Goal: Task Accomplishment & Management: Manage account settings

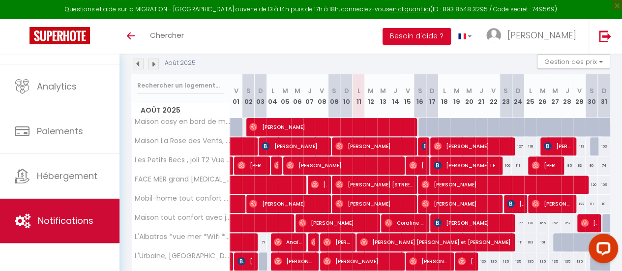
scroll to position [73, 0]
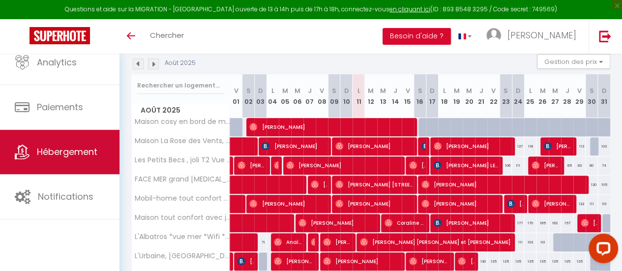
click at [63, 159] on link "Hébergement" at bounding box center [59, 152] width 119 height 44
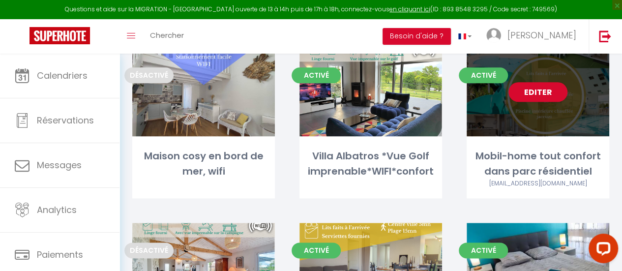
scroll to position [590, 0]
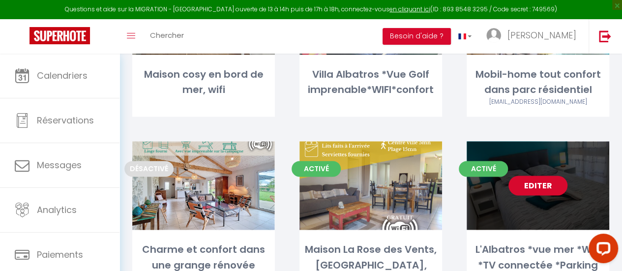
click at [545, 175] on link "Editer" at bounding box center [537, 185] width 59 height 20
select select "3"
select select "2"
select select "1"
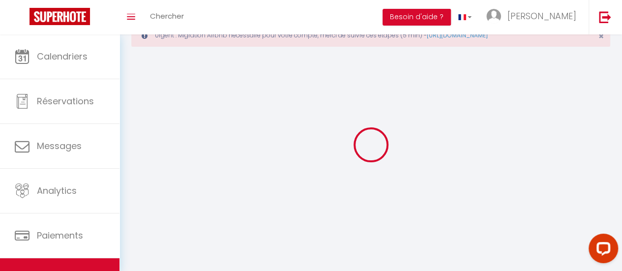
select select
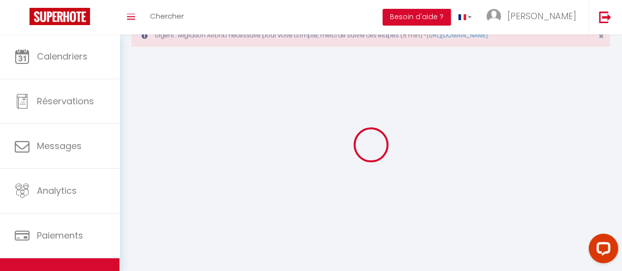
checkbox input "false"
select select
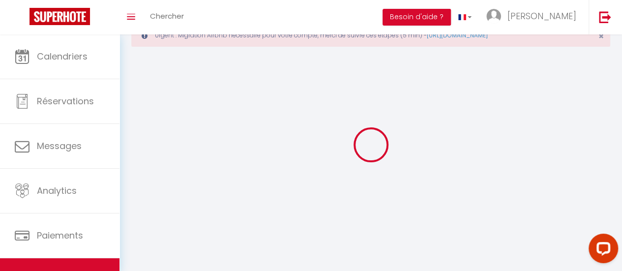
select select
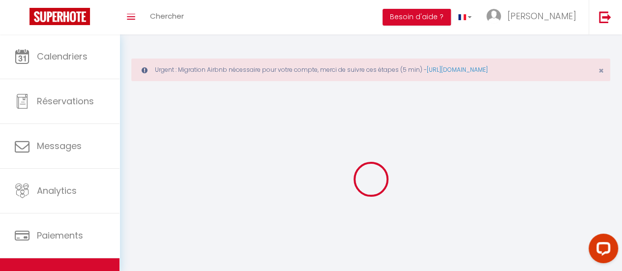
select select
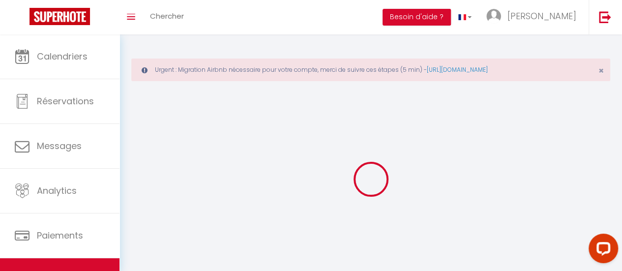
checkbox input "false"
select select
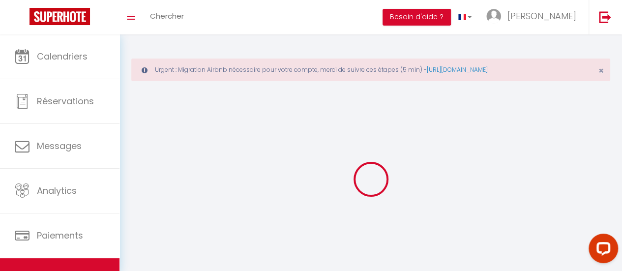
select select
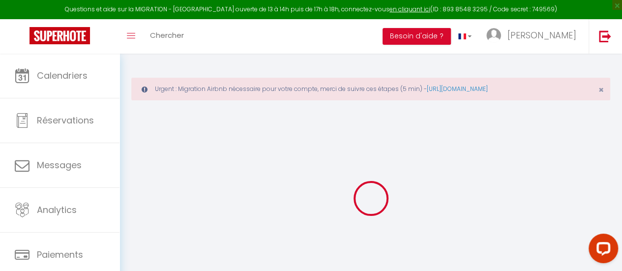
select select "+ 5 %"
select select "+ 28 %"
select select "+ 5 %"
select select
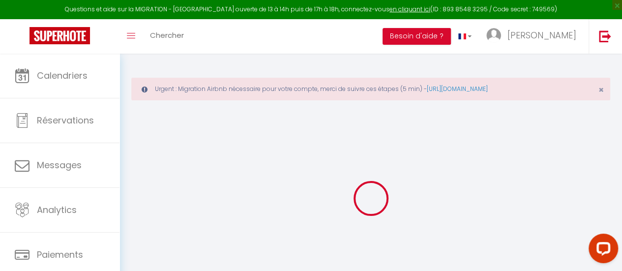
checkbox input "false"
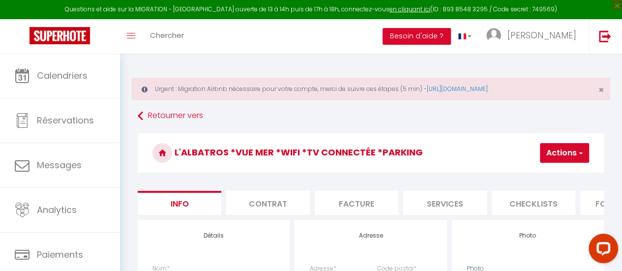
select select
checkbox input "false"
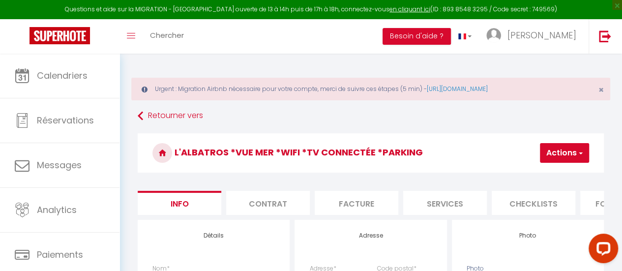
checkbox input "false"
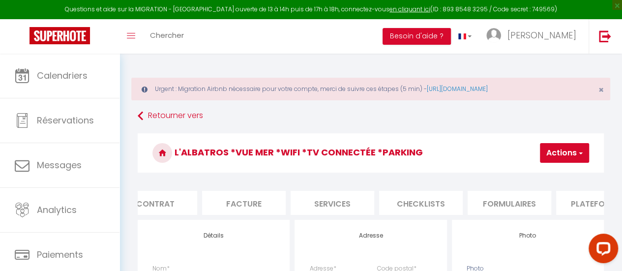
scroll to position [0, 132]
click at [564, 201] on li "Plateformes" at bounding box center [579, 203] width 84 height 24
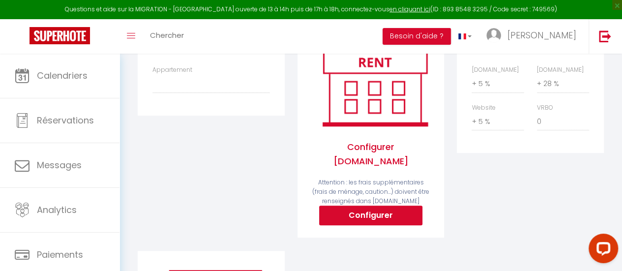
scroll to position [188, 0]
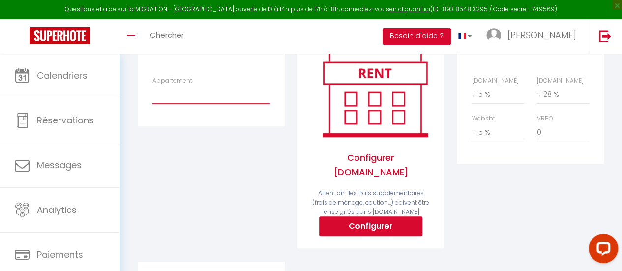
click at [209, 104] on select "Maison grand jardin*WIFI*proche commerces et plage - larosedesvents385@gmail.co…" at bounding box center [210, 94] width 117 height 19
click at [211, 102] on select "Maison grand jardin*WIFI*proche commerces et plage - larosedesvents385@gmail.co…" at bounding box center [210, 94] width 117 height 19
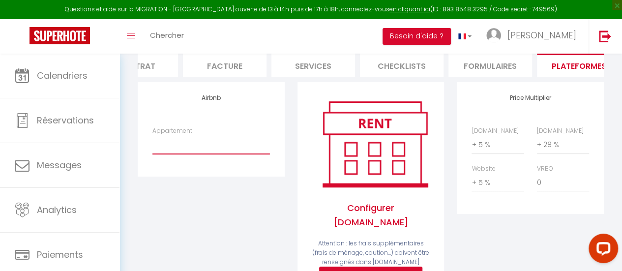
scroll to position [139, 0]
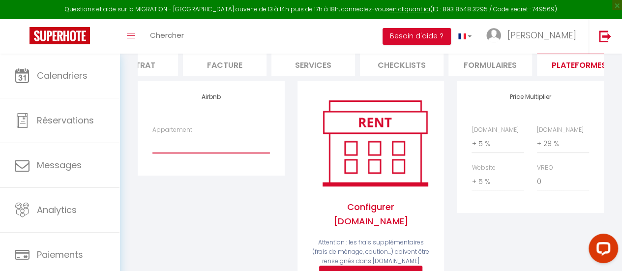
click at [193, 153] on select "Maison grand jardin*WIFI*proche commerces et plage - larosedesvents385@gmail.co…" at bounding box center [210, 143] width 117 height 19
click at [224, 232] on div "Airbnb Appartement Maison grand jardin*WIFI*proche commerces et plage - larosed…" at bounding box center [211, 195] width 160 height 229
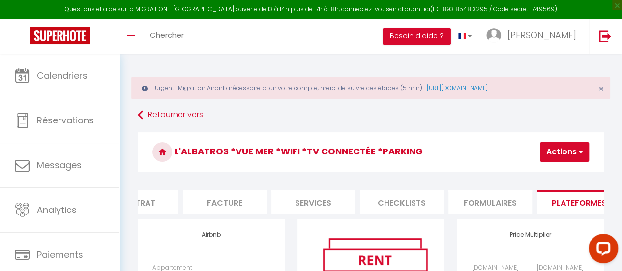
scroll to position [0, 0]
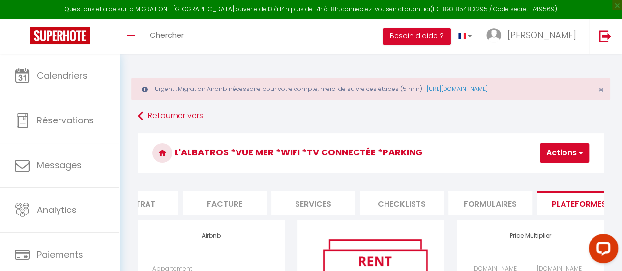
click at [572, 157] on button "Actions" at bounding box center [564, 153] width 49 height 20
click at [578, 148] on span "button" at bounding box center [579, 153] width 6 height 10
click at [581, 200] on li "Plateformes" at bounding box center [579, 203] width 84 height 24
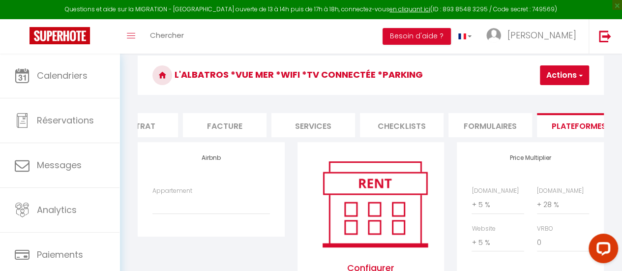
scroll to position [98, 0]
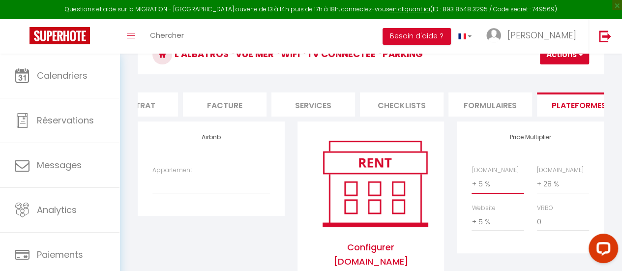
click at [488, 193] on select "0 + 1 % + 2 % + 3 % + 4 % + 5 % + 6 % + 7 % + 8 % + 9 %" at bounding box center [497, 183] width 52 height 19
select select "+ 22 %"
click at [471, 181] on select "0 + 1 % + 2 % + 3 % + 4 % + 5 % + 6 % + 7 % + 8 % + 9 %" at bounding box center [497, 183] width 52 height 19
click at [568, 56] on button "Actions" at bounding box center [564, 55] width 49 height 20
click at [547, 76] on link "Enregistrer" at bounding box center [550, 76] width 78 height 13
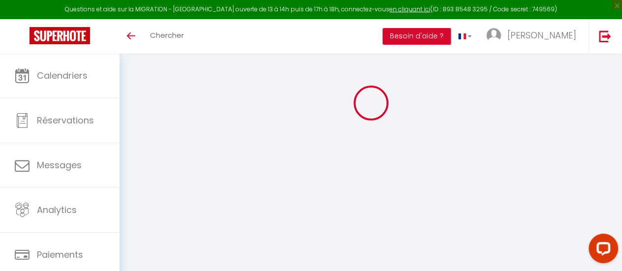
select select "+ 22 %"
select select "+ 28 %"
select select "+ 5 %"
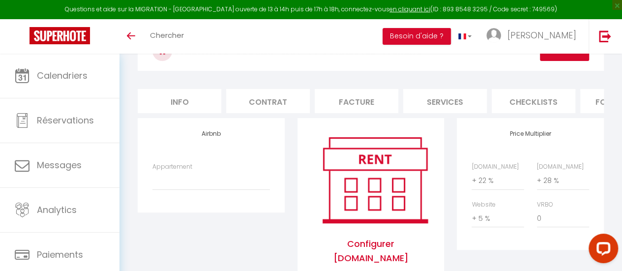
scroll to position [54, 0]
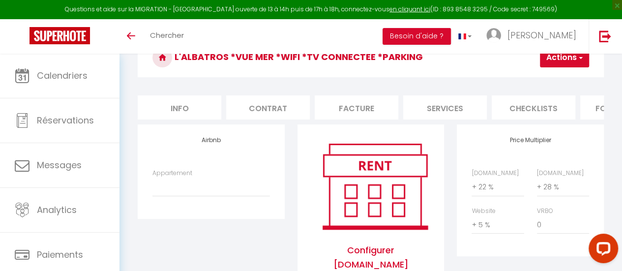
click at [193, 182] on div "Appartement Maison grand jardin*WIFI*proche commerces et plage - larosedesvents…" at bounding box center [210, 183] width 117 height 28
click at [191, 192] on select "Maison grand jardin*WIFI*proche commerces et plage - [EMAIL_ADDRESS][DOMAIN_NAM…" at bounding box center [210, 186] width 117 height 19
click at [152, 185] on select "Maison grand jardin*WIFI*proche commerces et plage - [EMAIL_ADDRESS][DOMAIN_NAM…" at bounding box center [210, 186] width 117 height 19
click at [220, 143] on h4 "Airbnb" at bounding box center [210, 140] width 117 height 7
click at [234, 143] on h4 "Airbnb" at bounding box center [210, 140] width 117 height 7
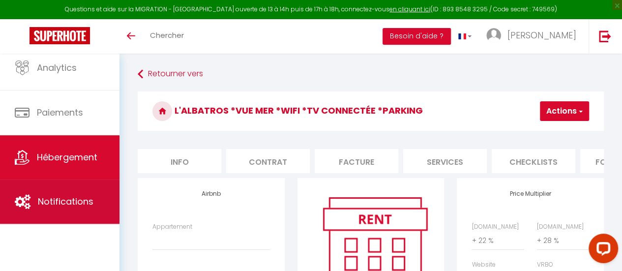
scroll to position [73, 0]
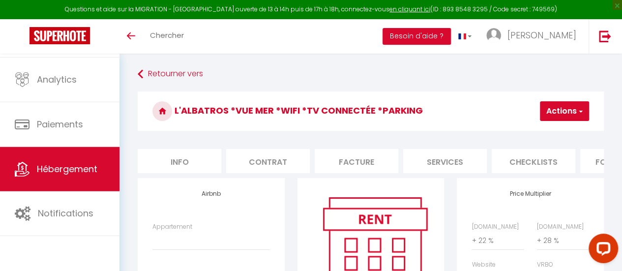
click at [87, 158] on link "Hébergement" at bounding box center [59, 169] width 119 height 44
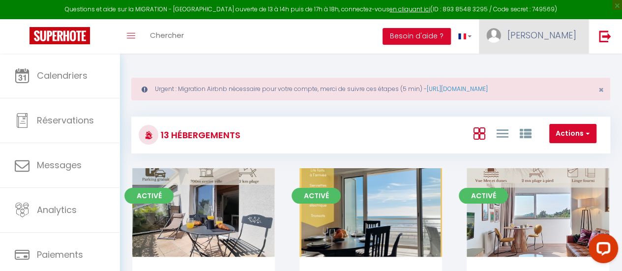
click at [559, 37] on span "[PERSON_NAME]" at bounding box center [541, 35] width 69 height 12
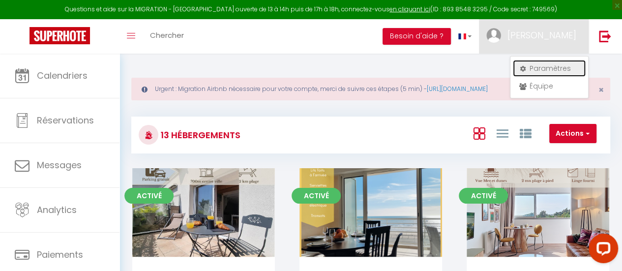
click at [541, 69] on link "Paramètres" at bounding box center [549, 68] width 73 height 17
select select "fr"
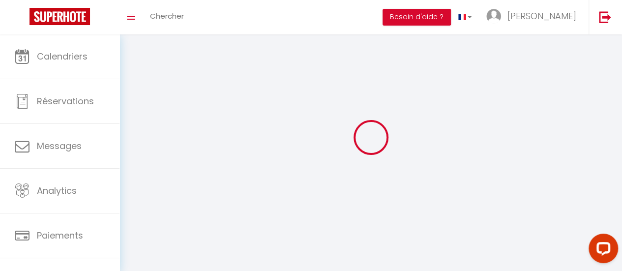
type input "[PERSON_NAME]"
type input "Guilbaud"
type input "0767947686"
type input "[STREET_ADDRESS]"
type input "85000"
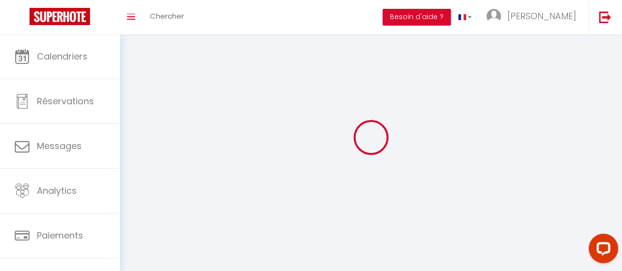
type input "LA ROCHE SUR YON"
type input "On1smAdmaDyLq5rj5RZn9Y0RQ"
type input "Nq40jDb3HQp1YSZZgyBVlrU2J"
type input "[URL][DOMAIN_NAME]"
type input "On1smAdmaDyLq5rj5RZn9Y0RQ"
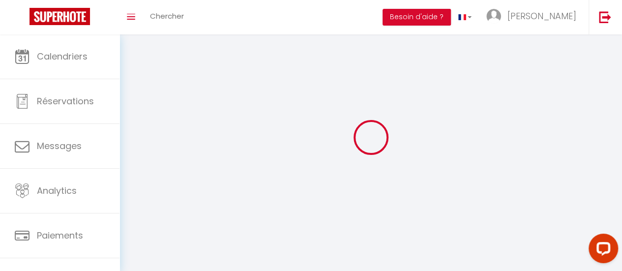
type input "Nq40jDb3HQp1YSZZgyBVlrU2J"
type input "[URL][DOMAIN_NAME]"
select select "28"
select select "fr"
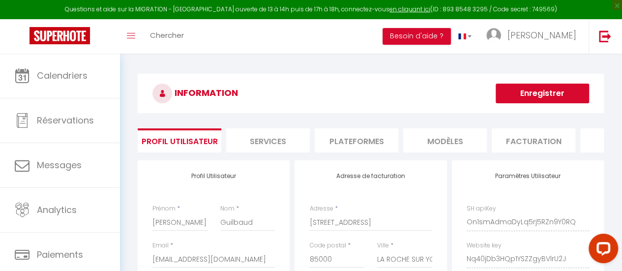
click at [358, 135] on li "Plateformes" at bounding box center [356, 140] width 84 height 24
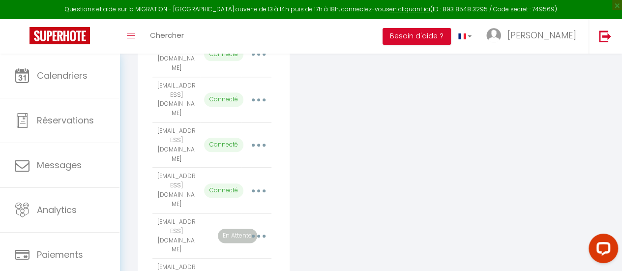
scroll to position [468, 0]
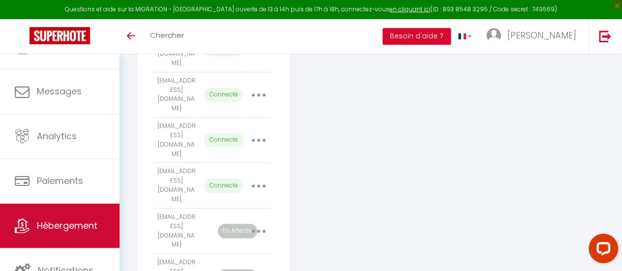
click at [71, 216] on link "Hébergement" at bounding box center [59, 225] width 119 height 44
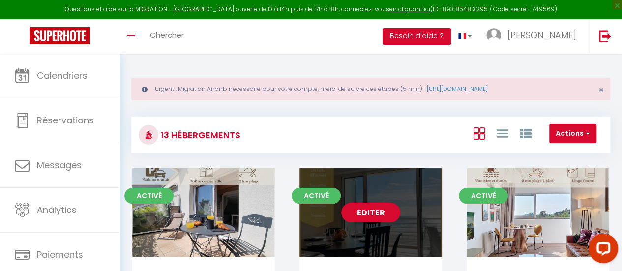
click at [384, 211] on link "Editer" at bounding box center [370, 212] width 59 height 20
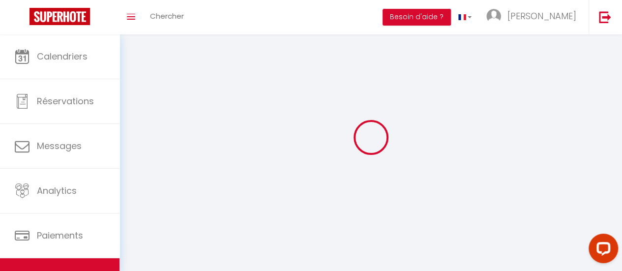
select select "1"
select select
select select "28"
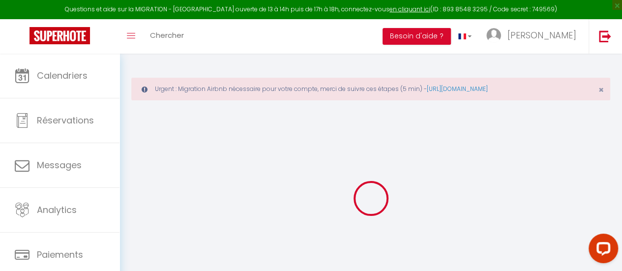
select select
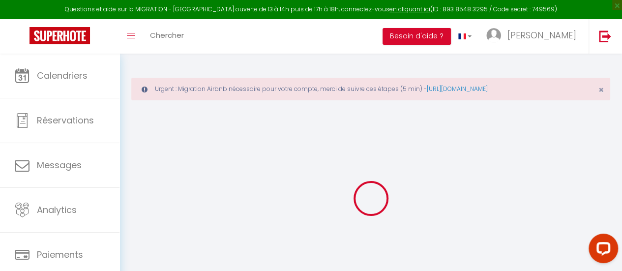
select select
checkbox input "false"
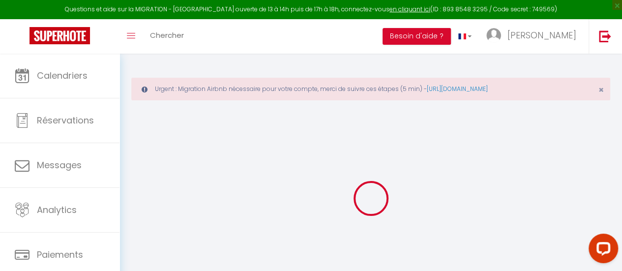
select select
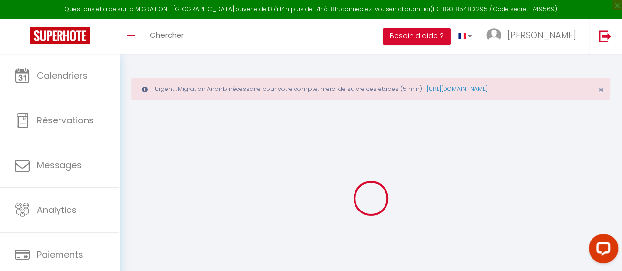
select select
checkbox input "false"
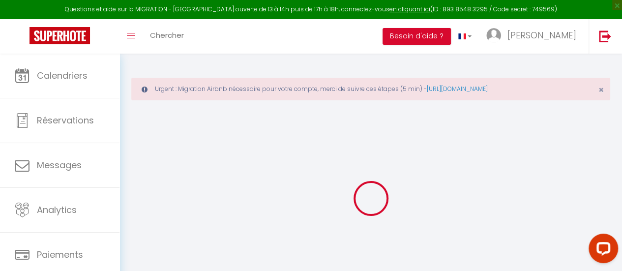
checkbox input "false"
select select
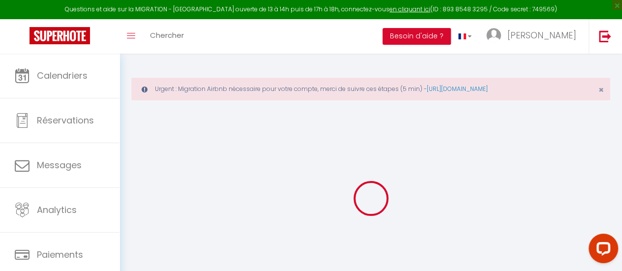
select select
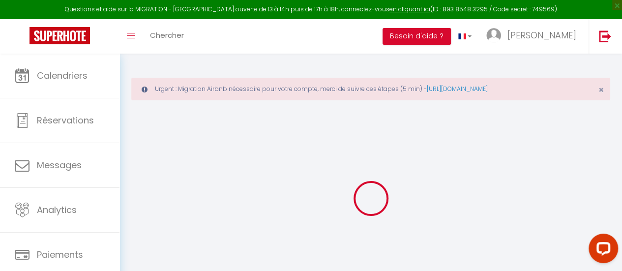
checkbox input "false"
select select
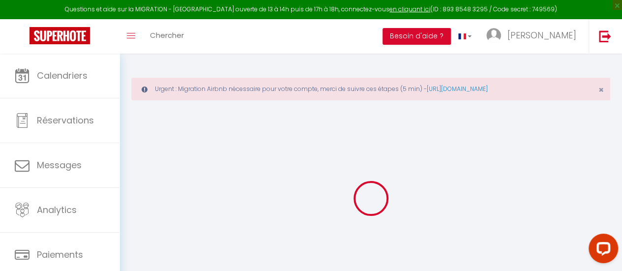
select select
type input "FACE MER grand [MEDICAL_DATA] familial, parking gratuit"
type input "[PERSON_NAME]"
type input "ESTURGIE"
type input "[STREET_ADDRESS]"
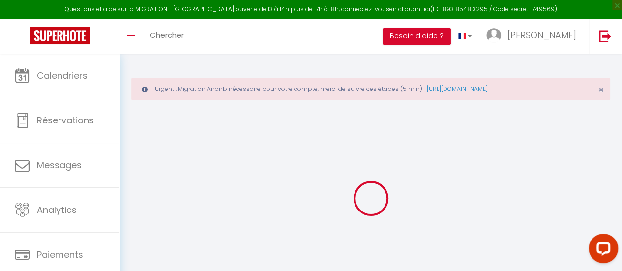
type input "25650"
type input "LONGEVILLE"
select select "5"
select select "2"
type input "65"
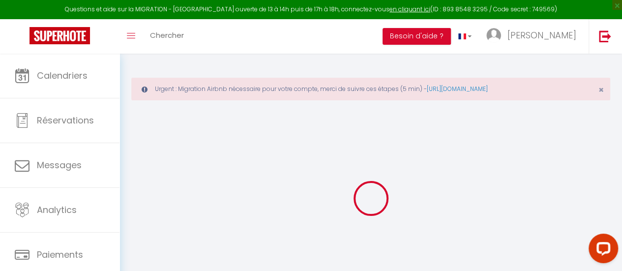
type input "82"
type input "3.3"
type input "4.4"
type input "300"
select select
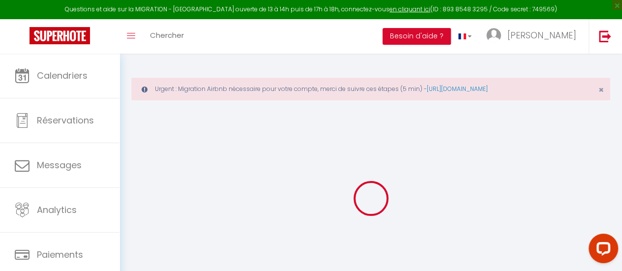
select select
type input "Bord de mer"
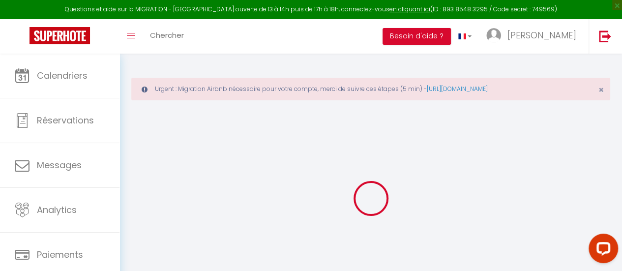
type input "85160"
type input "[GEOGRAPHIC_DATA]"
type input "[EMAIL_ADDRESS][DOMAIN_NAME]"
select select "10327"
checkbox input "false"
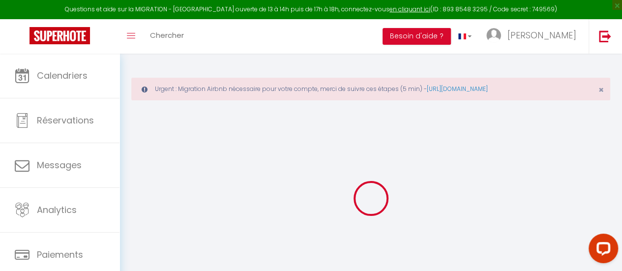
checkbox input "true"
checkbox input "false"
radio input "true"
type input "24"
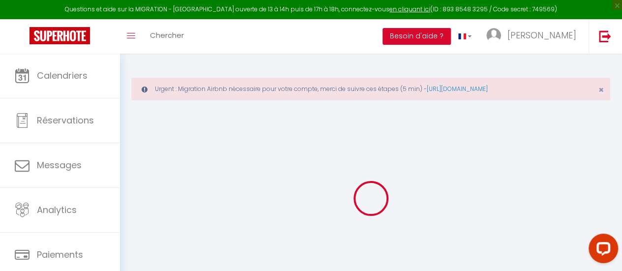
type input "68"
type input "0"
select select "+ 5 %"
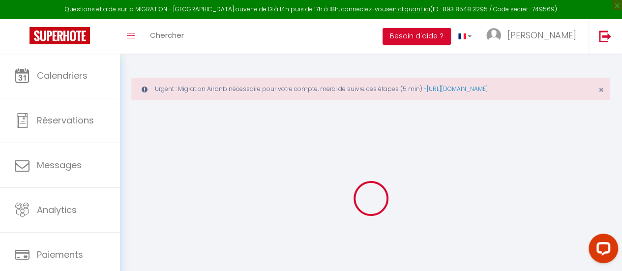
select select "+ 35 %"
select select "+ 5 %"
checkbox input "false"
checkbox input "true"
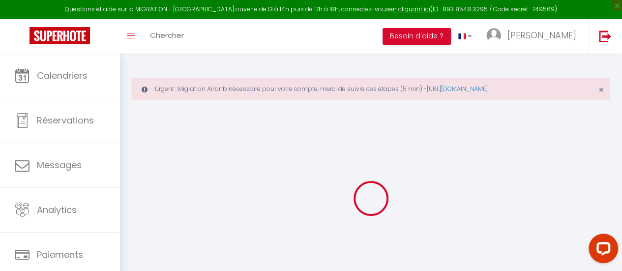
checkbox input "false"
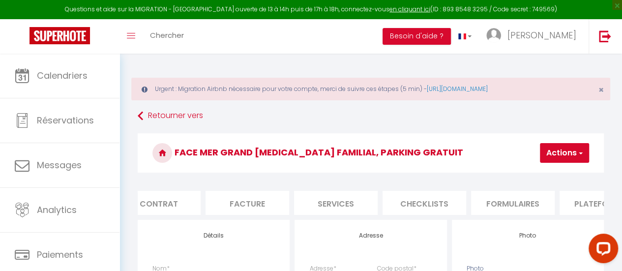
scroll to position [0, 118]
checkbox input "false"
checkbox input "true"
checkbox input "false"
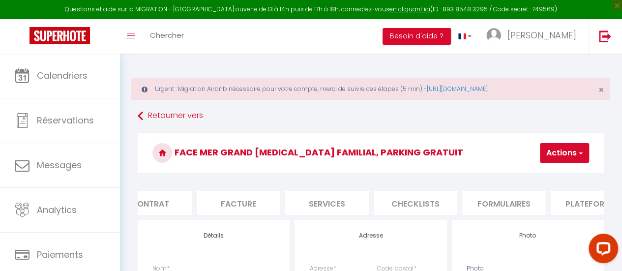
click at [592, 199] on li "Plateformes" at bounding box center [592, 203] width 84 height 24
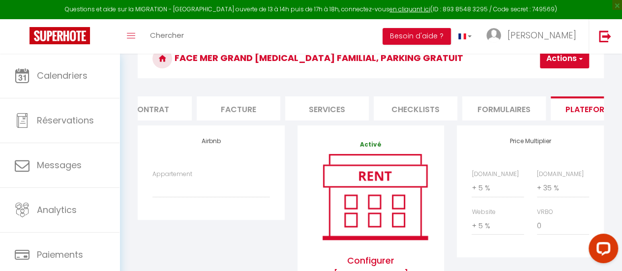
scroll to position [98, 0]
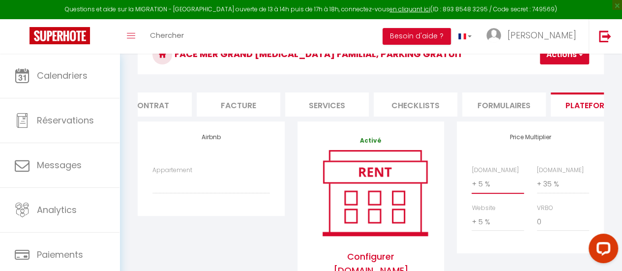
click at [490, 193] on select "0 + 1 % + 2 % + 3 % + 4 % + 5 % + 6 % + 7 % + 8 % + 9 %" at bounding box center [497, 183] width 52 height 19
select select "+ 22 %"
click at [471, 181] on select "0 + 1 % + 2 % + 3 % + 4 % + 5 % + 6 % + 7 % + 8 % + 9 %" at bounding box center [497, 183] width 52 height 19
click at [171, 175] on label "Appartement" at bounding box center [172, 170] width 40 height 9
click at [171, 175] on select "Maison grand jardin*WIFI*proche commerces et plage - larosedesvents385@gmail.co…" at bounding box center [210, 183] width 117 height 19
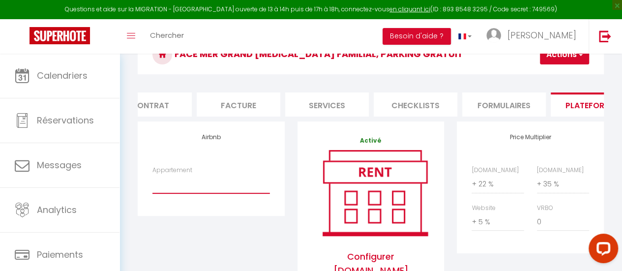
click at [179, 185] on select "Maison grand jardin*WIFI*proche commerces et plage - larosedesvents385@gmail.co…" at bounding box center [210, 183] width 117 height 19
select select "10895-1146389569197877180"
click at [152, 181] on select "Maison grand jardin*WIFI*proche commerces et plage - larosedesvents385@gmail.co…" at bounding box center [210, 183] width 117 height 19
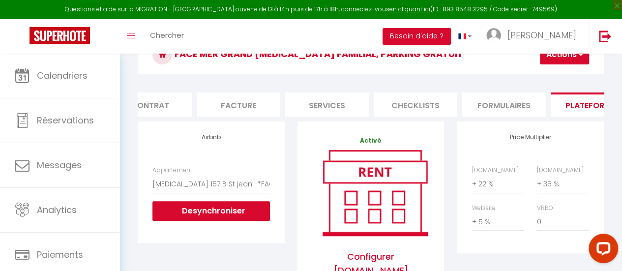
click at [552, 57] on button "Actions" at bounding box center [564, 55] width 49 height 20
click at [549, 71] on link "Enregistrer" at bounding box center [550, 76] width 78 height 13
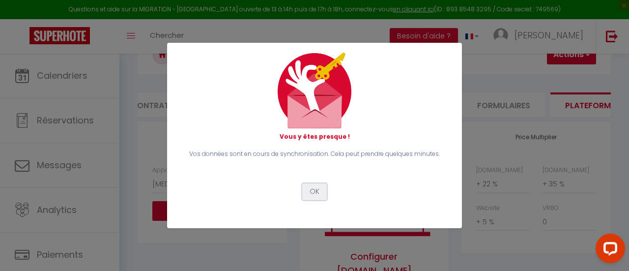
click at [317, 190] on button "OK" at bounding box center [314, 191] width 25 height 17
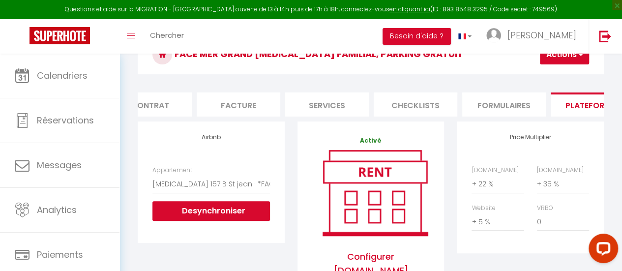
click at [564, 60] on button "Actions" at bounding box center [564, 55] width 49 height 20
click at [552, 74] on link "Enregistrer" at bounding box center [550, 76] width 78 height 13
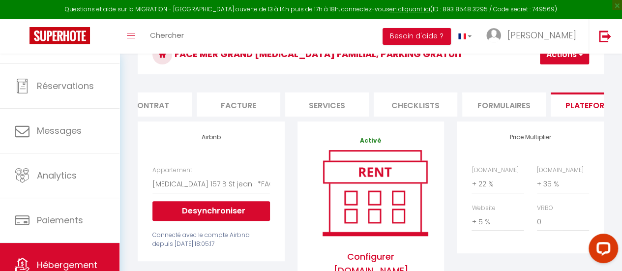
scroll to position [73, 0]
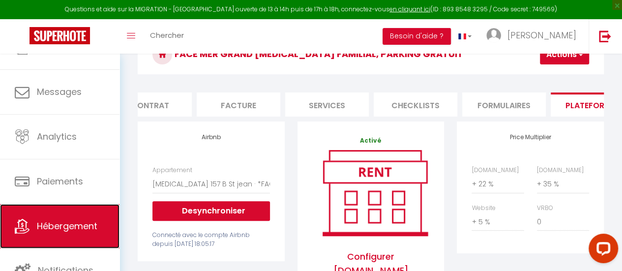
click at [75, 226] on span "Hébergement" at bounding box center [67, 226] width 60 height 12
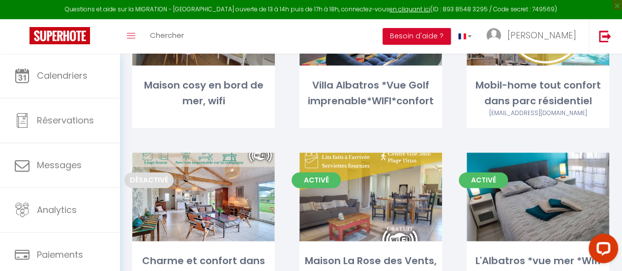
scroll to position [590, 0]
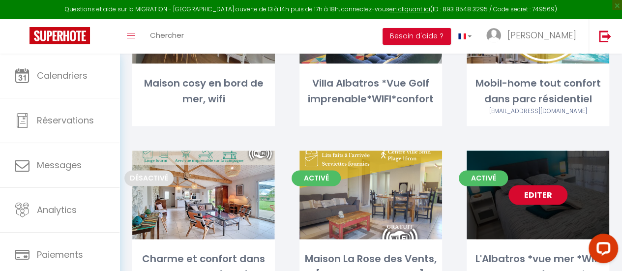
click at [552, 185] on link "Editer" at bounding box center [537, 195] width 59 height 20
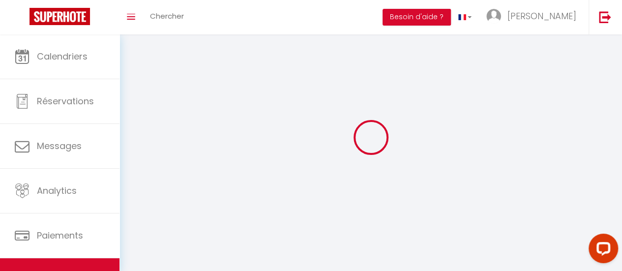
select select "1"
select select
select select "28"
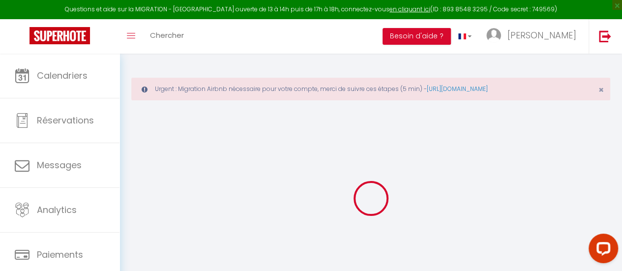
select select
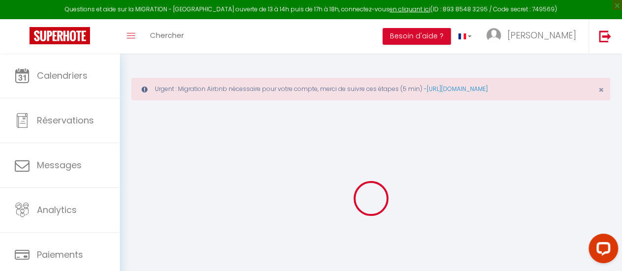
select select
checkbox input "false"
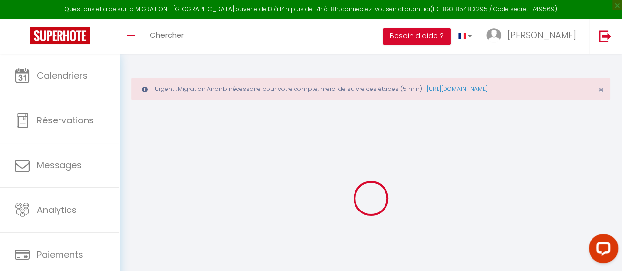
select select
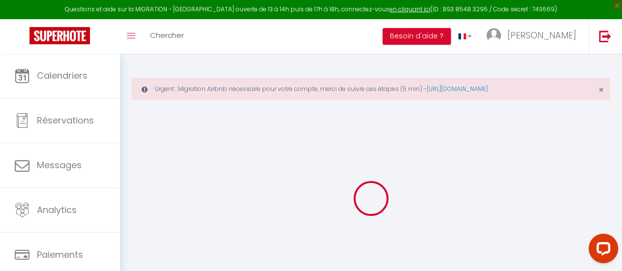
select select
checkbox input "false"
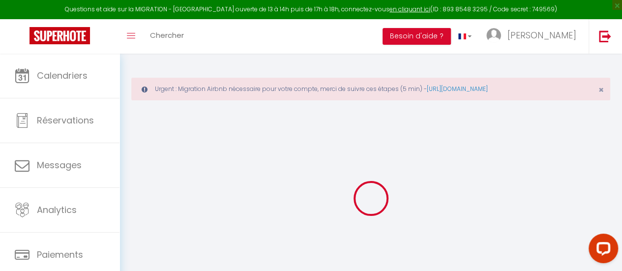
checkbox input "false"
select select
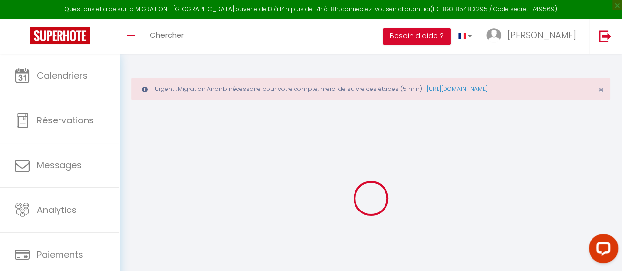
select select
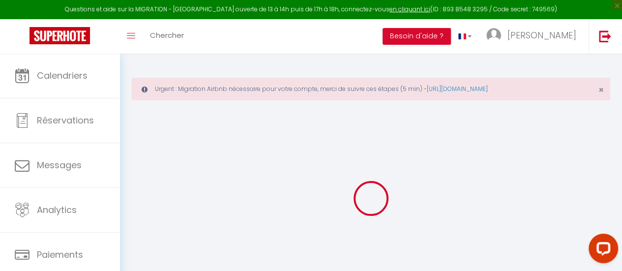
checkbox input "false"
select select
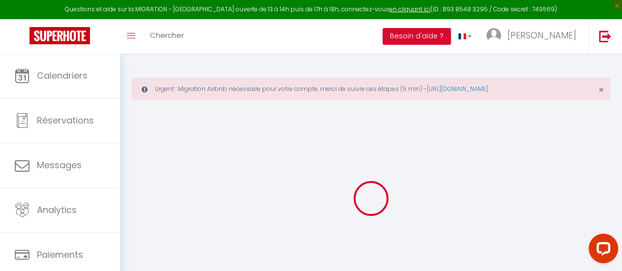
select select
type input "L'Albatros *vue mer *Wifi *TV connectée *Parking"
type input "Christophe"
type input "MASSE"
type input "91 Rue Jean barrier"
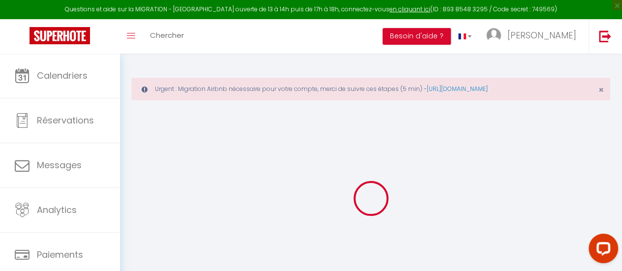
type input "77190"
type input "DAMMAIRE LES LYS"
select select "2"
type input "115"
type input "27"
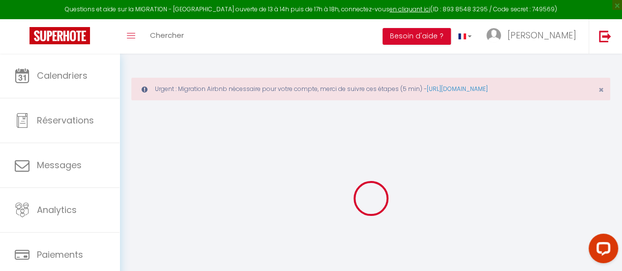
type input "3.30"
type input "4.40"
type input "200"
select select
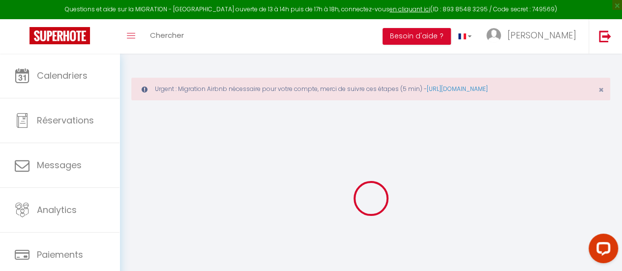
select select
type input "Bord de mer"
type input "85270"
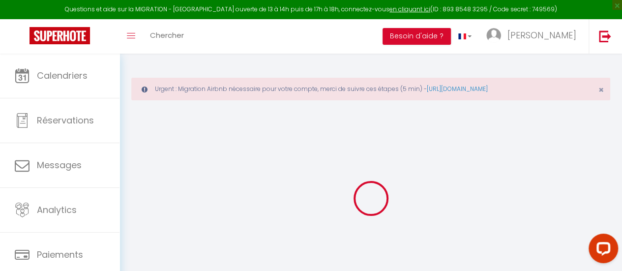
type input "Saint-Hilaire-de-Riez"
type input "[EMAIL_ADDRESS][DOMAIN_NAME]"
select select
checkbox input "false"
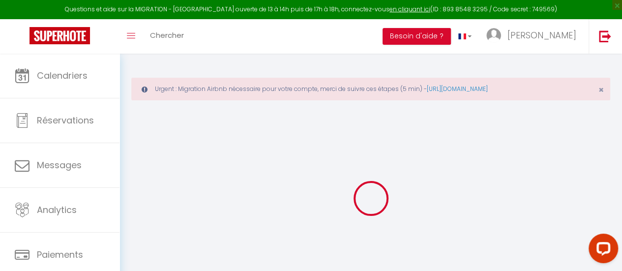
checkbox input "false"
radio input "true"
type input "24"
type input "27"
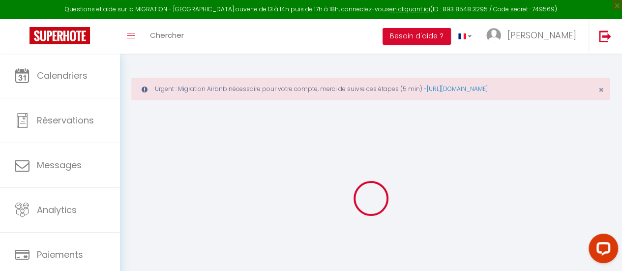
type input "0"
select select
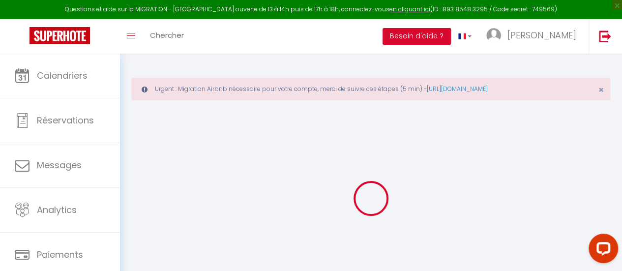
select select
checkbox input "false"
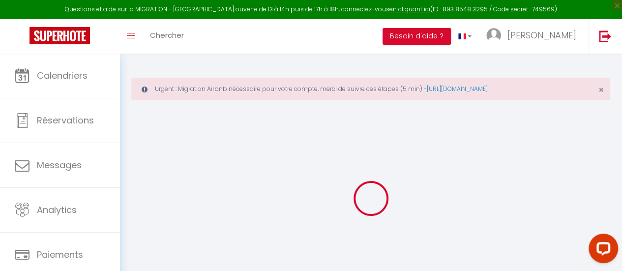
checkbox input "false"
select select
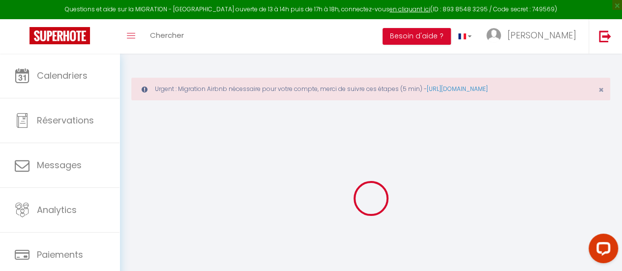
select select
checkbox input "false"
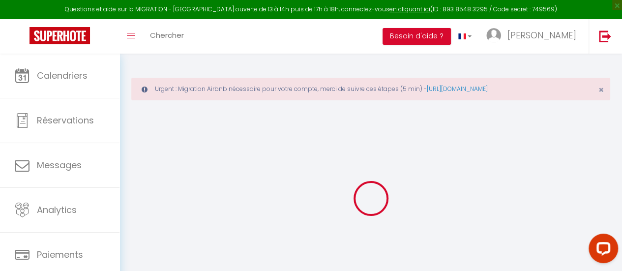
checkbox input "false"
select select "+ 22 %"
select select "+ 28 %"
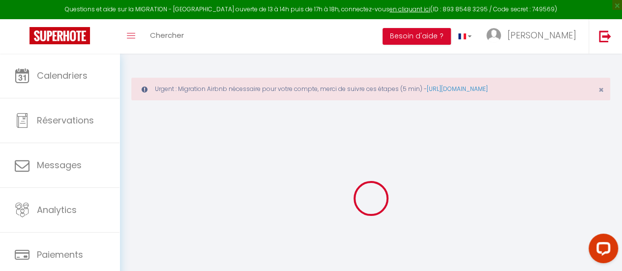
select select "+ 5 %"
select select
checkbox input "false"
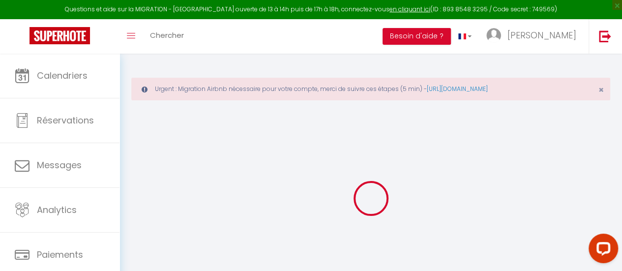
checkbox input "false"
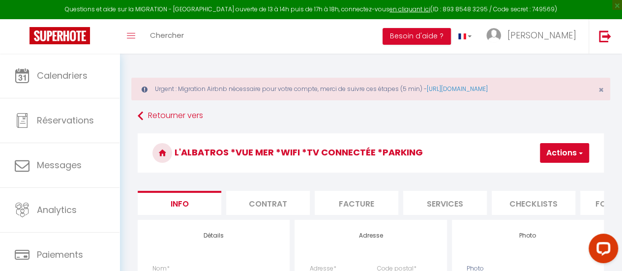
select select
checkbox input "false"
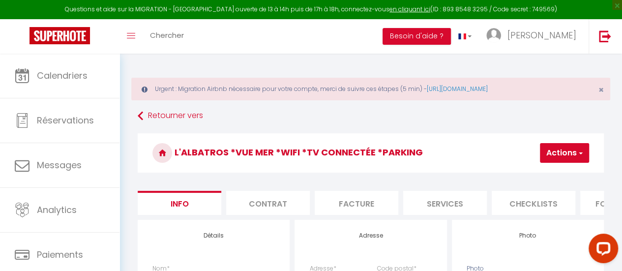
checkbox input "false"
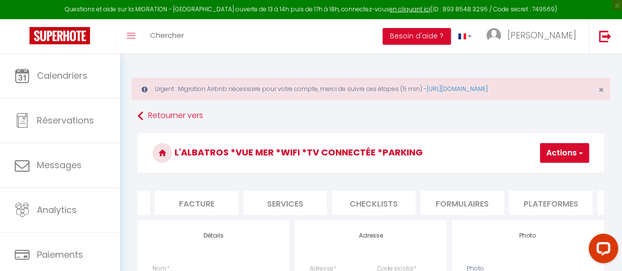
scroll to position [0, 233]
click at [475, 202] on li "Plateformes" at bounding box center [477, 203] width 84 height 24
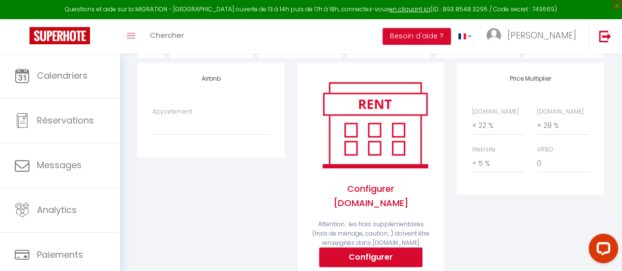
scroll to position [197, 0]
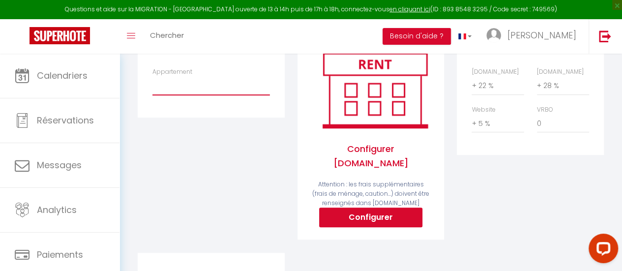
click at [174, 89] on select "Maison grand jardin*WIFI*proche commerces et plage - larosedesvents385@gmail.co…" at bounding box center [210, 85] width 117 height 19
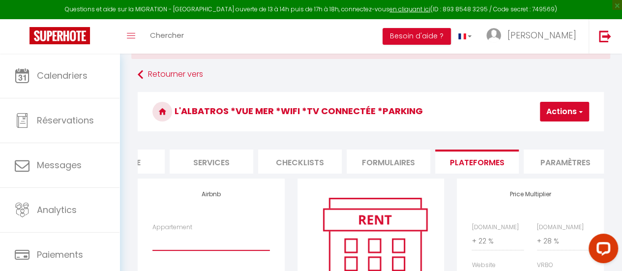
scroll to position [98, 0]
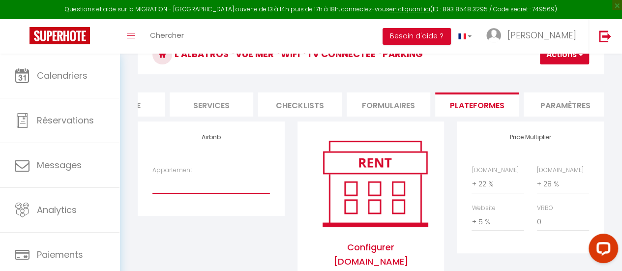
click at [238, 192] on select "Maison grand jardin*WIFI*proche commerces et plage - larosedesvents385@gmail.co…" at bounding box center [210, 183] width 117 height 19
click at [152, 181] on select "Maison grand jardin*WIFI*proche commerces et plage - larosedesvents385@gmail.co…" at bounding box center [210, 183] width 117 height 19
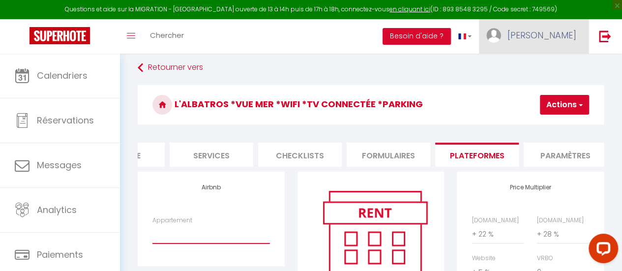
scroll to position [0, 0]
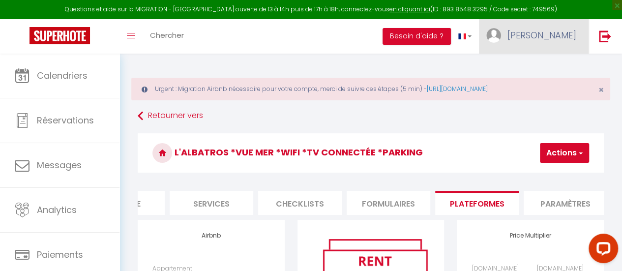
click at [561, 34] on span "[PERSON_NAME]" at bounding box center [541, 35] width 69 height 12
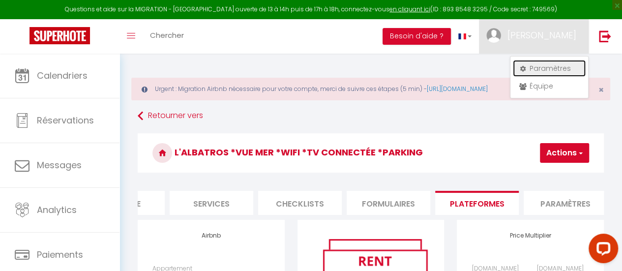
click at [539, 68] on link "Paramètres" at bounding box center [549, 68] width 73 height 17
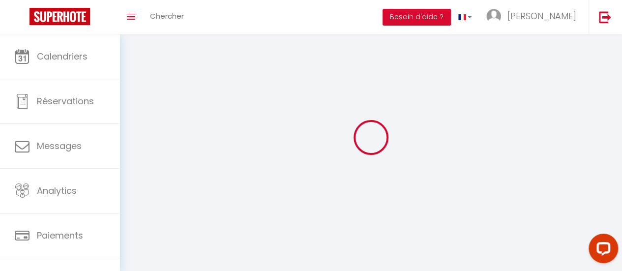
type input "[PERSON_NAME]"
type input "Guilbaud"
type input "0767947686"
type input "[STREET_ADDRESS]"
type input "85000"
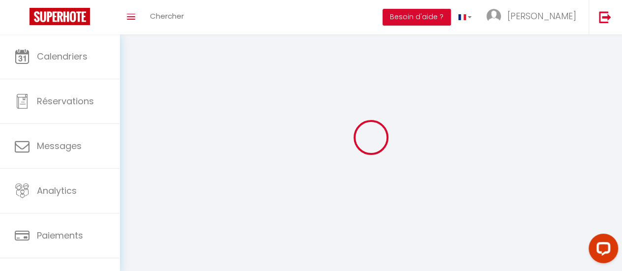
type input "LA ROCHE SUR YON"
type input "On1smAdmaDyLq5rj5RZn9Y0RQ"
type input "Nq40jDb3HQp1YSZZgyBVlrU2J"
type input "[URL][DOMAIN_NAME]"
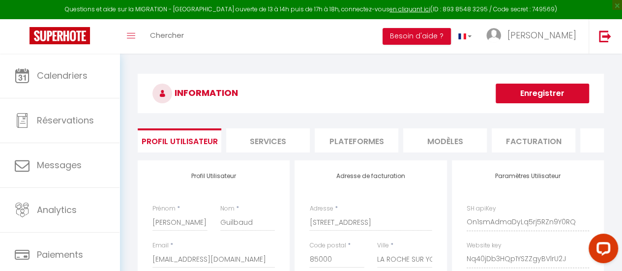
click at [360, 139] on li "Plateformes" at bounding box center [356, 140] width 84 height 24
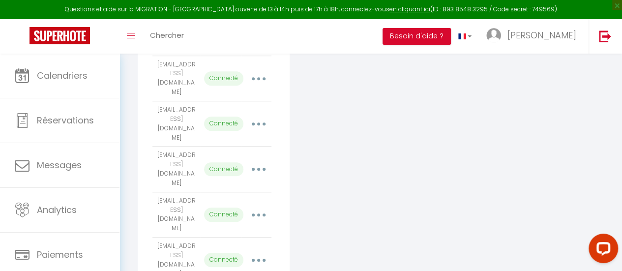
scroll to position [393, 0]
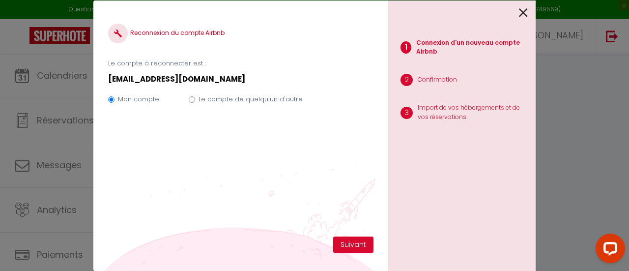
click at [221, 101] on label "Le compte de quelqu'un d'autre" at bounding box center [251, 99] width 104 height 10
click at [195, 101] on input "Le compte de quelqu'un d'autre" at bounding box center [192, 99] width 6 height 6
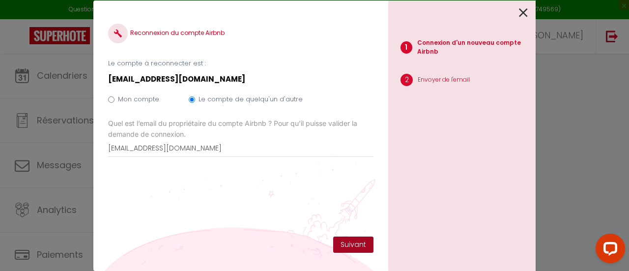
click at [360, 247] on button "Suivant" at bounding box center [353, 244] width 40 height 17
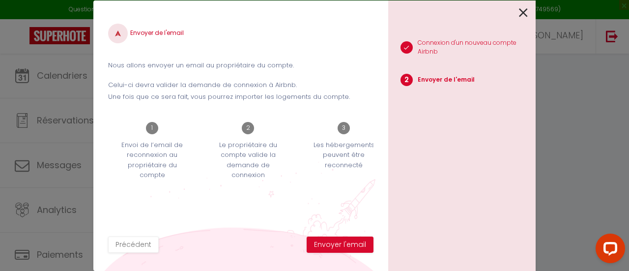
click at [522, 14] on icon at bounding box center [523, 12] width 9 height 15
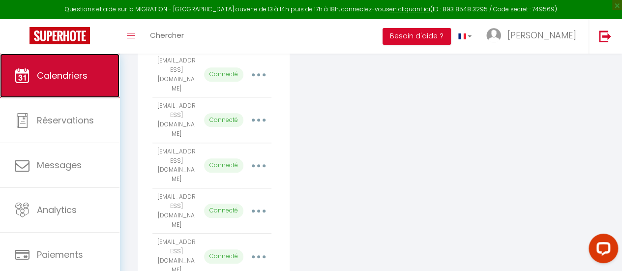
click at [72, 76] on span "Calendriers" at bounding box center [62, 75] width 51 height 12
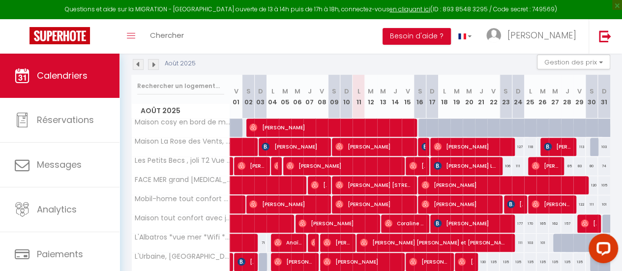
scroll to position [197, 0]
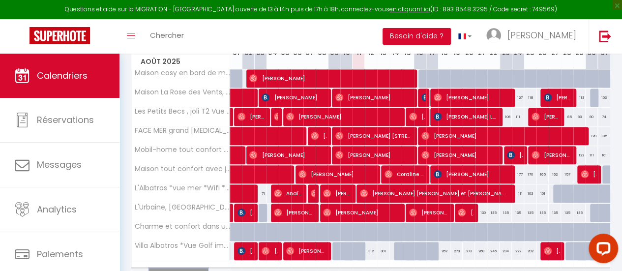
click at [193, 268] on button "Afficher plus" at bounding box center [178, 274] width 59 height 13
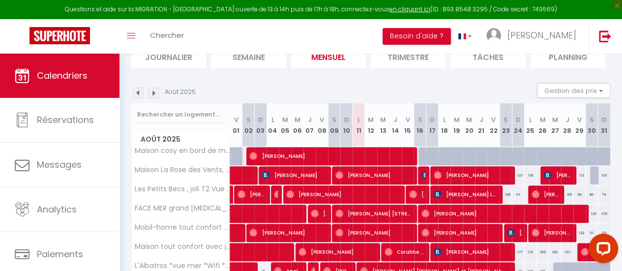
scroll to position [147, 0]
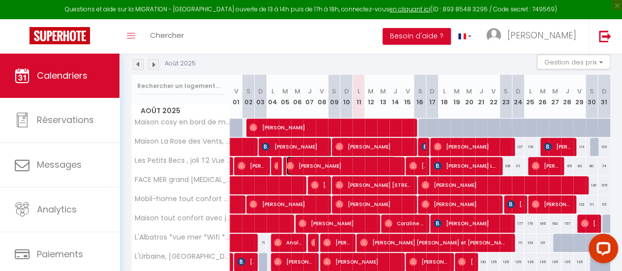
click at [374, 163] on span "Michaël Grigny" at bounding box center [341, 165] width 110 height 19
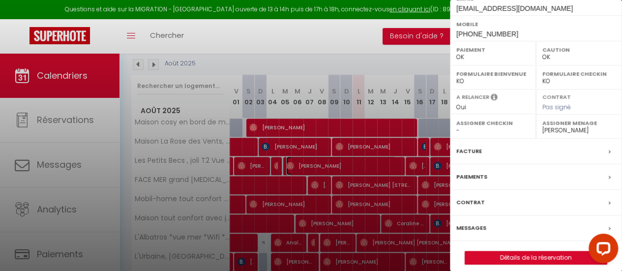
scroll to position [195, 0]
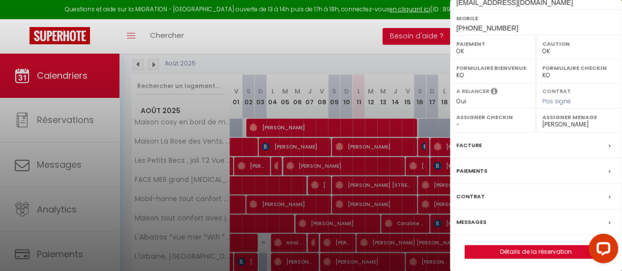
click at [474, 217] on label "Messages" at bounding box center [471, 222] width 30 height 10
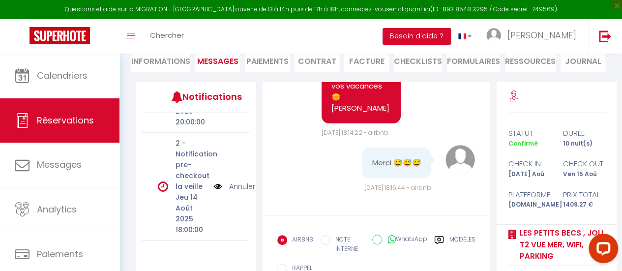
scroll to position [147, 0]
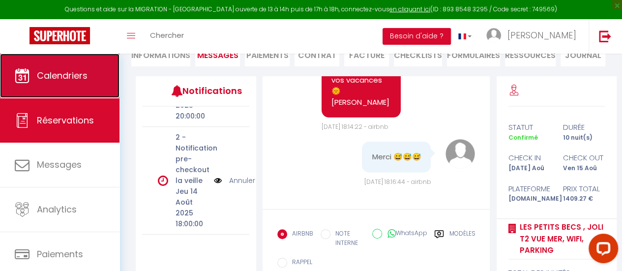
click at [59, 77] on span "Calendriers" at bounding box center [62, 75] width 51 height 12
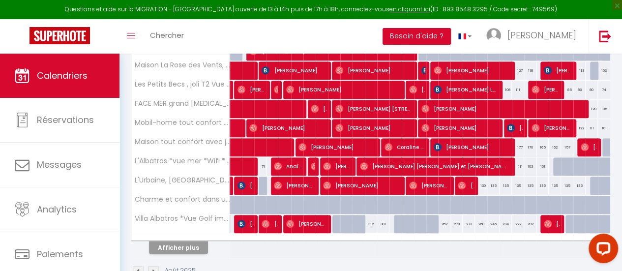
scroll to position [246, 0]
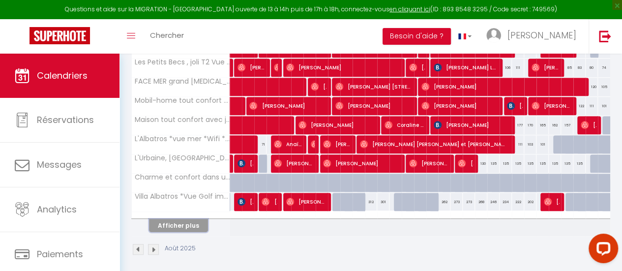
click at [184, 226] on button "Afficher plus" at bounding box center [178, 225] width 59 height 13
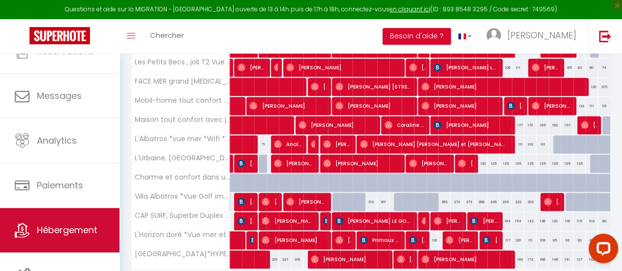
scroll to position [73, 0]
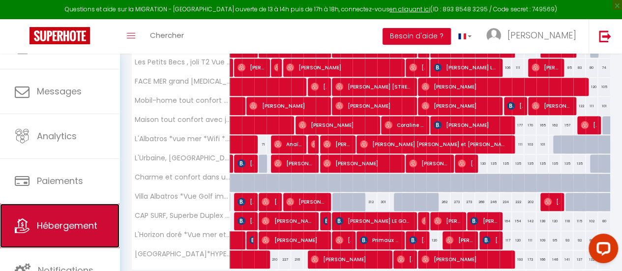
click at [82, 224] on span "Hébergement" at bounding box center [67, 225] width 60 height 12
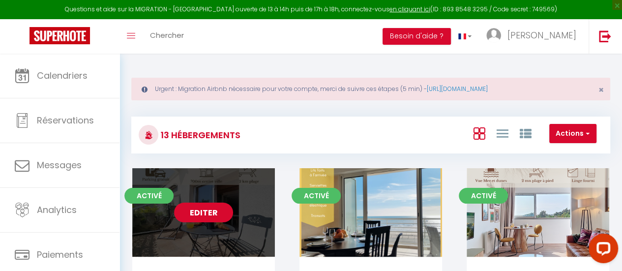
click at [220, 207] on link "Editer" at bounding box center [203, 212] width 59 height 20
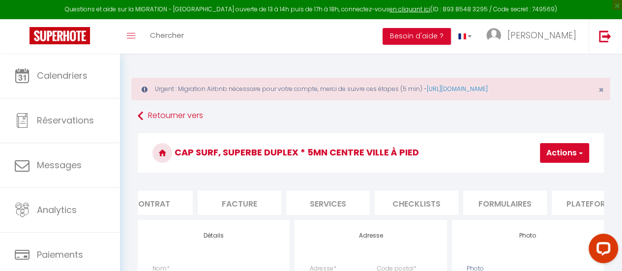
scroll to position [0, 137]
click at [556, 200] on li "Plateformes" at bounding box center [573, 203] width 84 height 24
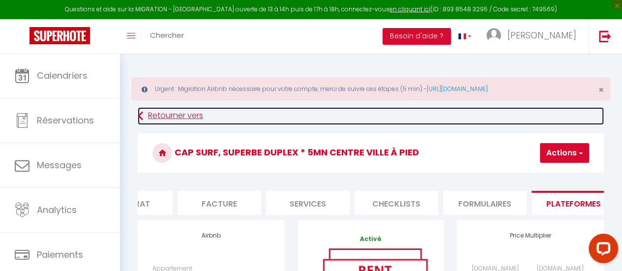
click at [167, 112] on link "Retourner vers" at bounding box center [371, 116] width 466 height 18
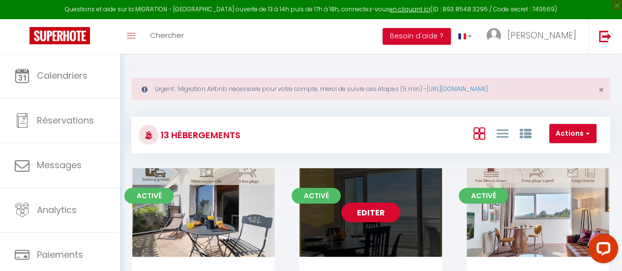
click at [384, 210] on link "Editer" at bounding box center [370, 212] width 59 height 20
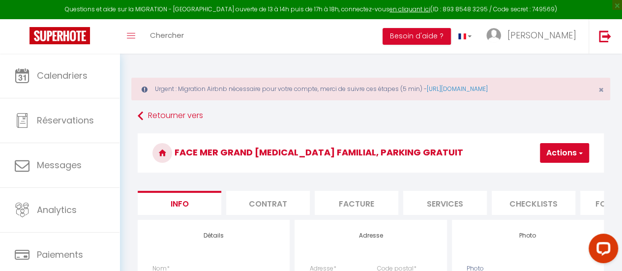
scroll to position [0, 174]
click at [540, 203] on li "Plateformes" at bounding box center [536, 203] width 84 height 24
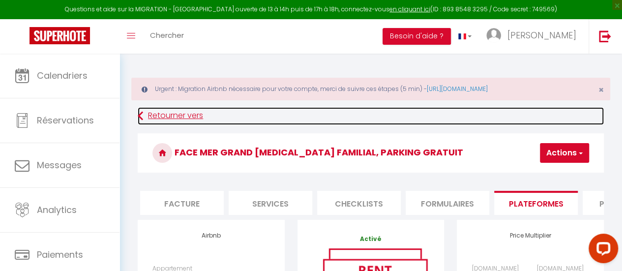
click at [165, 114] on link "Retourner vers" at bounding box center [371, 116] width 466 height 18
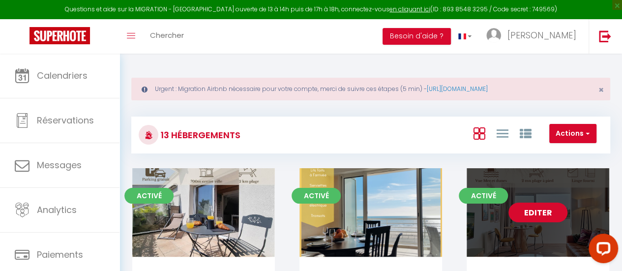
click at [548, 217] on link "Editer" at bounding box center [537, 212] width 59 height 20
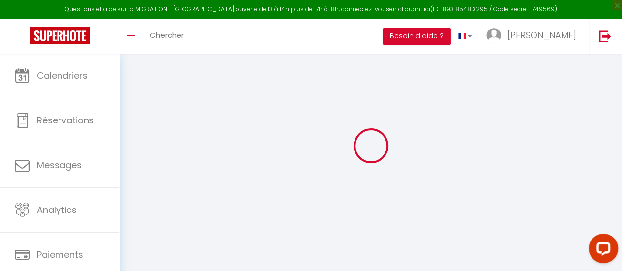
scroll to position [54, 0]
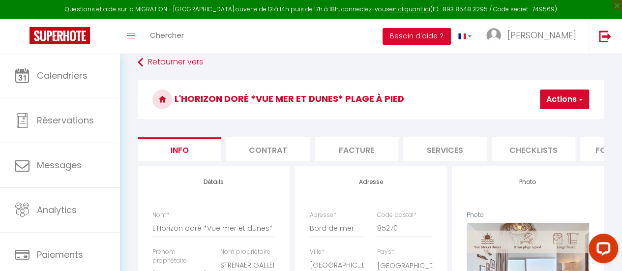
scroll to position [0, 148]
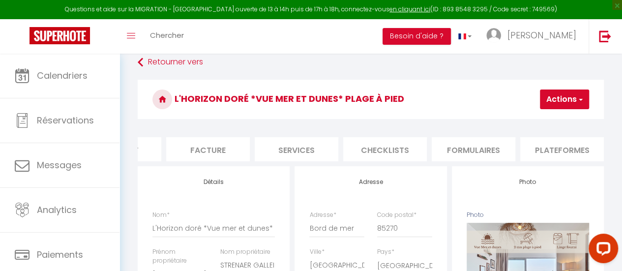
click at [551, 145] on li "Plateformes" at bounding box center [562, 149] width 84 height 24
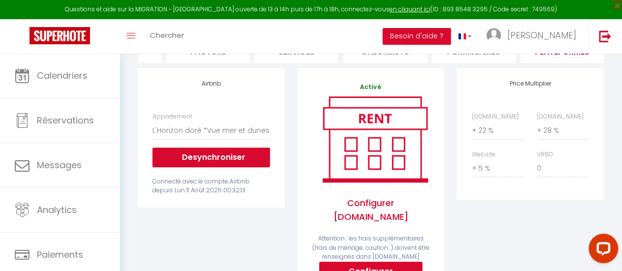
scroll to position [4, 0]
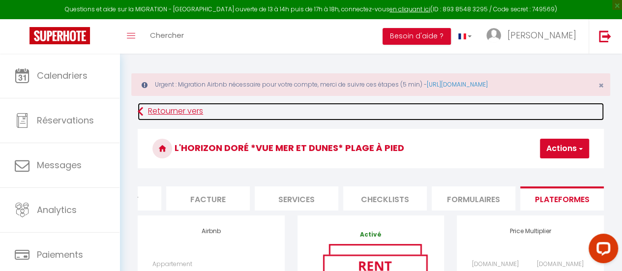
click at [192, 113] on link "Retourner vers" at bounding box center [371, 112] width 466 height 18
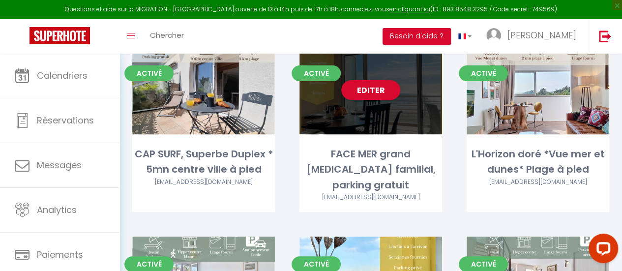
scroll to position [197, 0]
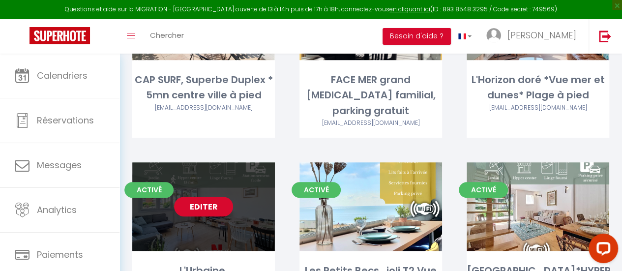
click at [208, 197] on link "Editer" at bounding box center [203, 207] width 59 height 20
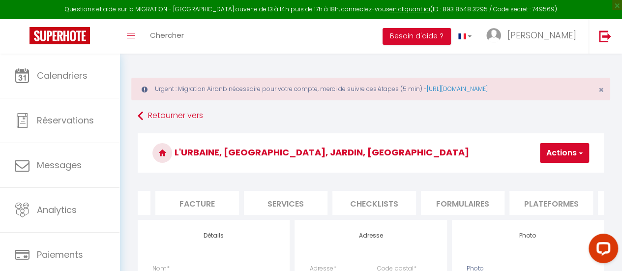
scroll to position [0, 172]
click at [542, 203] on li "Plateformes" at bounding box center [538, 203] width 84 height 24
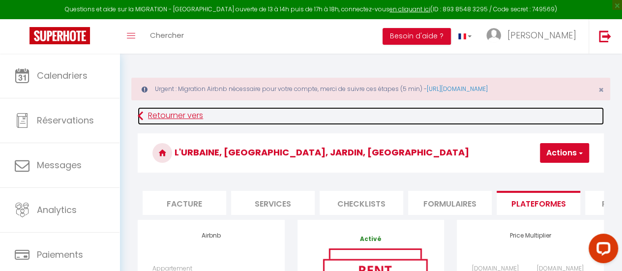
click at [166, 113] on link "Retourner vers" at bounding box center [371, 116] width 466 height 18
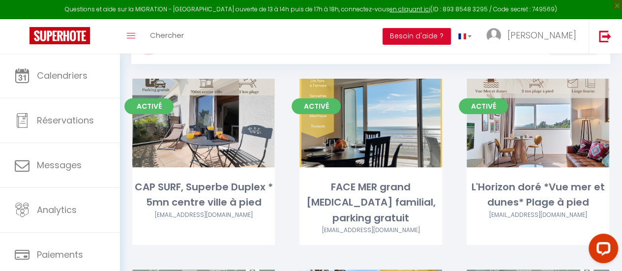
scroll to position [197, 0]
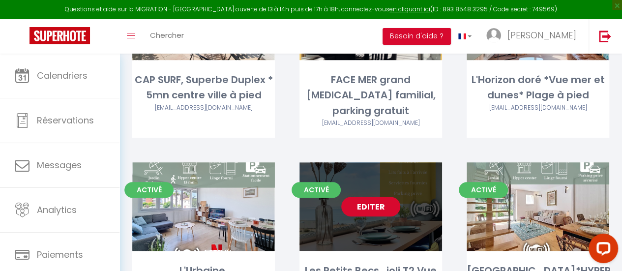
click at [366, 197] on link "Editer" at bounding box center [370, 207] width 59 height 20
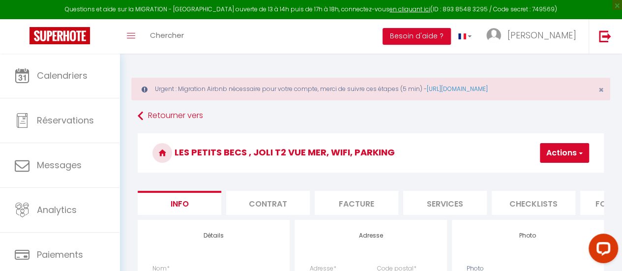
scroll to position [0, 172]
click at [549, 206] on li "Plateformes" at bounding box center [538, 203] width 84 height 24
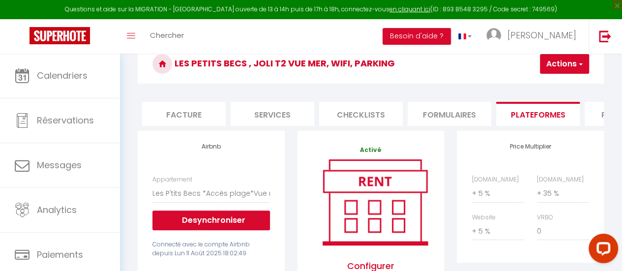
scroll to position [98, 0]
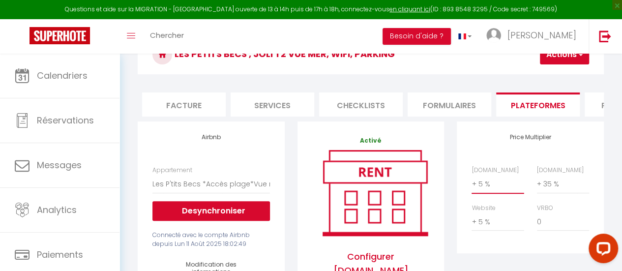
click at [486, 193] on select "0 + 1 % + 2 % + 3 % + 4 % + 5 % + 6 % + 7 % + 8 % + 9 %" at bounding box center [497, 183] width 52 height 19
click at [471, 181] on select "0 + 1 % + 2 % + 3 % + 4 % + 5 % + 6 % + 7 % + 8 % + 9 %" at bounding box center [497, 183] width 52 height 19
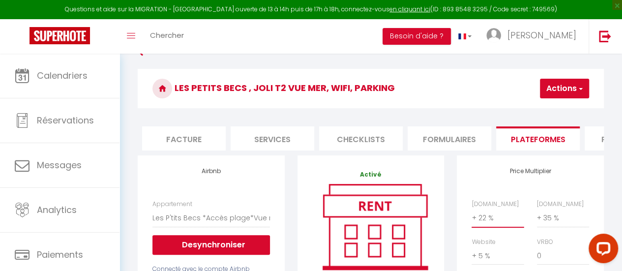
scroll to position [49, 0]
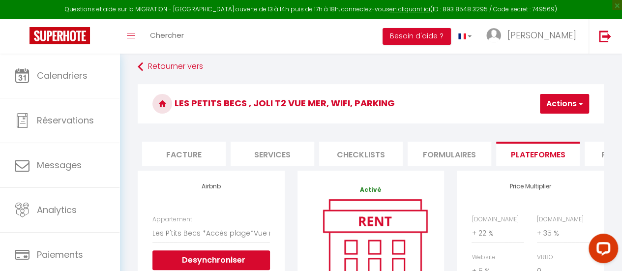
click at [561, 97] on button "Actions" at bounding box center [564, 104] width 49 height 20
click at [538, 121] on link "Enregistrer" at bounding box center [550, 125] width 78 height 13
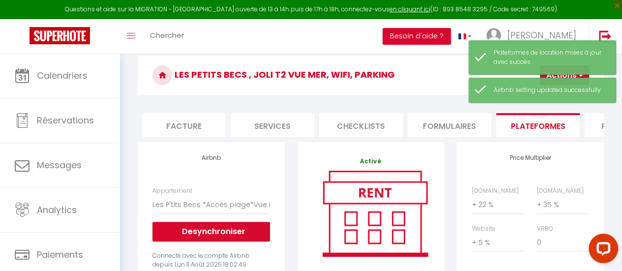
scroll to position [98, 0]
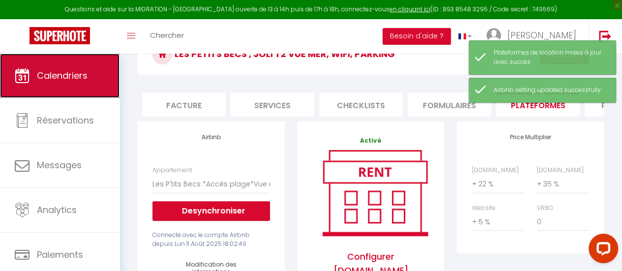
click at [71, 76] on span "Calendriers" at bounding box center [62, 75] width 51 height 12
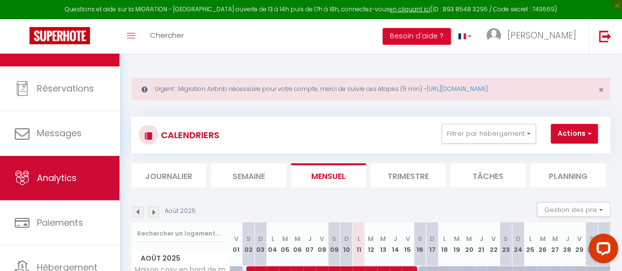
scroll to position [73, 0]
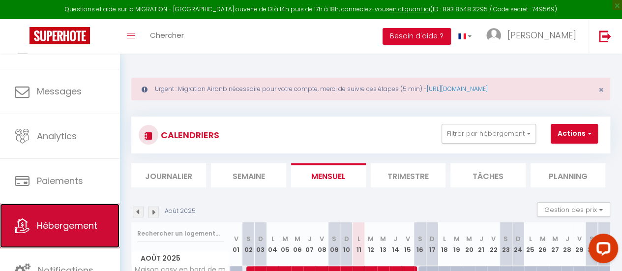
click at [53, 226] on span "Hébergement" at bounding box center [67, 225] width 60 height 12
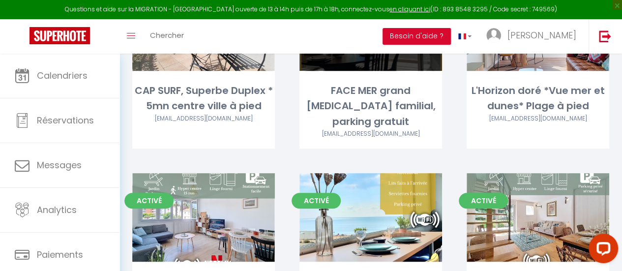
scroll to position [197, 0]
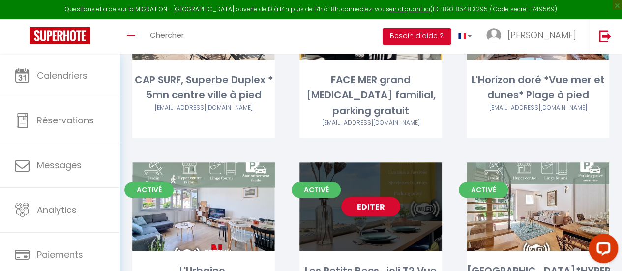
click at [384, 201] on div "Editer" at bounding box center [370, 206] width 143 height 88
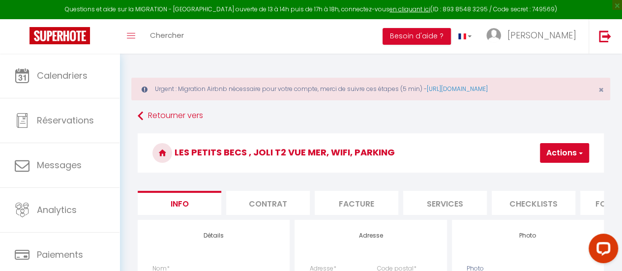
scroll to position [0, 291]
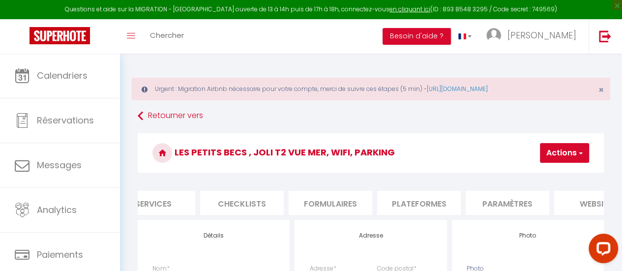
click at [426, 206] on li "Plateformes" at bounding box center [419, 203] width 84 height 24
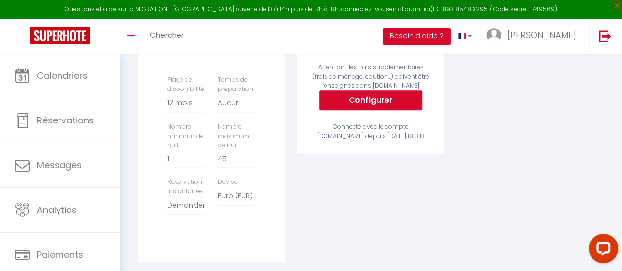
scroll to position [344, 0]
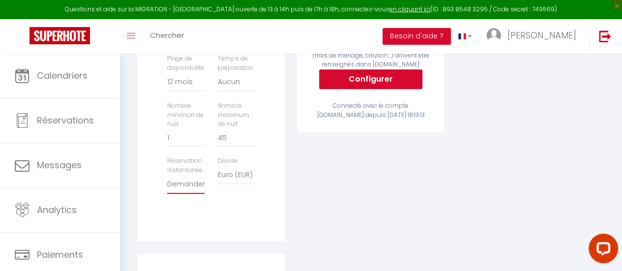
click at [194, 193] on select "Activée Demander des évaluations positives" at bounding box center [185, 184] width 37 height 19
click at [167, 182] on select "Activée Demander des évaluations positives" at bounding box center [185, 184] width 37 height 19
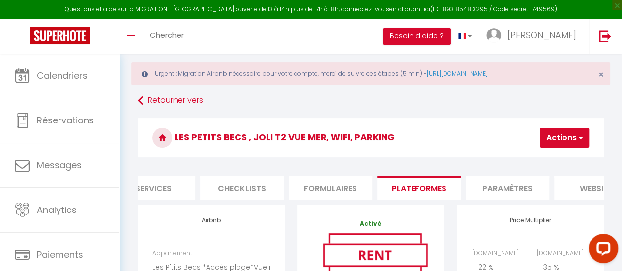
scroll to position [0, 0]
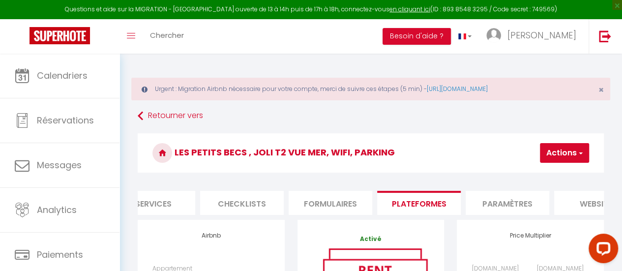
click at [577, 149] on span "button" at bounding box center [579, 153] width 6 height 10
click at [543, 171] on link "Enregistrer" at bounding box center [550, 174] width 78 height 13
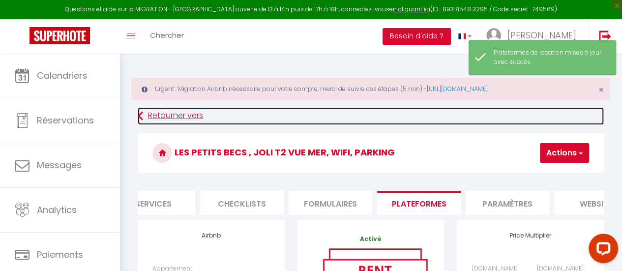
click at [171, 116] on link "Retourner vers" at bounding box center [371, 116] width 466 height 18
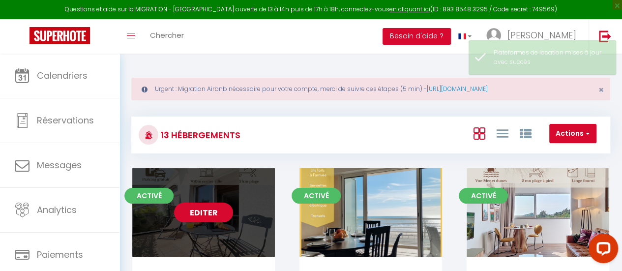
click at [216, 213] on link "Editer" at bounding box center [203, 212] width 59 height 20
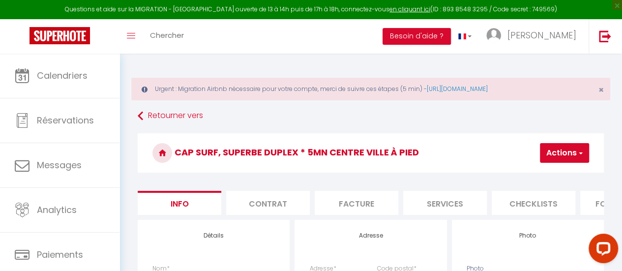
scroll to position [0, 202]
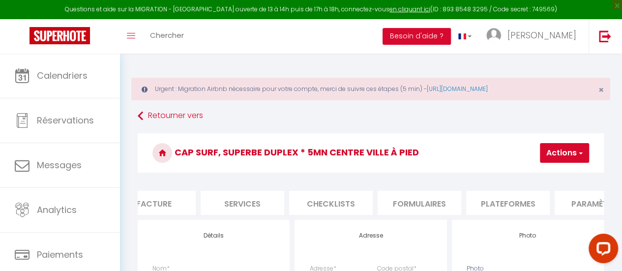
click at [524, 198] on li "Plateformes" at bounding box center [508, 203] width 84 height 24
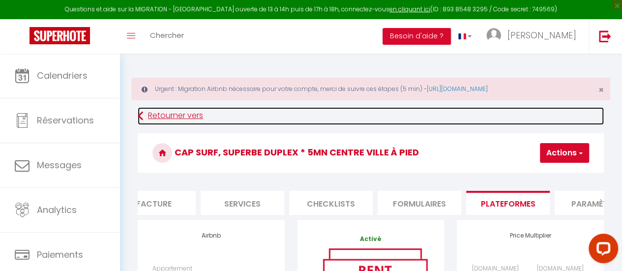
click at [171, 118] on link "Retourner vers" at bounding box center [371, 116] width 466 height 18
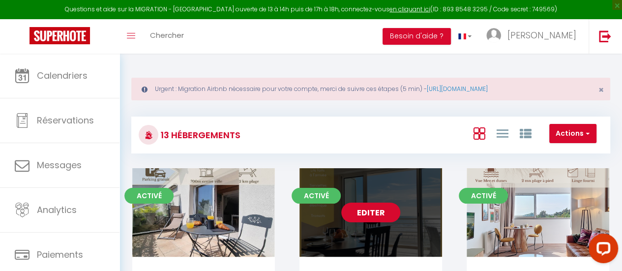
click at [374, 215] on link "Editer" at bounding box center [370, 212] width 59 height 20
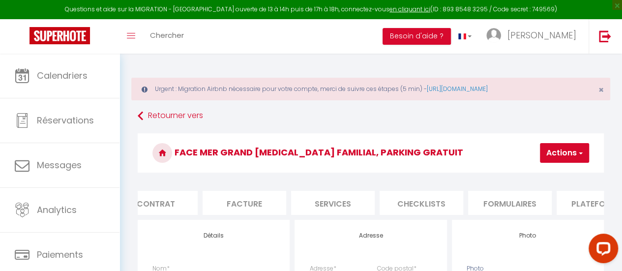
scroll to position [0, 112]
click at [579, 203] on li "Plateformes" at bounding box center [598, 203] width 84 height 24
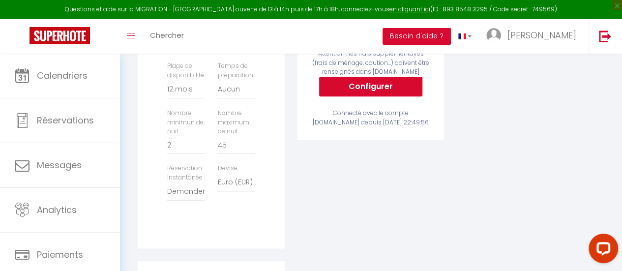
scroll to position [344, 0]
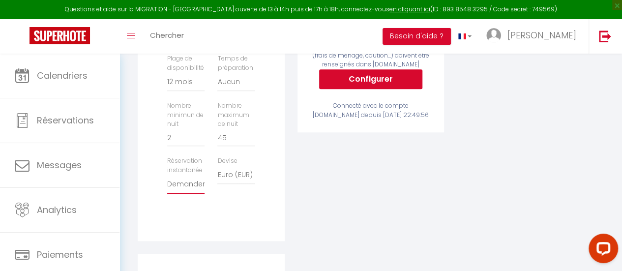
click at [182, 194] on select "Activée Demander des évaluations positives" at bounding box center [185, 184] width 37 height 19
click at [167, 182] on select "Activée Demander des évaluations positives" at bounding box center [185, 184] width 37 height 19
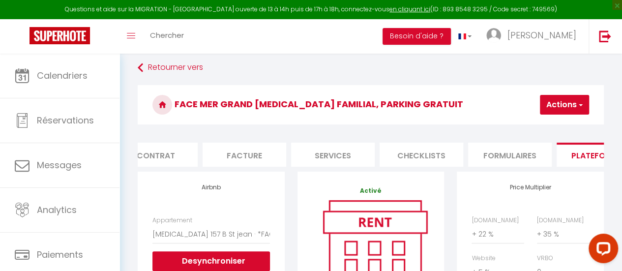
scroll to position [0, 0]
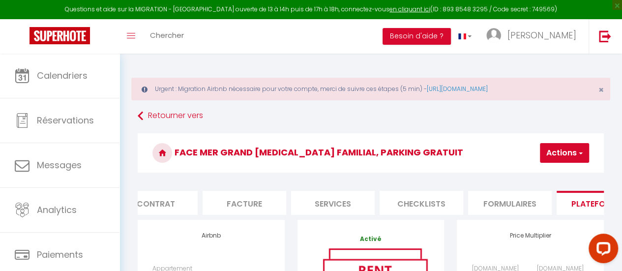
click at [571, 156] on button "Actions" at bounding box center [564, 153] width 49 height 20
click at [532, 176] on link "Enregistrer" at bounding box center [550, 174] width 78 height 13
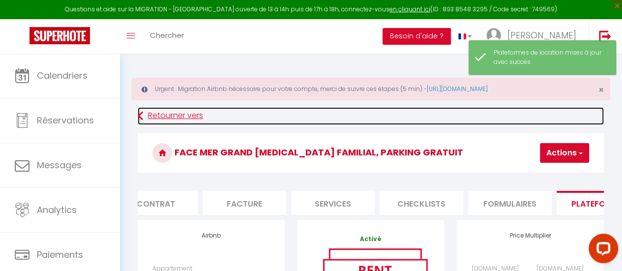
click at [165, 116] on link "Retourner vers" at bounding box center [371, 116] width 466 height 18
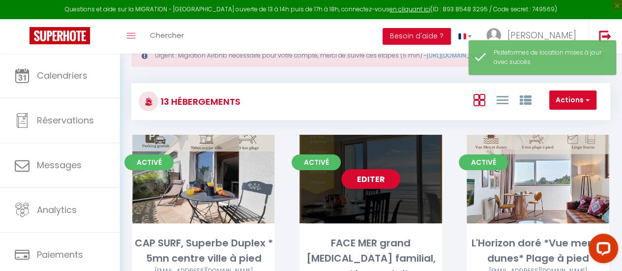
scroll to position [49, 0]
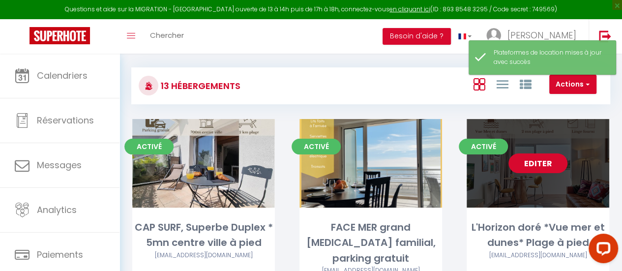
click at [526, 165] on link "Editer" at bounding box center [537, 163] width 59 height 20
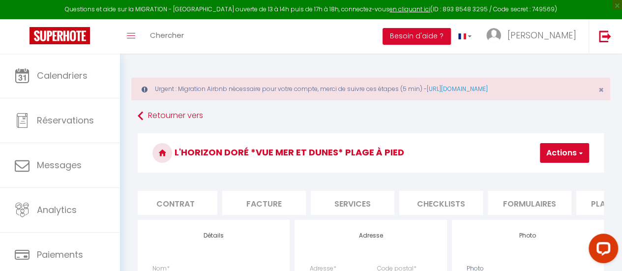
scroll to position [0, 197]
click at [524, 203] on li "Plateformes" at bounding box center [514, 203] width 84 height 24
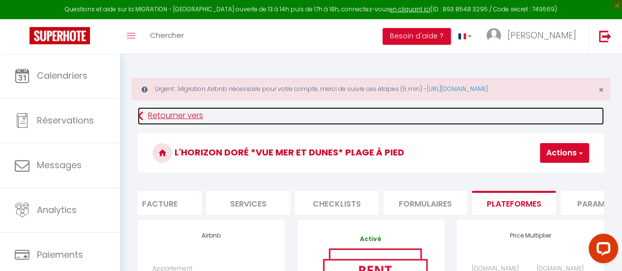
click at [186, 120] on link "Retourner vers" at bounding box center [371, 116] width 466 height 18
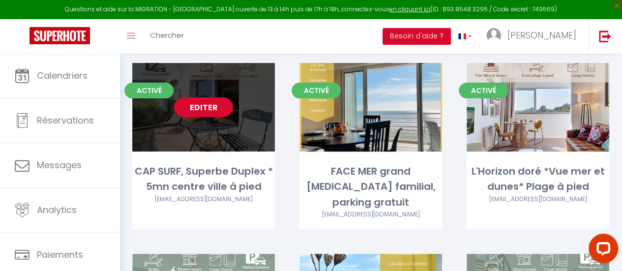
scroll to position [197, 0]
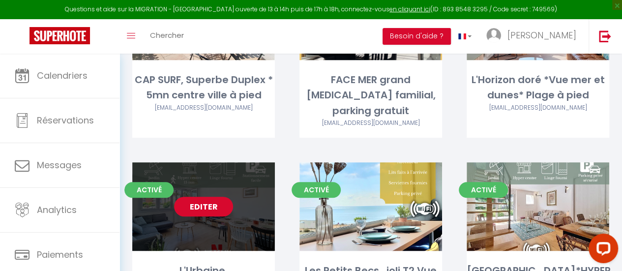
click at [199, 197] on link "Editer" at bounding box center [203, 207] width 59 height 20
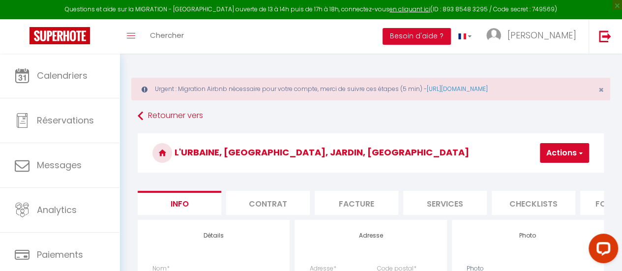
scroll to position [0, 193]
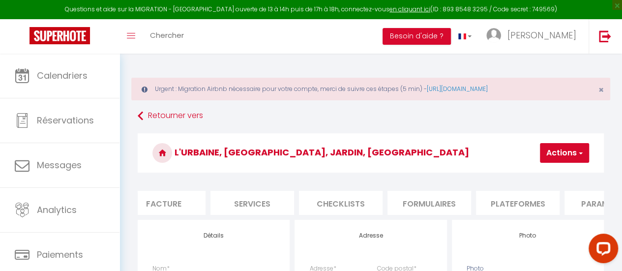
click at [516, 198] on li "Plateformes" at bounding box center [518, 203] width 84 height 24
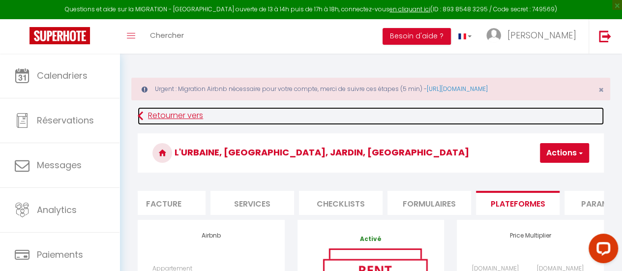
click at [154, 116] on link "Retourner vers" at bounding box center [371, 116] width 466 height 18
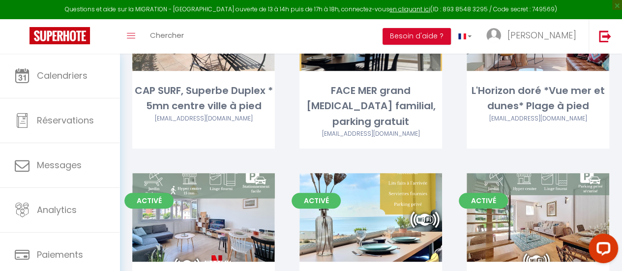
scroll to position [197, 0]
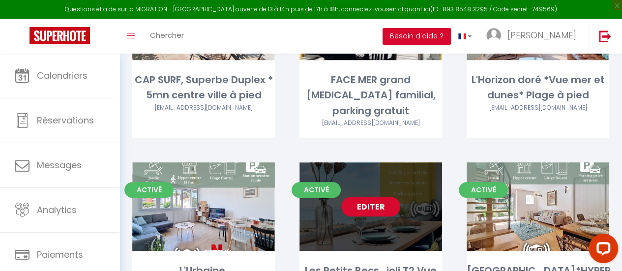
click at [390, 197] on link "Editer" at bounding box center [370, 207] width 59 height 20
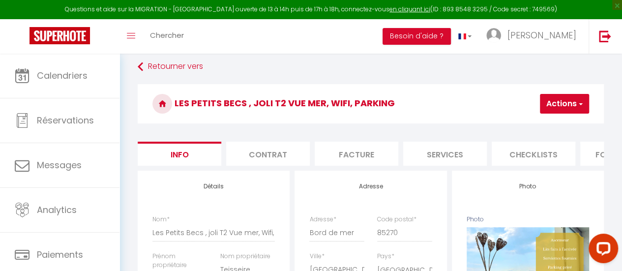
scroll to position [0, 156]
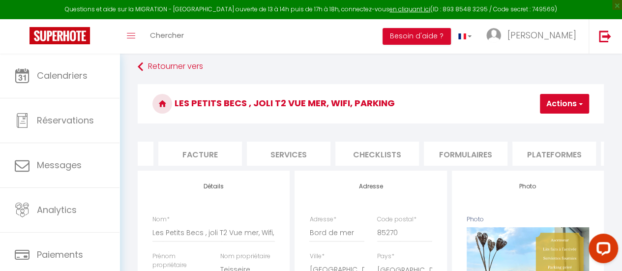
click at [567, 156] on li "Plateformes" at bounding box center [554, 154] width 84 height 24
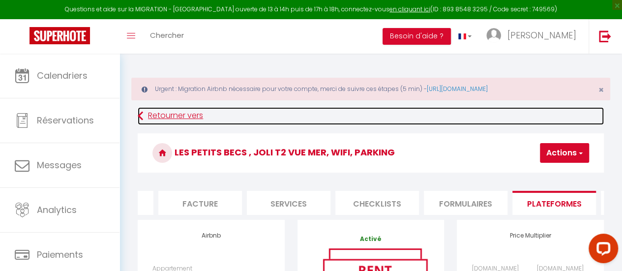
click at [176, 115] on link "Retourner vers" at bounding box center [371, 116] width 466 height 18
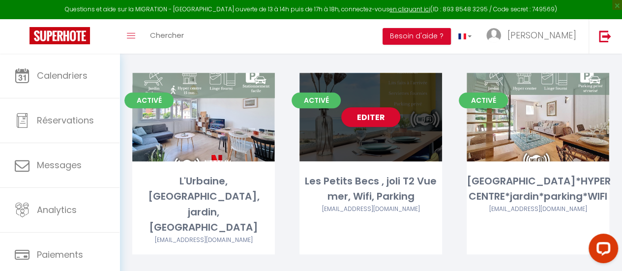
scroll to position [246, 0]
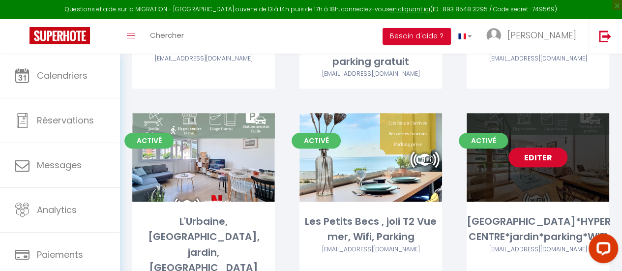
click at [532, 147] on link "Editer" at bounding box center [537, 157] width 59 height 20
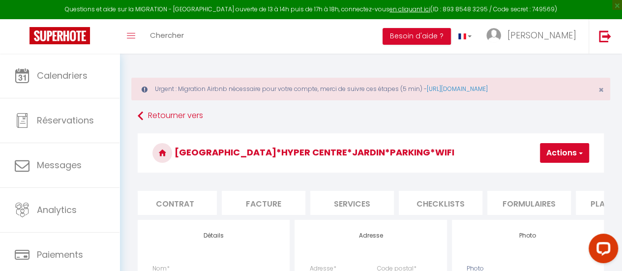
scroll to position [0, 95]
click at [593, 200] on li "Plateformes" at bounding box center [615, 203] width 84 height 24
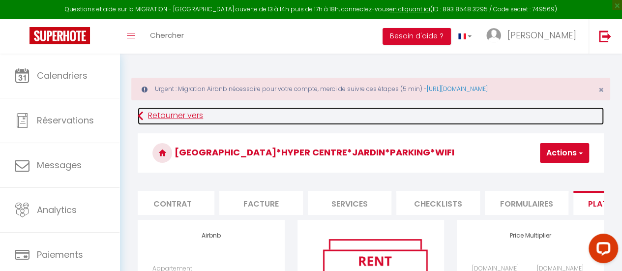
click at [174, 116] on link "Retourner vers" at bounding box center [371, 116] width 466 height 18
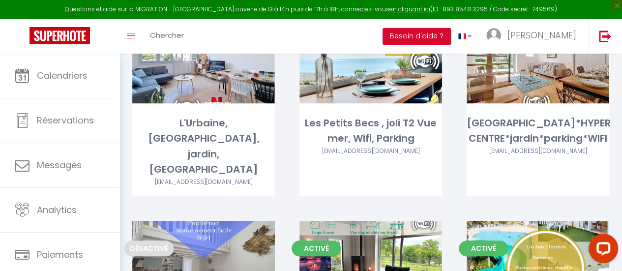
scroll to position [393, 0]
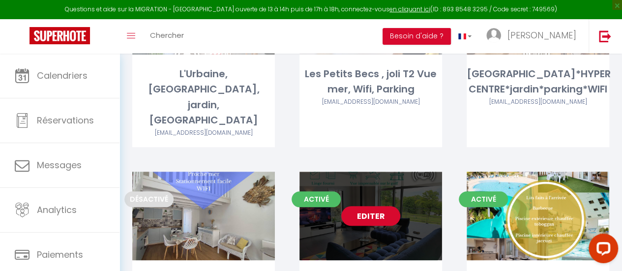
click at [370, 206] on link "Editer" at bounding box center [370, 216] width 59 height 20
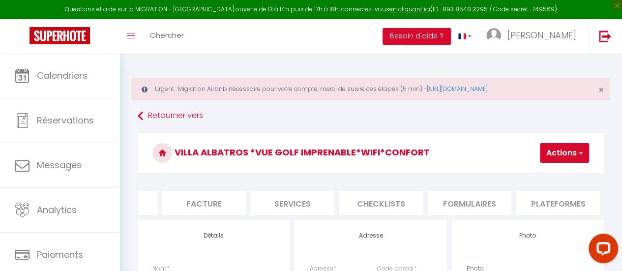
scroll to position [0, 154]
click at [568, 193] on li "Plateformes" at bounding box center [556, 203] width 84 height 24
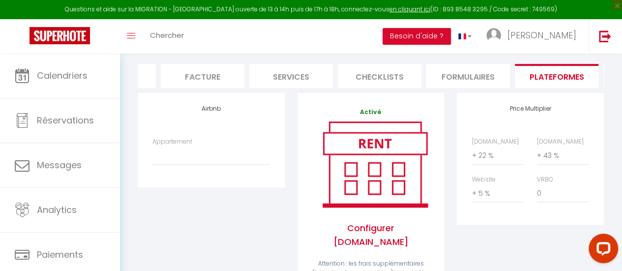
scroll to position [147, 0]
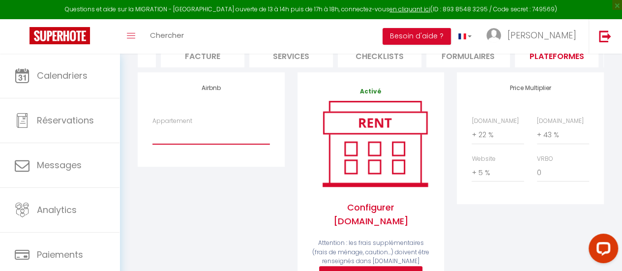
click at [215, 133] on select "Maison grand jardin*WIFI*proche commerces et plage - larosedesvents385@gmail.co…" at bounding box center [210, 134] width 117 height 19
click at [152, 132] on select "Maison grand jardin*WIFI*proche commerces et plage - larosedesvents385@gmail.co…" at bounding box center [210, 134] width 117 height 19
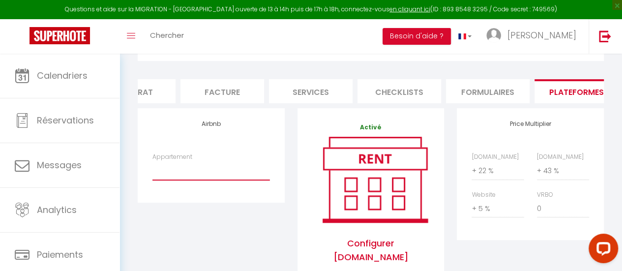
scroll to position [49, 0]
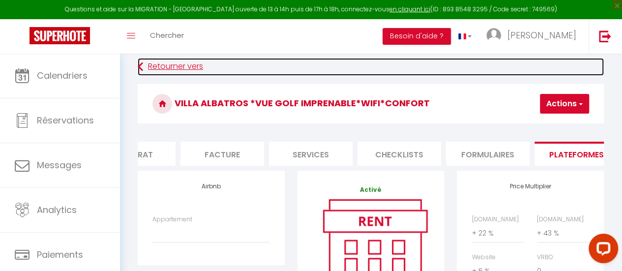
click at [168, 69] on link "Retourner vers" at bounding box center [371, 67] width 466 height 18
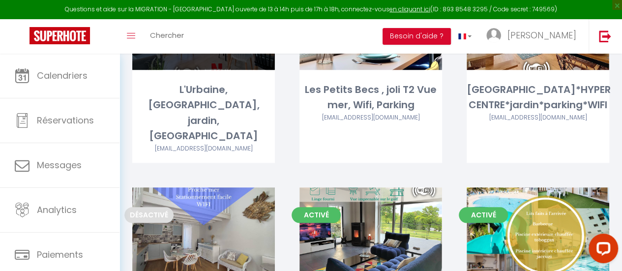
scroll to position [393, 0]
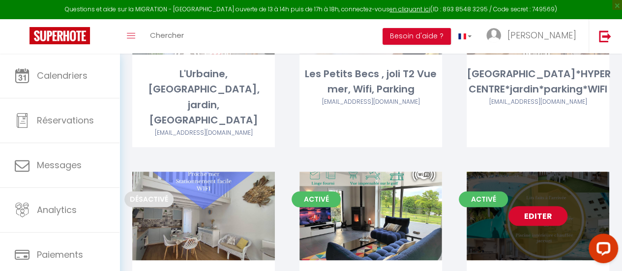
click at [544, 206] on link "Editer" at bounding box center [537, 216] width 59 height 20
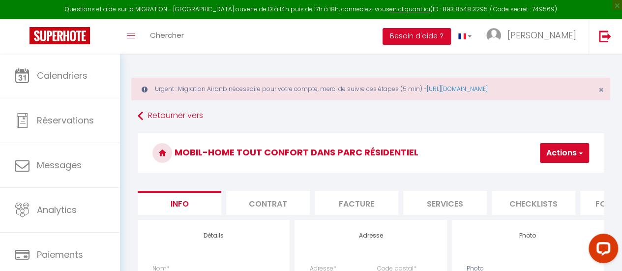
scroll to position [0, 238]
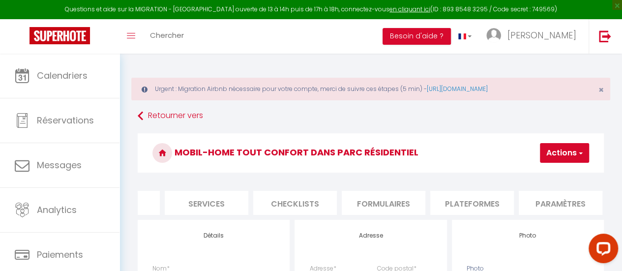
click at [478, 203] on li "Plateformes" at bounding box center [472, 203] width 84 height 24
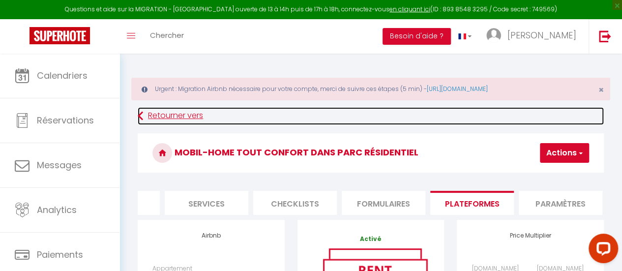
click at [174, 116] on link "Retourner vers" at bounding box center [371, 116] width 466 height 18
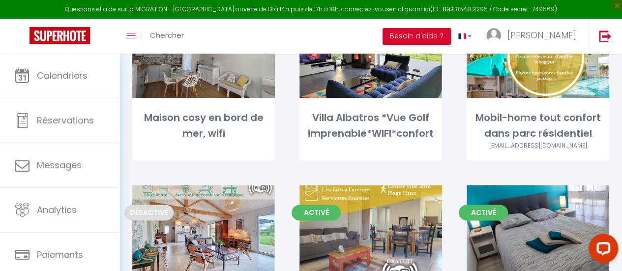
scroll to position [590, 0]
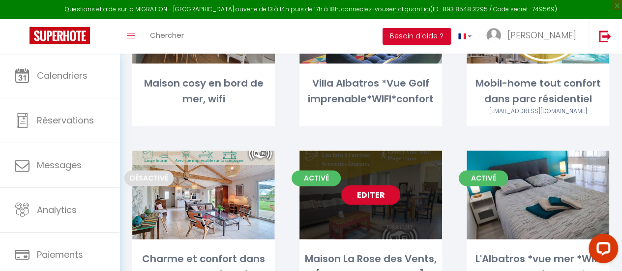
click at [379, 185] on link "Editer" at bounding box center [370, 195] width 59 height 20
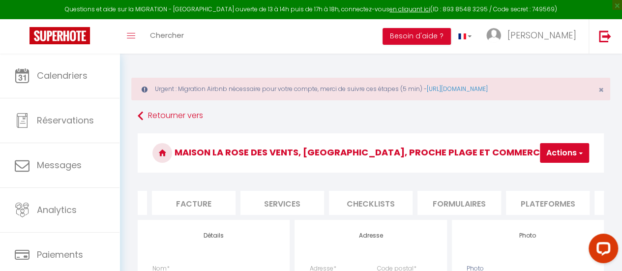
scroll to position [0, 183]
click at [528, 200] on li "Plateformes" at bounding box center [528, 203] width 84 height 24
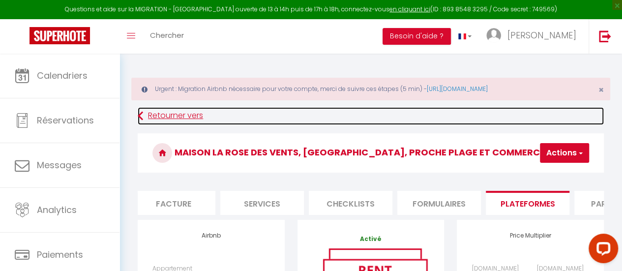
click at [180, 119] on link "Retourner vers" at bounding box center [371, 116] width 466 height 18
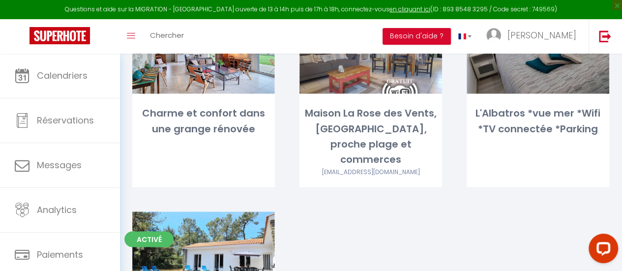
scroll to position [737, 0]
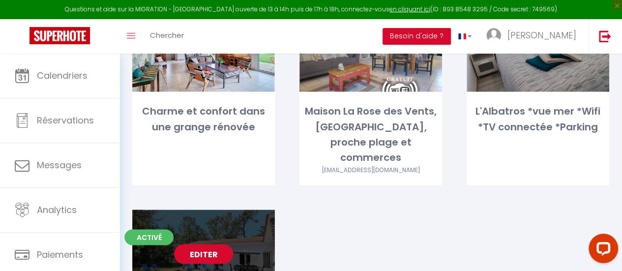
click at [204, 244] on link "Editer" at bounding box center [203, 254] width 59 height 20
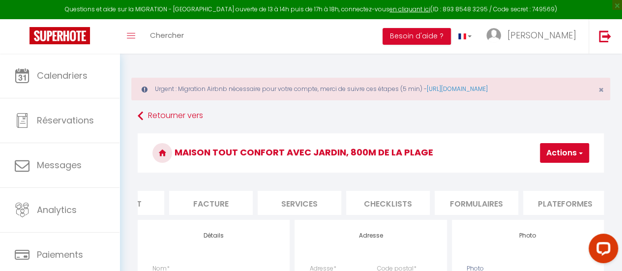
scroll to position [0, 152]
click at [558, 200] on li "Plateformes" at bounding box center [558, 203] width 84 height 24
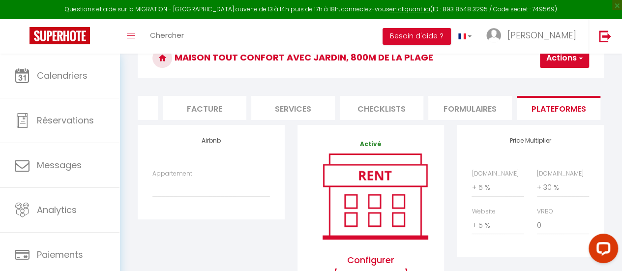
scroll to position [98, 0]
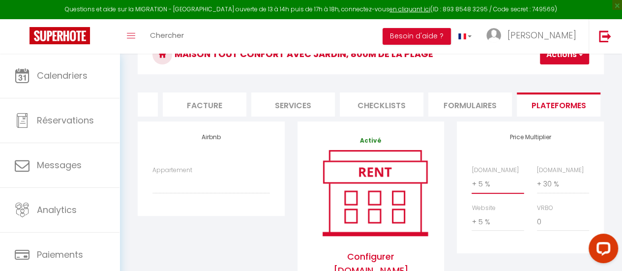
click at [511, 191] on select "0 + 1 % + 2 % + 3 % + 4 % + 5 % + 6 % + 7 % + 8 % + 9 %" at bounding box center [497, 183] width 52 height 19
click at [471, 181] on select "0 + 1 % + 2 % + 3 % + 4 % + 5 % + 6 % + 7 % + 8 % + 9 %" at bounding box center [497, 183] width 52 height 19
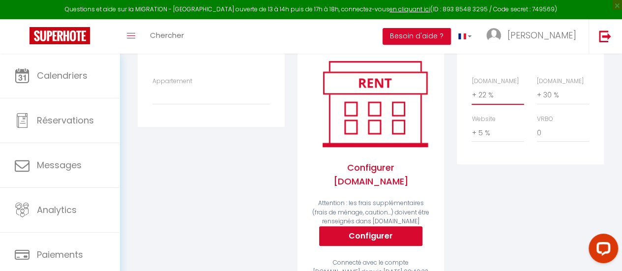
scroll to position [197, 0]
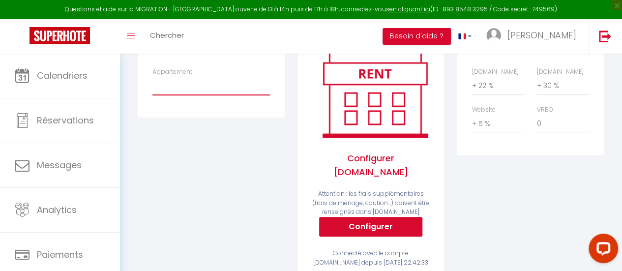
click at [199, 86] on select "Maison grand jardin*WIFI*proche commerces et plage - larosedesvents385@gmail.co…" at bounding box center [210, 85] width 117 height 19
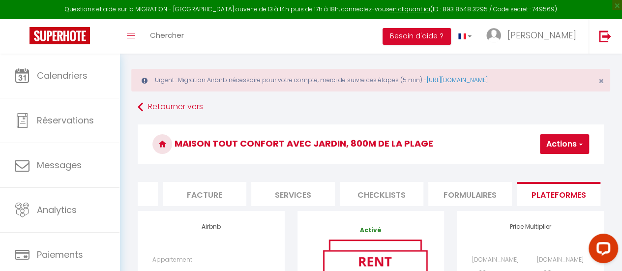
scroll to position [0, 0]
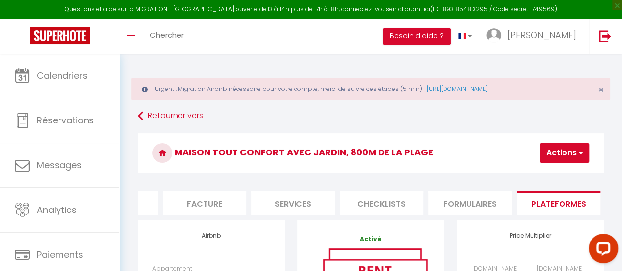
click at [571, 154] on button "Actions" at bounding box center [564, 153] width 49 height 20
click at [538, 173] on link "Enregistrer" at bounding box center [550, 174] width 78 height 13
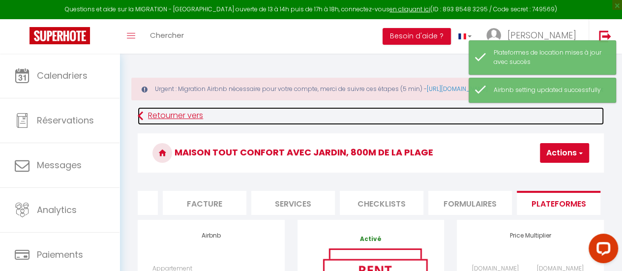
click at [174, 122] on link "Retourner vers" at bounding box center [371, 116] width 466 height 18
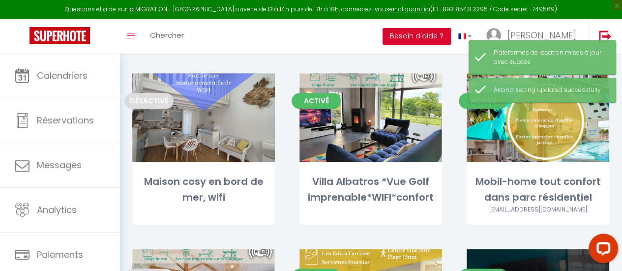
scroll to position [541, 0]
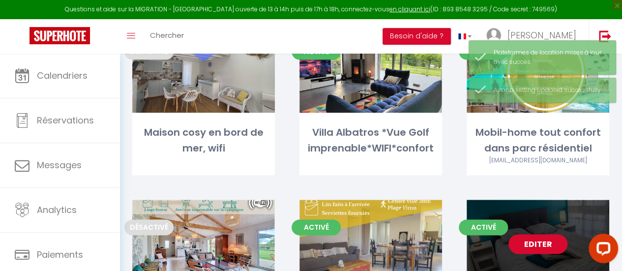
click at [543, 234] on link "Editer" at bounding box center [537, 244] width 59 height 20
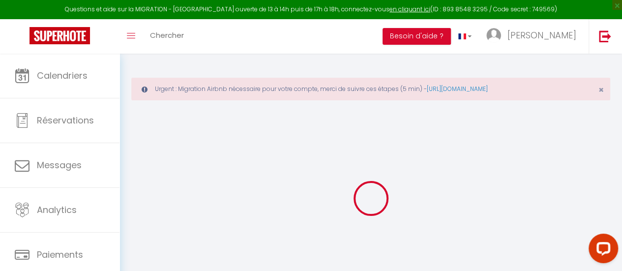
select select
checkbox input "false"
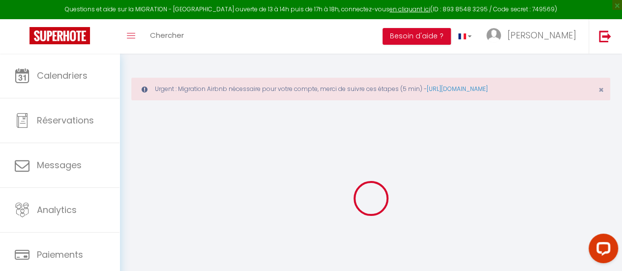
checkbox input "false"
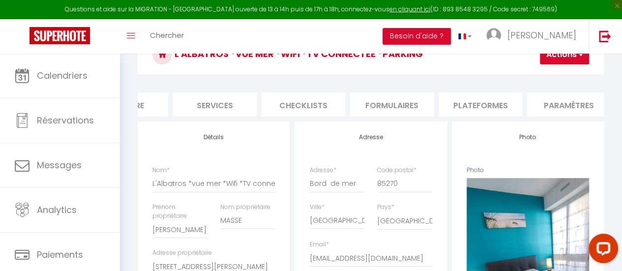
scroll to position [0, 335]
select select
checkbox input "false"
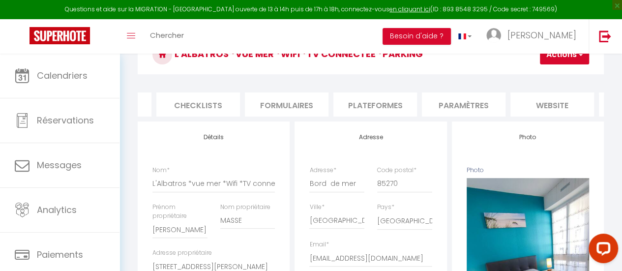
checkbox input "false"
click at [383, 104] on li "Plateformes" at bounding box center [375, 104] width 84 height 24
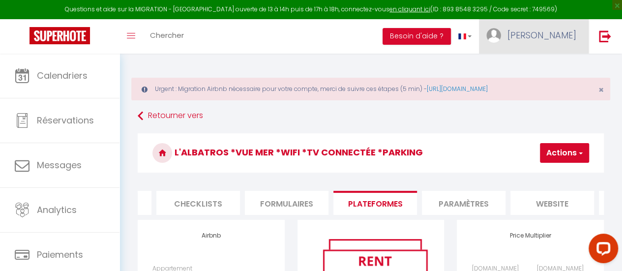
click at [556, 37] on span "[PERSON_NAME]" at bounding box center [541, 35] width 69 height 12
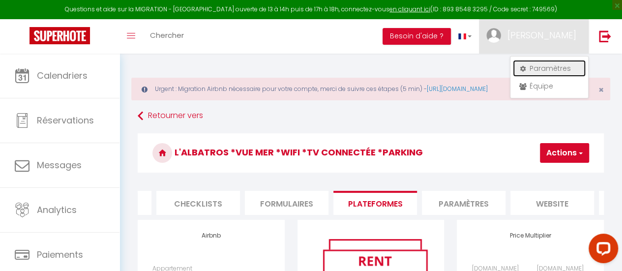
click at [542, 67] on link "Paramètres" at bounding box center [549, 68] width 73 height 17
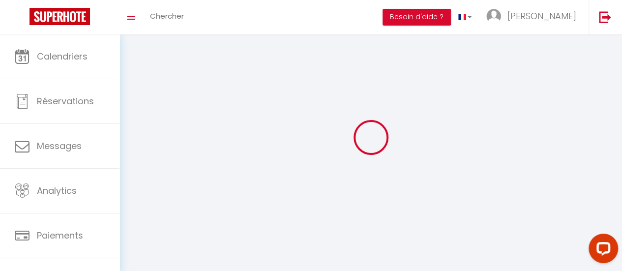
type input "[PERSON_NAME]"
type input "Guilbaud"
type input "0767947686"
type input "[STREET_ADDRESS]"
type input "85000"
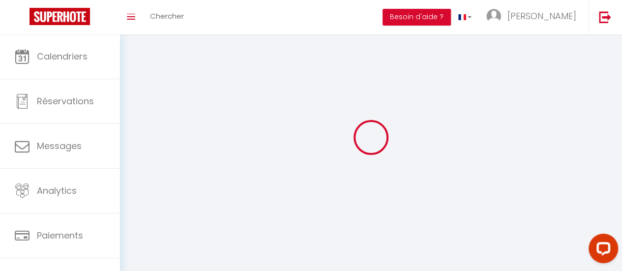
type input "LA ROCHE SUR YON"
type input "On1smAdmaDyLq5rj5RZn9Y0RQ"
type input "Nq40jDb3HQp1YSZZgyBVlrU2J"
type input "[URL][DOMAIN_NAME]"
select select "28"
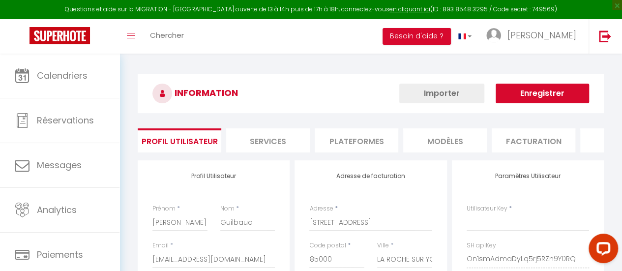
type input "On1smAdmaDyLq5rj5RZn9Y0RQ"
type input "Nq40jDb3HQp1YSZZgyBVlrU2J"
type input "[URL][DOMAIN_NAME]"
select select "fr"
click at [366, 138] on li "Plateformes" at bounding box center [356, 140] width 84 height 24
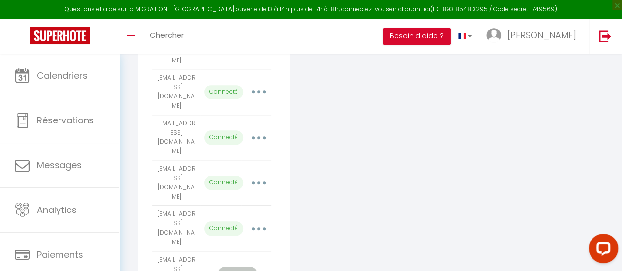
scroll to position [442, 0]
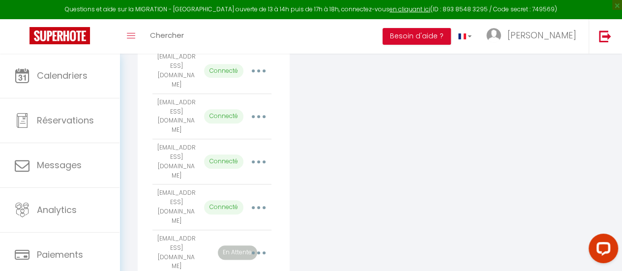
click at [264, 243] on button "button" at bounding box center [258, 252] width 26 height 19
click at [259, 243] on button "button" at bounding box center [258, 252] width 26 height 19
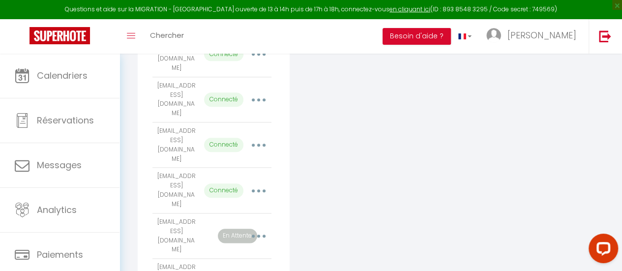
scroll to position [468, 0]
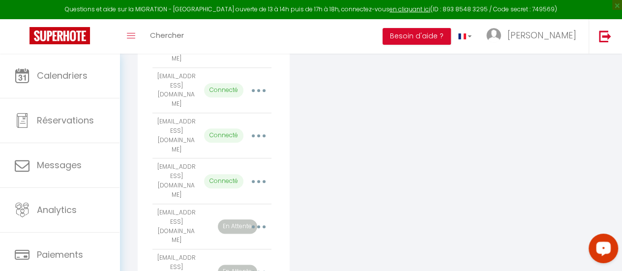
click at [611, 258] on button "Open LiveChat chat widget" at bounding box center [602, 247] width 29 height 29
click at [262, 217] on button "button" at bounding box center [258, 226] width 26 height 19
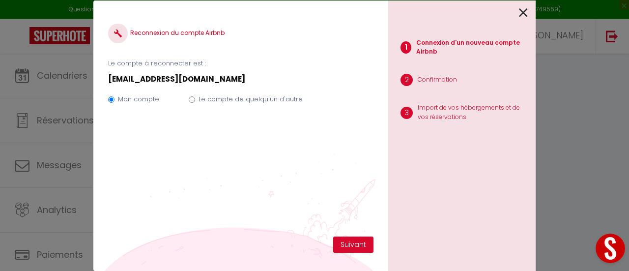
click at [235, 98] on label "Le compte de quelqu'un d'autre" at bounding box center [251, 99] width 104 height 10
click at [195, 98] on input "Le compte de quelqu'un d'autre" at bounding box center [192, 99] width 6 height 6
radio input "true"
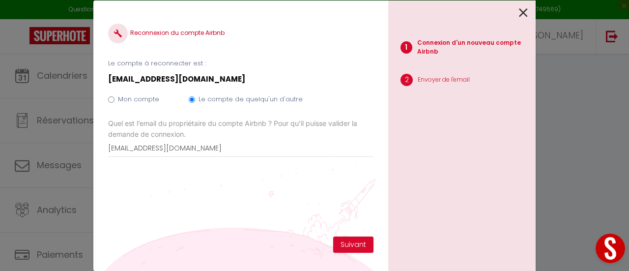
click at [527, 13] on icon at bounding box center [523, 12] width 9 height 15
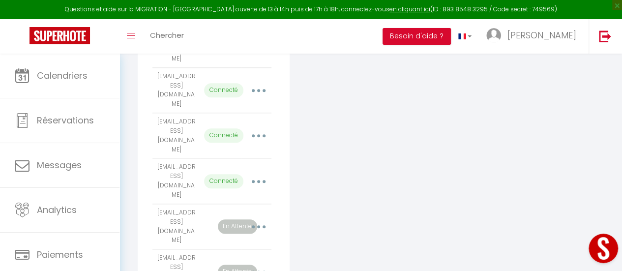
click at [260, 217] on button "button" at bounding box center [258, 226] width 26 height 19
radio input "true"
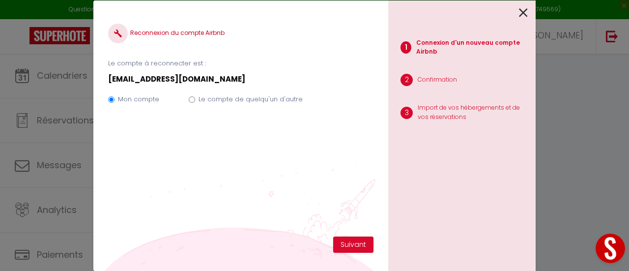
click at [237, 97] on label "Le compte de quelqu'un d'autre" at bounding box center [251, 99] width 104 height 10
click at [195, 97] on input "Le compte de quelqu'un d'autre" at bounding box center [192, 99] width 6 height 6
radio input "true"
radio input "false"
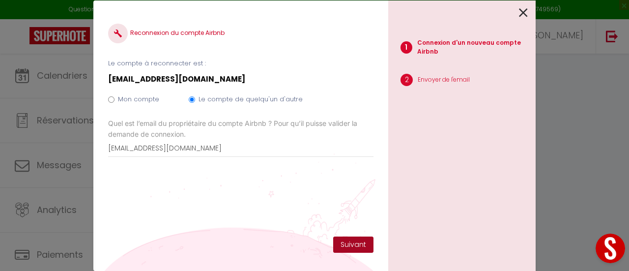
click at [354, 245] on button "Suivant" at bounding box center [353, 244] width 40 height 17
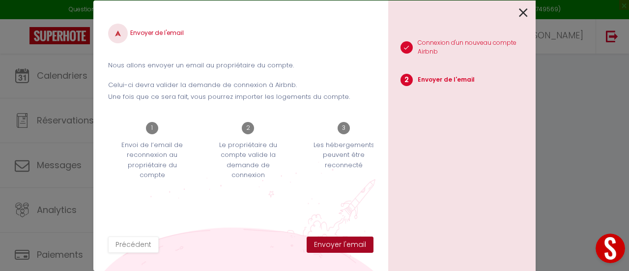
click at [354, 245] on button "Envoyer l'email" at bounding box center [340, 244] width 67 height 17
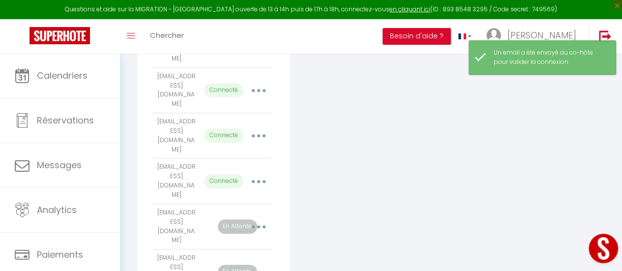
click at [258, 270] on icon "button" at bounding box center [258, 271] width 3 height 3
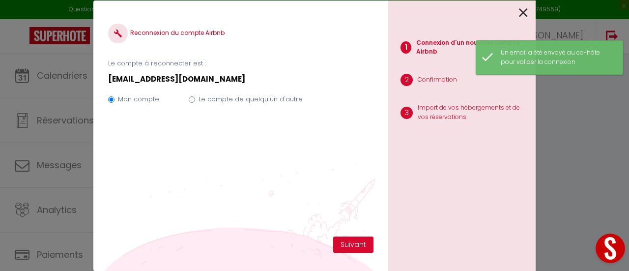
click at [245, 99] on label "Le compte de quelqu'un d'autre" at bounding box center [251, 99] width 104 height 10
click at [195, 99] on input "Le compte de quelqu'un d'autre" at bounding box center [192, 99] width 6 height 6
radio input "true"
radio input "false"
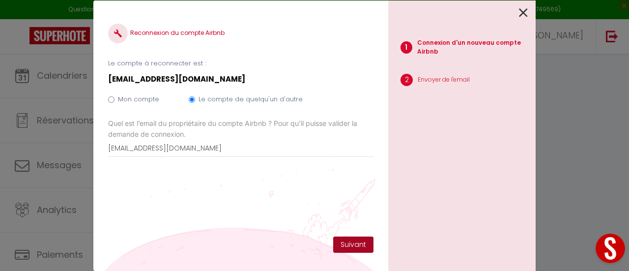
click at [357, 246] on button "Suivant" at bounding box center [353, 244] width 40 height 17
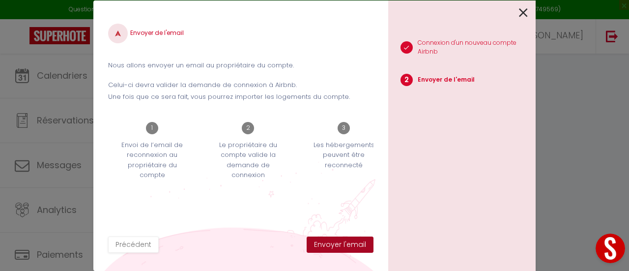
click at [357, 246] on button "Envoyer l'email" at bounding box center [340, 244] width 67 height 17
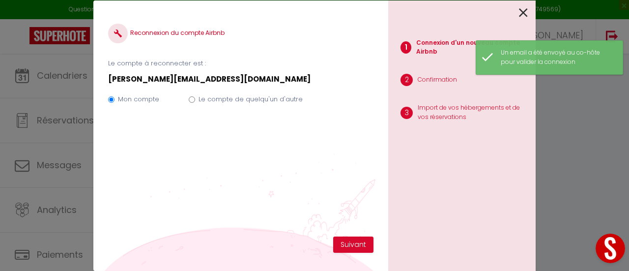
click at [281, 99] on label "Le compte de quelqu'un d'autre" at bounding box center [251, 99] width 104 height 10
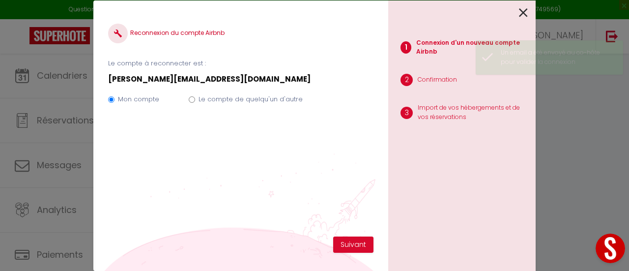
click at [212, 100] on label "Le compte de quelqu'un d'autre" at bounding box center [251, 99] width 104 height 10
click at [195, 100] on input "Le compte de quelqu'un d'autre" at bounding box center [192, 99] width 6 height 6
radio input "true"
radio input "false"
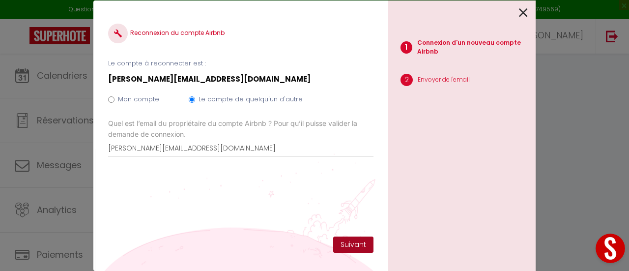
click at [365, 247] on button "Suivant" at bounding box center [353, 244] width 40 height 17
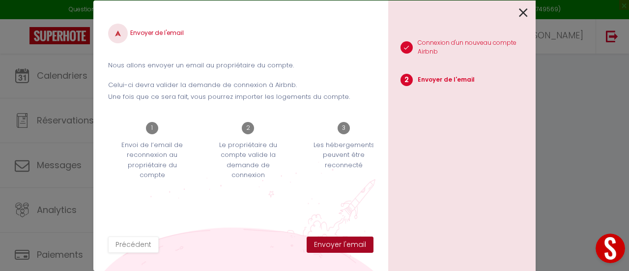
click at [364, 247] on button "Envoyer l'email" at bounding box center [340, 244] width 67 height 17
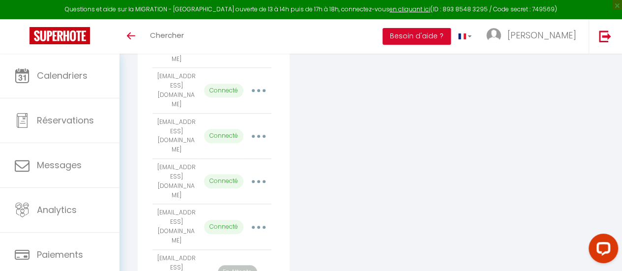
scroll to position [468, 0]
click at [257, 225] on icon "button" at bounding box center [258, 226] width 3 height 3
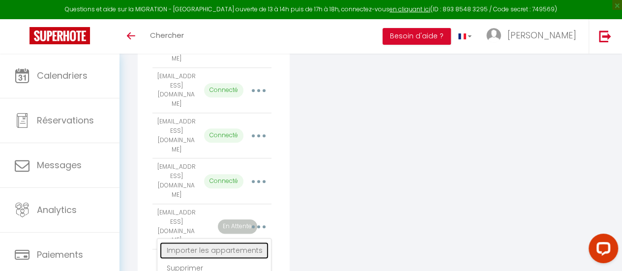
click at [232, 242] on link "Importer les appartements" at bounding box center [214, 250] width 109 height 17
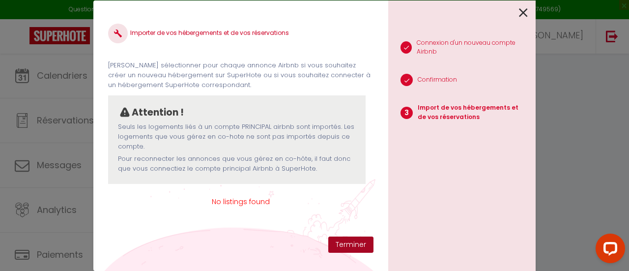
click at [361, 245] on button "Terminer" at bounding box center [350, 244] width 45 height 17
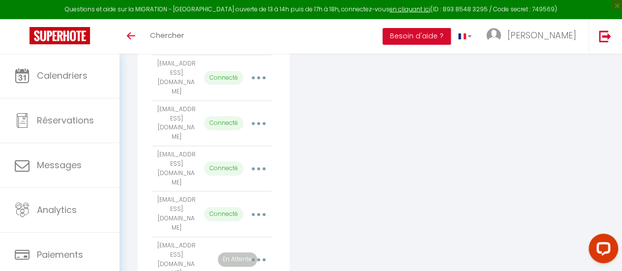
scroll to position [445, 0]
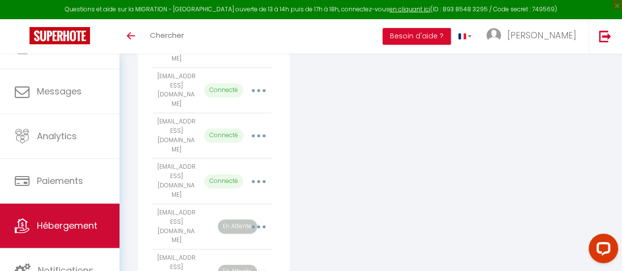
click at [74, 228] on span "Hébergement" at bounding box center [67, 225] width 60 height 12
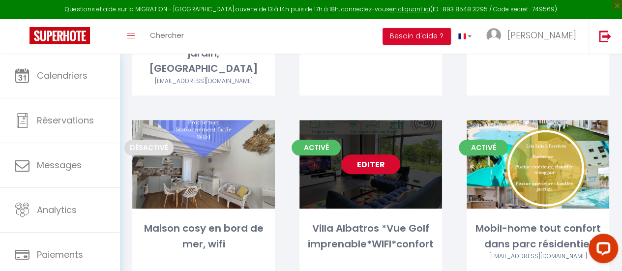
scroll to position [393, 0]
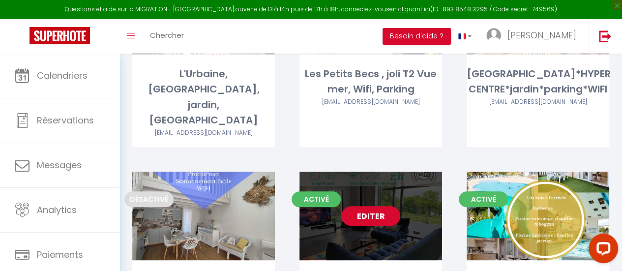
click at [371, 206] on link "Editer" at bounding box center [370, 216] width 59 height 20
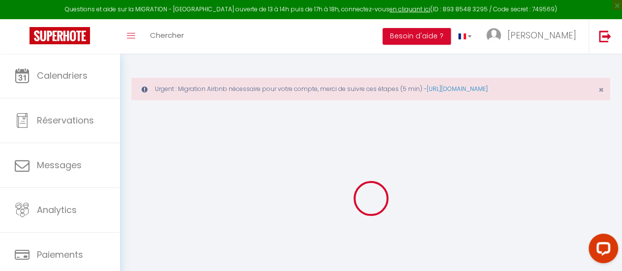
select select
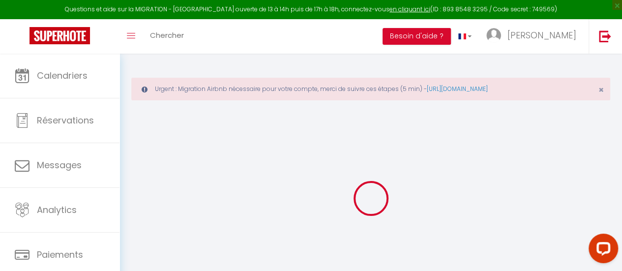
select select
checkbox input "false"
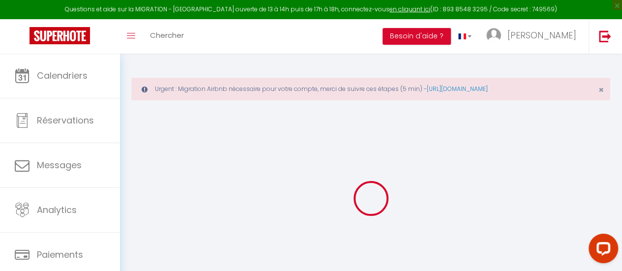
select select
type input "Villa Albatros *Vue Golf imprenable*WIFI*confort"
type input "[PERSON_NAME]"
type input "LEMOIGNE"
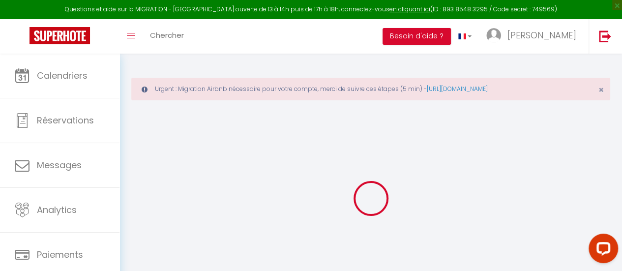
type input "[STREET_ADDRESS]"
type input "35230"
type input "SAINT ERBLON"
select select "houses"
select select "8"
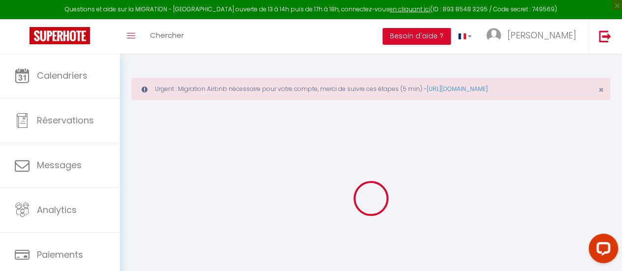
select select "8"
select select "4"
select select "2"
type input "150"
type input "120"
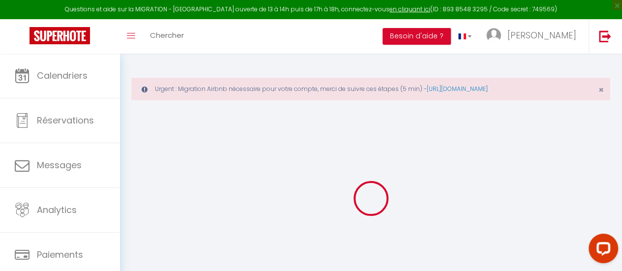
type input "5.5"
type input "2.75"
type input "500"
select select
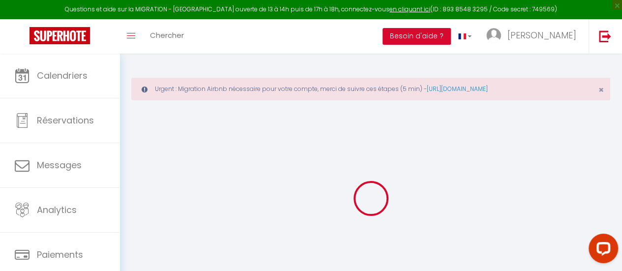
select select
type input "Campagne"
type input "85310"
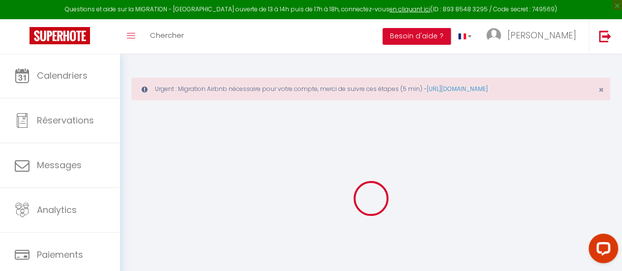
type input "Nesmy"
type input "[EMAIL_ADDRESS][DOMAIN_NAME]"
select select "14701"
checkbox input "false"
checkbox input "true"
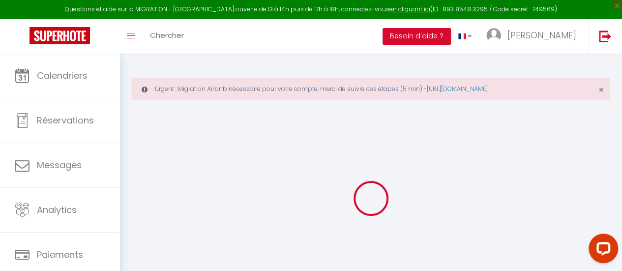
checkbox input "true"
checkbox input "false"
radio input "true"
type input "24"
type input "120"
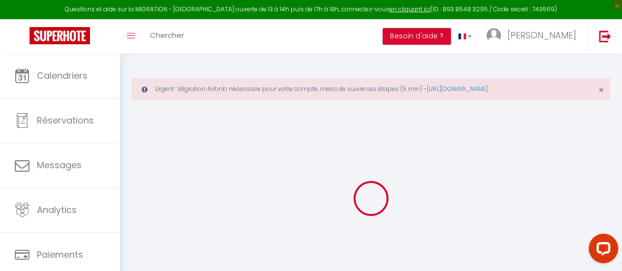
type input "0"
select select "+ 22 %"
select select "+ 43 %"
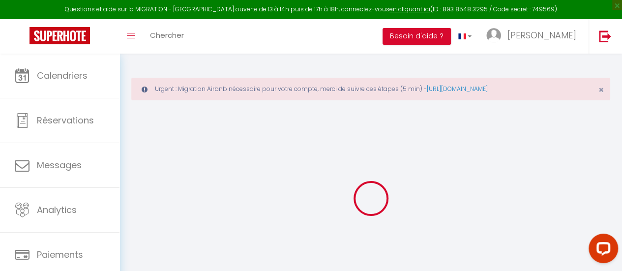
select select "+ 5 %"
select select
checkbox input "false"
checkbox input "true"
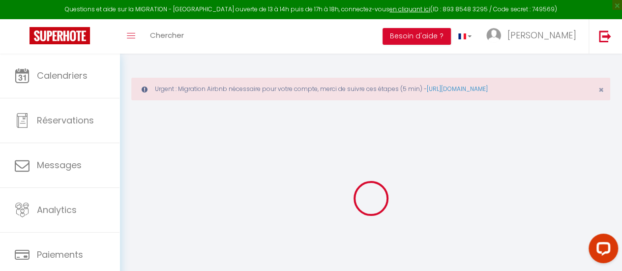
checkbox input "false"
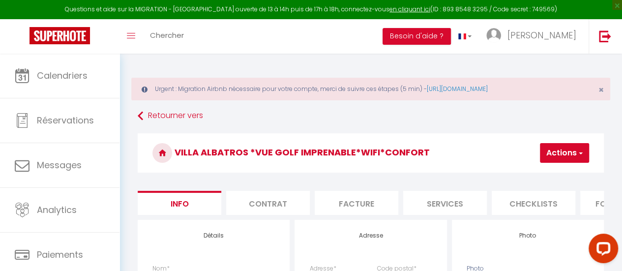
scroll to position [0, 59]
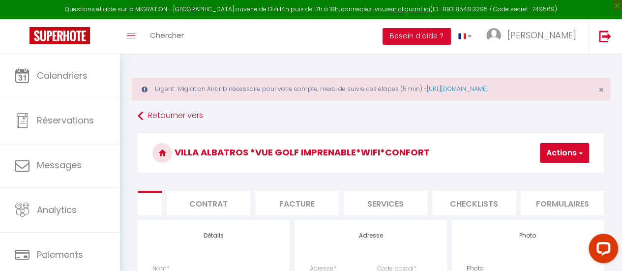
select select
checkbox input "false"
checkbox input "true"
checkbox input "false"
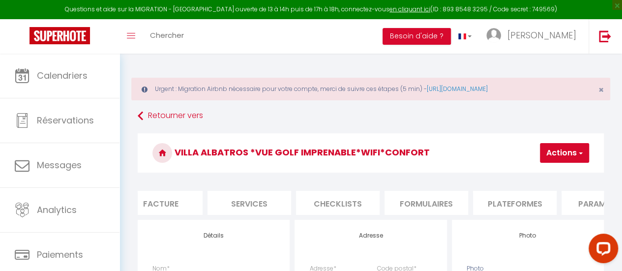
scroll to position [0, 203]
click at [509, 201] on li "Plateformes" at bounding box center [507, 203] width 84 height 24
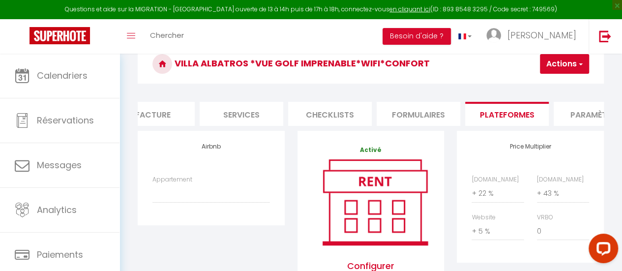
scroll to position [98, 0]
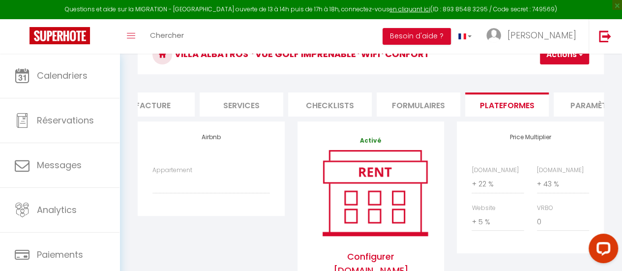
click at [200, 178] on div "Appartement Maison grand jardin*WIFI*proche commerces et plage - larosedesvents…" at bounding box center [210, 180] width 117 height 28
click at [194, 190] on select "Maison grand jardin*WIFI*proche commerces et plage - larosedesvents385@gmail.co…" at bounding box center [210, 183] width 117 height 19
select select "10892-1408146064249828369"
click at [152, 181] on select "Maison grand jardin*WIFI*proche commerces et plage - larosedesvents385@gmail.co…" at bounding box center [210, 183] width 117 height 19
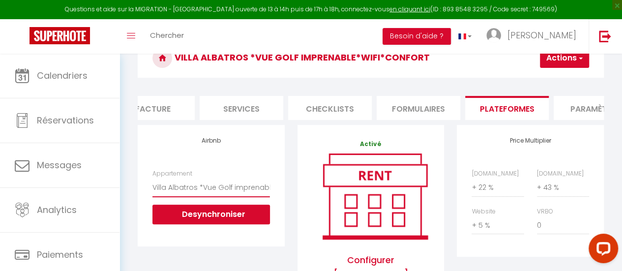
scroll to position [49, 0]
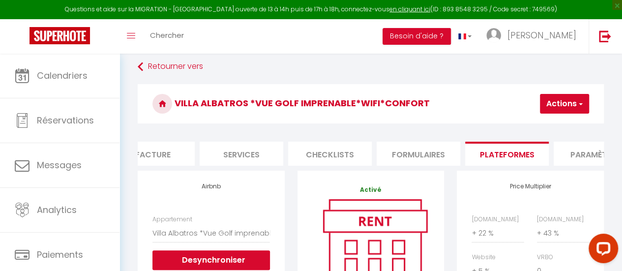
click at [560, 94] on button "Actions" at bounding box center [564, 104] width 49 height 20
click at [543, 124] on link "Enregistrer" at bounding box center [550, 125] width 78 height 13
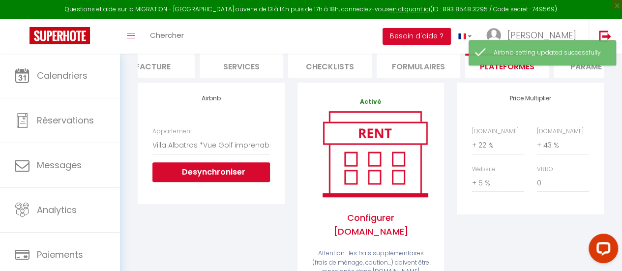
scroll to position [197, 0]
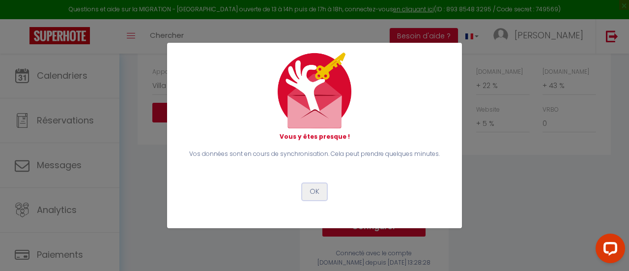
click at [316, 195] on button "OK" at bounding box center [314, 191] width 25 height 17
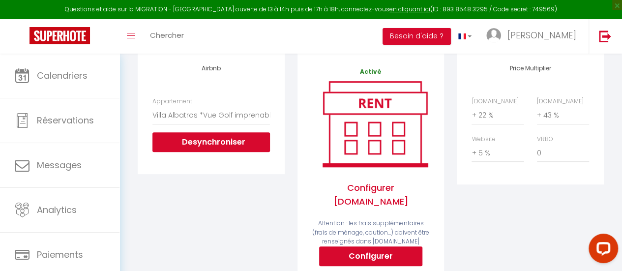
scroll to position [0, 0]
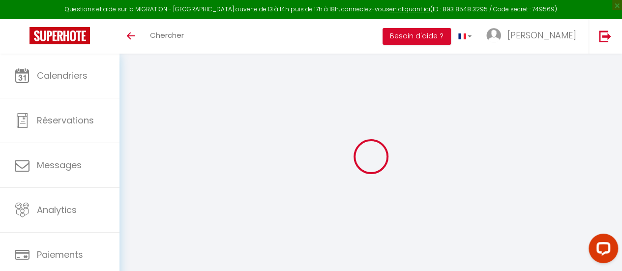
select select "+ 22 %"
select select "+ 43 %"
select select "+ 5 %"
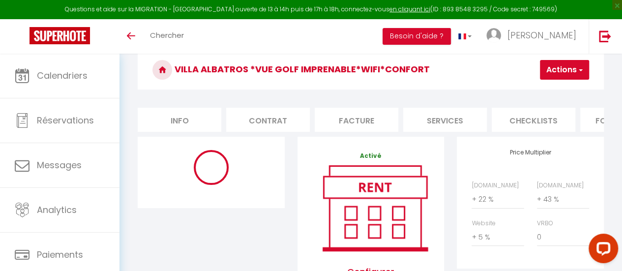
scroll to position [98, 0]
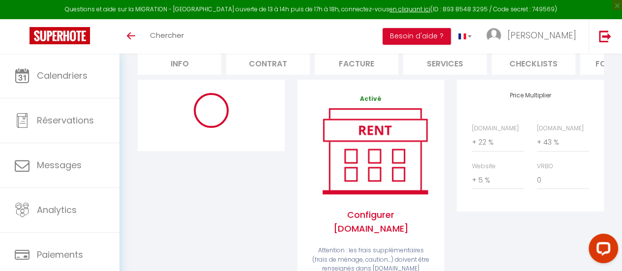
select select "10892-1408146064249828369"
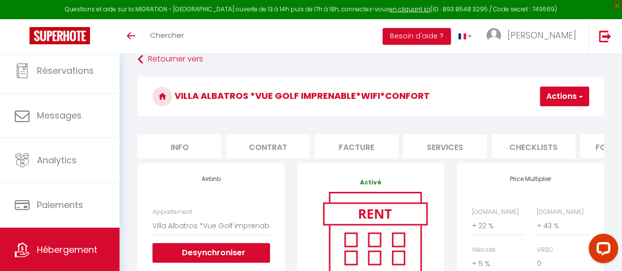
scroll to position [0, 0]
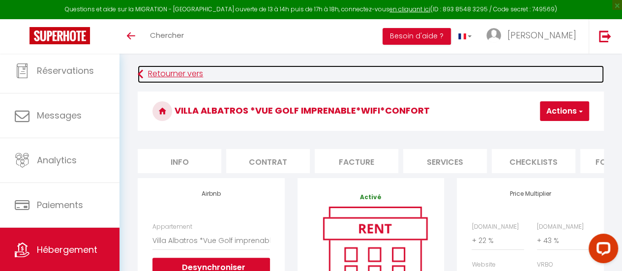
click at [177, 76] on link "Retourner vers" at bounding box center [371, 74] width 466 height 18
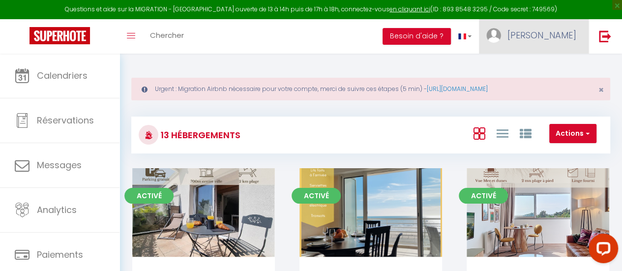
click at [566, 33] on span "[PERSON_NAME]" at bounding box center [541, 35] width 69 height 12
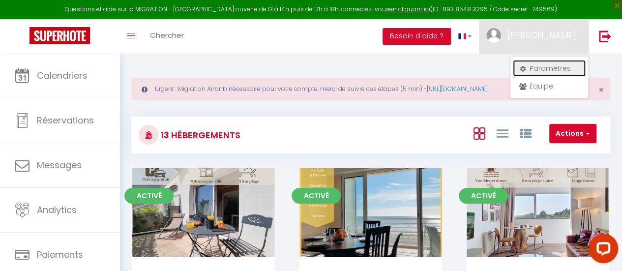
click at [553, 66] on link "Paramètres" at bounding box center [549, 68] width 73 height 17
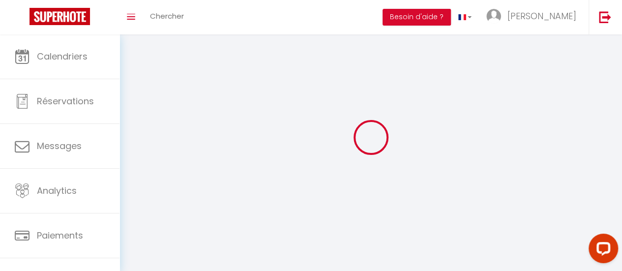
type input "[PERSON_NAME]"
type input "Guilbaud"
type input "0767947686"
type input "[STREET_ADDRESS]"
type input "85000"
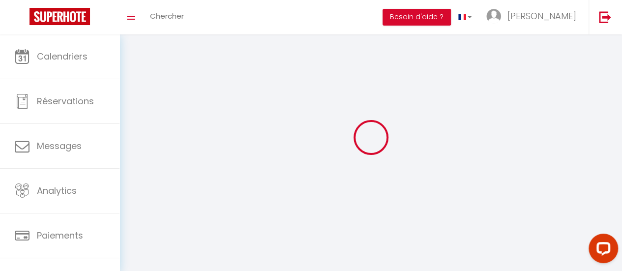
type input "LA ROCHE SUR YON"
type input "On1smAdmaDyLq5rj5RZn9Y0RQ"
type input "Nq40jDb3HQp1YSZZgyBVlrU2J"
type input "[URL][DOMAIN_NAME]"
select select "28"
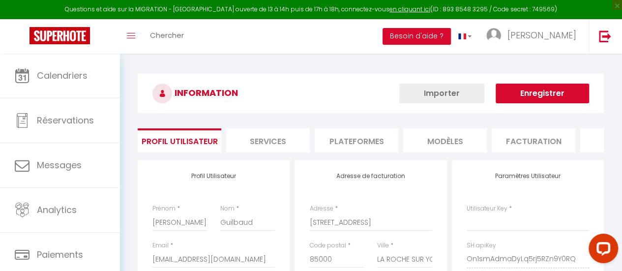
type input "On1smAdmaDyLq5rj5RZn9Y0RQ"
type input "Nq40jDb3HQp1YSZZgyBVlrU2J"
type input "[URL][DOMAIN_NAME]"
select select "fr"
click at [371, 137] on li "Plateformes" at bounding box center [356, 140] width 84 height 24
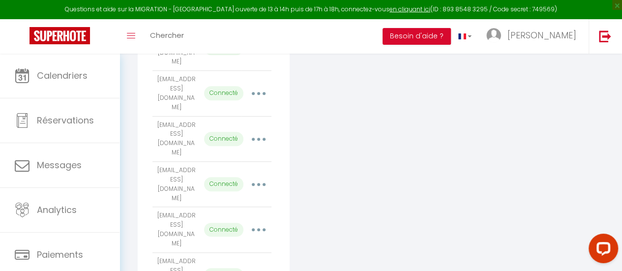
scroll to position [393, 0]
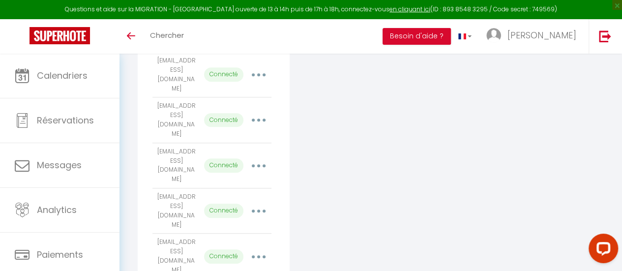
scroll to position [442, 0]
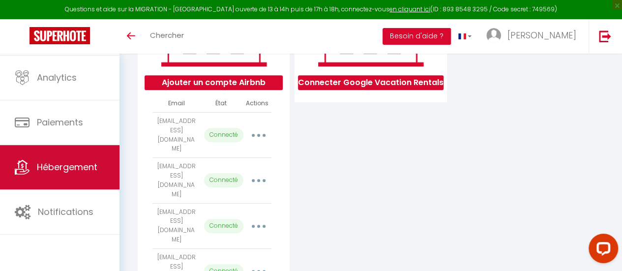
scroll to position [74, 0]
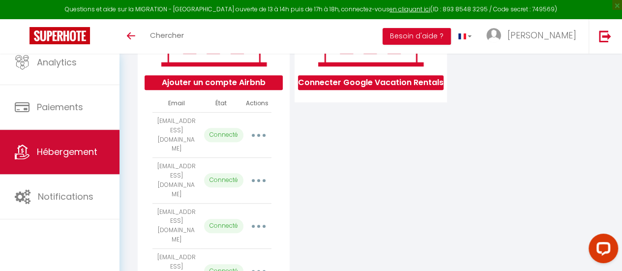
click at [75, 151] on span "Hébergement" at bounding box center [67, 151] width 60 height 12
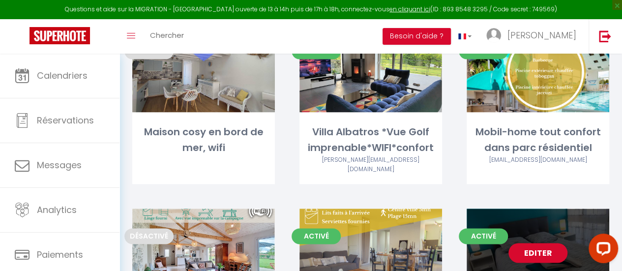
scroll to position [590, 0]
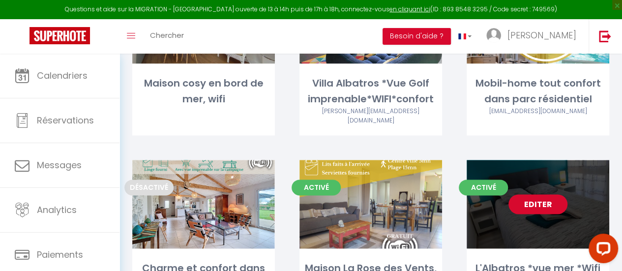
click at [548, 194] on link "Editer" at bounding box center [537, 204] width 59 height 20
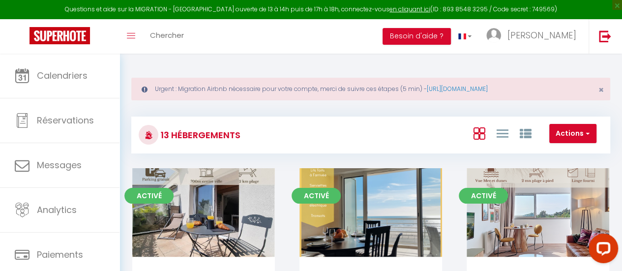
select select "3"
select select "2"
select select "1"
select select
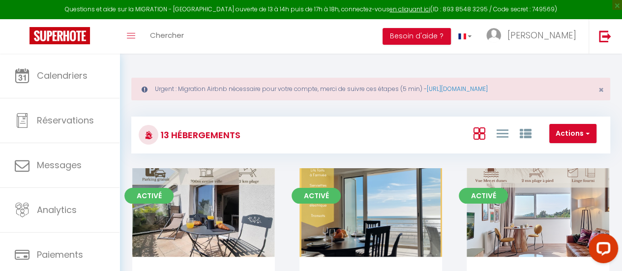
select select "28"
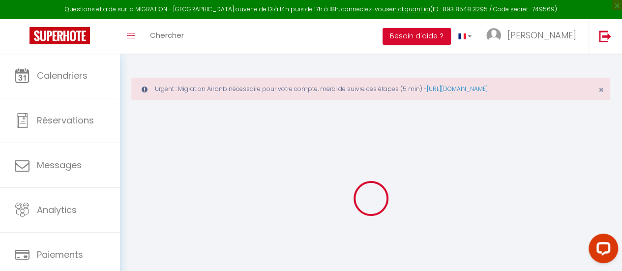
select select
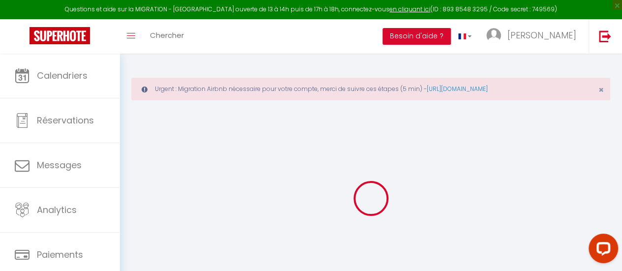
select select
checkbox input "false"
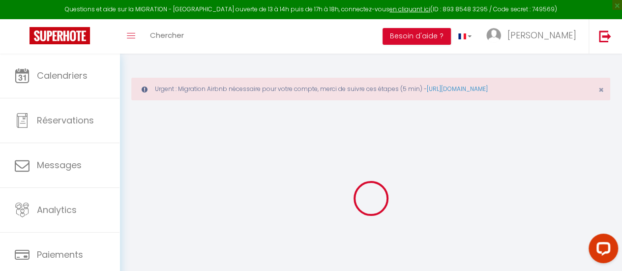
select select
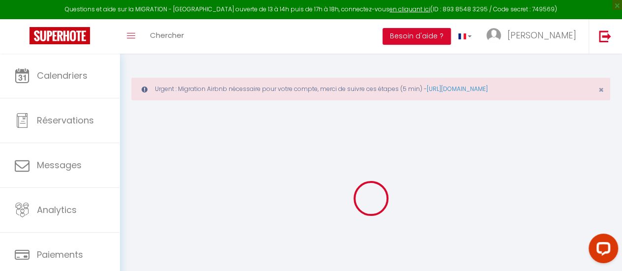
select select
checkbox input "false"
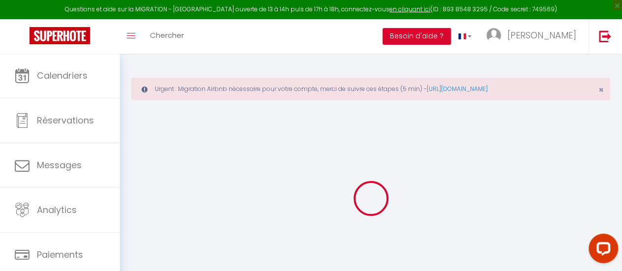
checkbox input "false"
select select
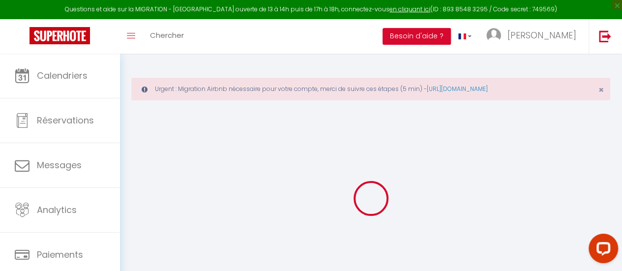
select select
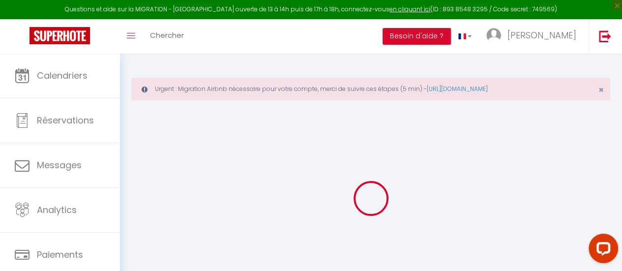
checkbox input "false"
select select
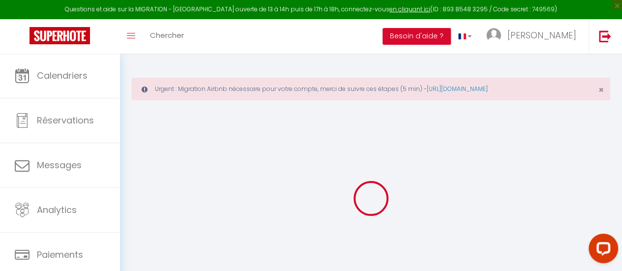
select select
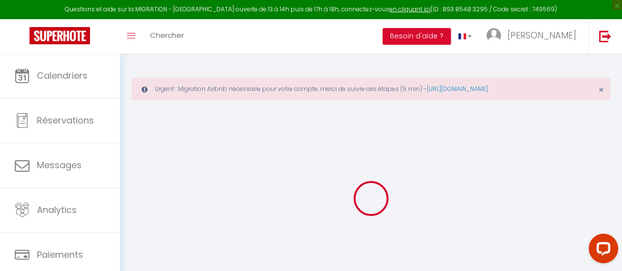
select select
checkbox input "false"
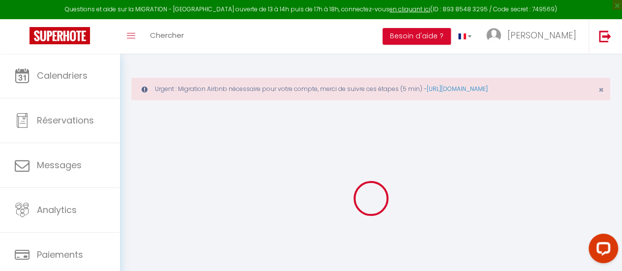
checkbox input "false"
select select
type input "L'Albatros *vue mer *Wifi *TV connectée *Parking"
type input "[PERSON_NAME]"
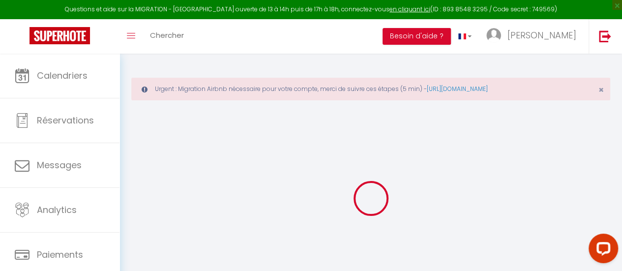
type input "MASSE"
type input "[STREET_ADDRESS][PERSON_NAME]"
type input "77190"
type input "DAMMAIRE LES LYS"
select select "2"
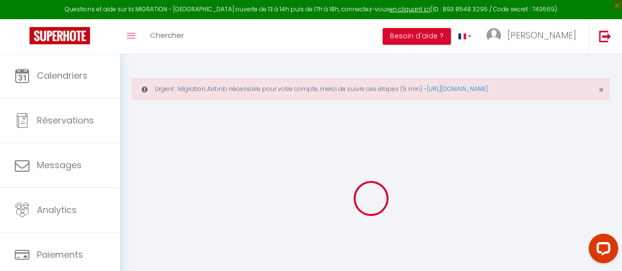
type input "115"
type input "27"
type input "3.30"
type input "4.40"
type input "200"
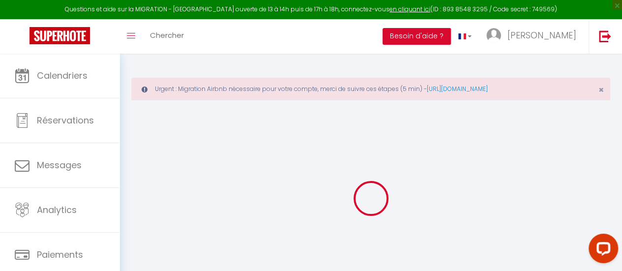
select select
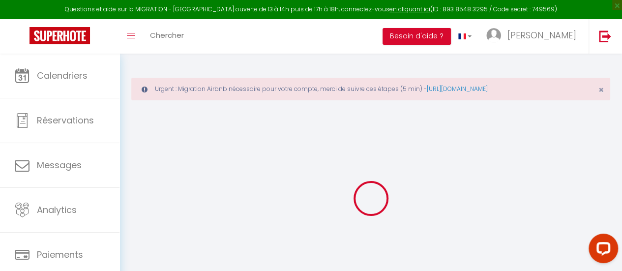
type input "Bord de mer"
type input "85270"
type input "[GEOGRAPHIC_DATA][PERSON_NAME]"
type input "[EMAIL_ADDRESS][DOMAIN_NAME]"
select select
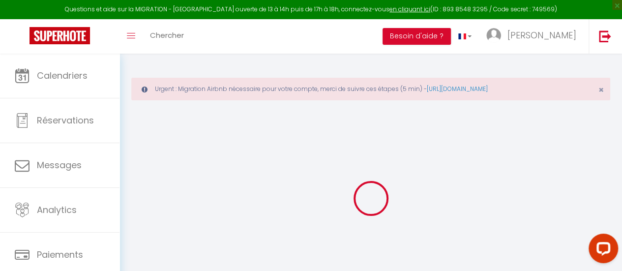
checkbox input "false"
radio input "true"
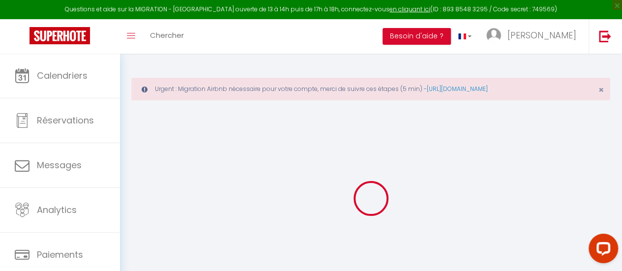
type input "24"
type input "27"
type input "0"
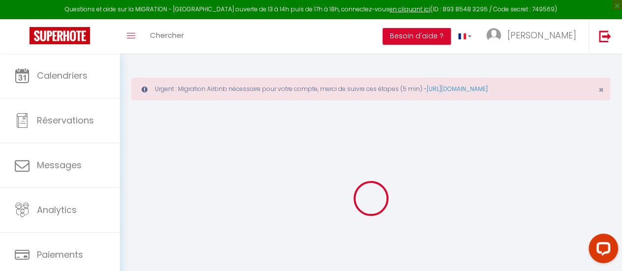
select select
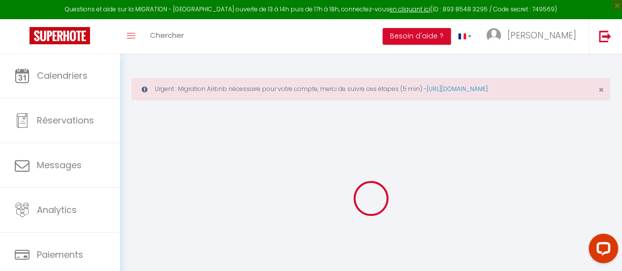
select select
checkbox input "false"
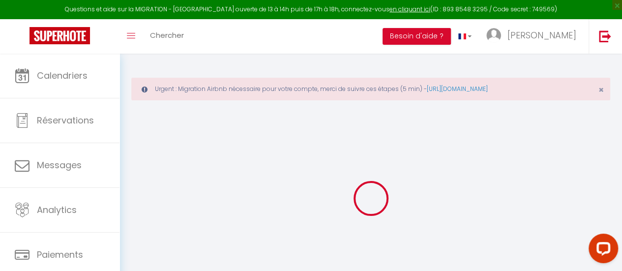
select select
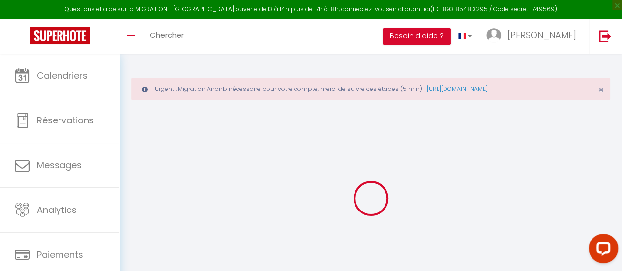
select select
checkbox input "false"
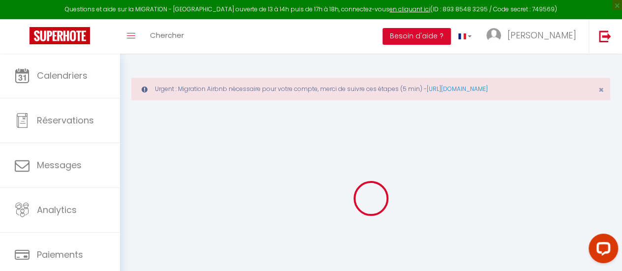
select select "+ 22 %"
select select "+ 28 %"
select select "+ 5 %"
select select
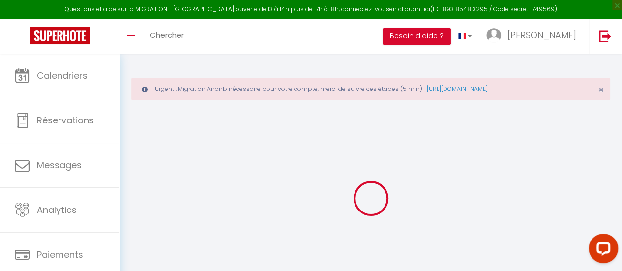
checkbox input "false"
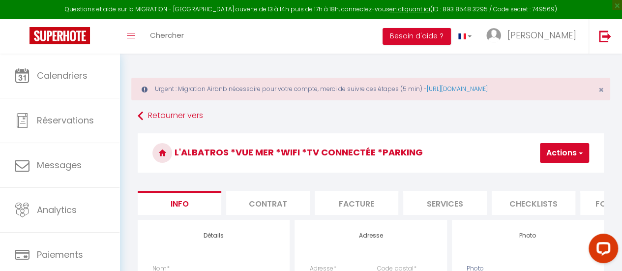
scroll to position [0, 160]
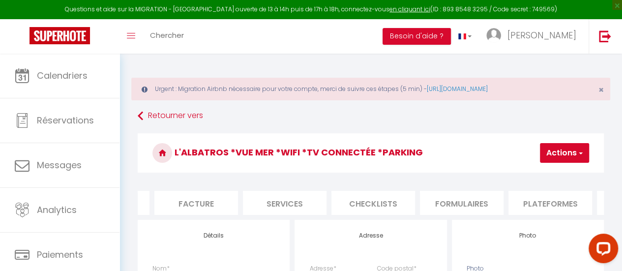
click at [537, 199] on li "Plateformes" at bounding box center [550, 203] width 84 height 24
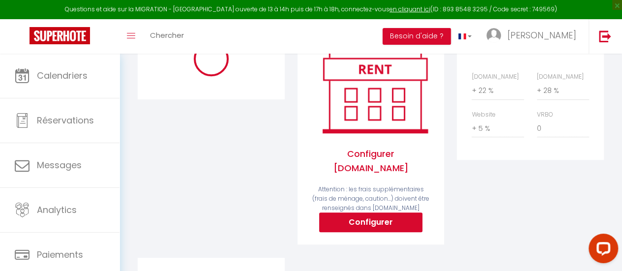
scroll to position [197, 0]
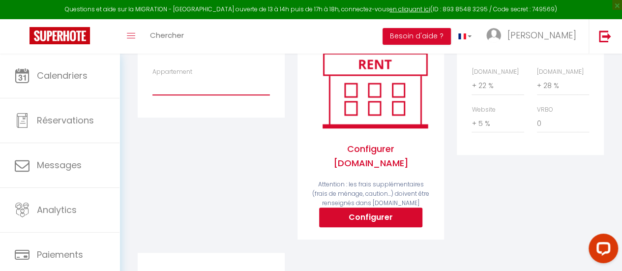
click at [177, 86] on select "Maison grand jardin*WIFI*proche commerces et plage - larosedesvents385@gmail.co…" at bounding box center [210, 85] width 117 height 19
select select "10882-1133199440006559688"
click at [152, 83] on select "Maison grand jardin*WIFI*proche commerces et plage - larosedesvents385@gmail.co…" at bounding box center [210, 85] width 117 height 19
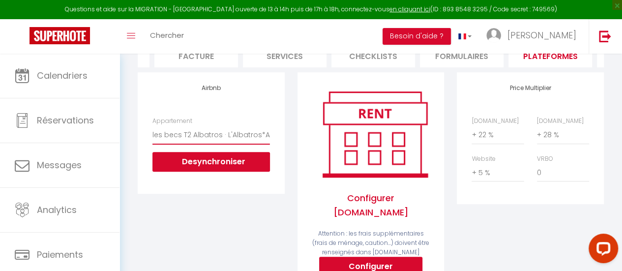
scroll to position [0, 0]
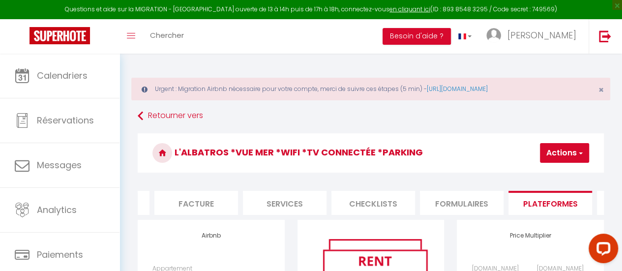
click at [565, 151] on button "Actions" at bounding box center [564, 153] width 49 height 20
click at [537, 174] on link "Enregistrer" at bounding box center [550, 174] width 78 height 13
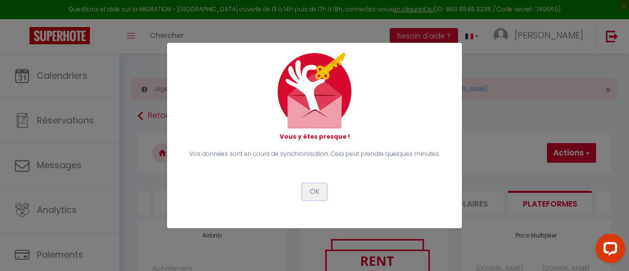
click at [319, 192] on button "OK" at bounding box center [314, 191] width 25 height 17
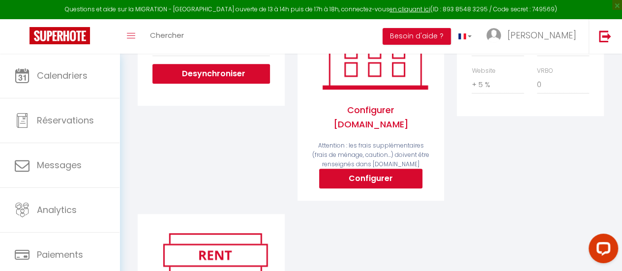
scroll to position [246, 0]
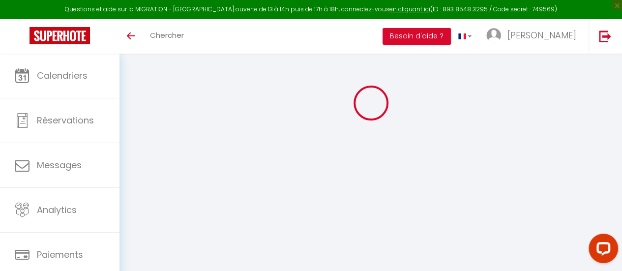
select select "+ 22 %"
select select "+ 28 %"
select select "+ 5 %"
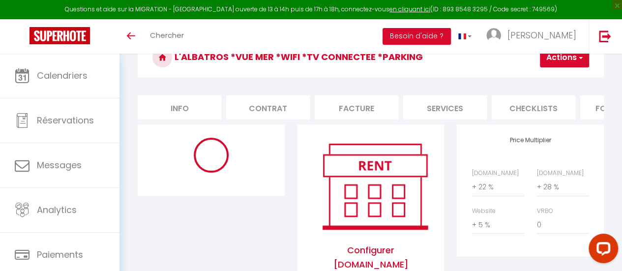
select select "10882-1133199440006559688"
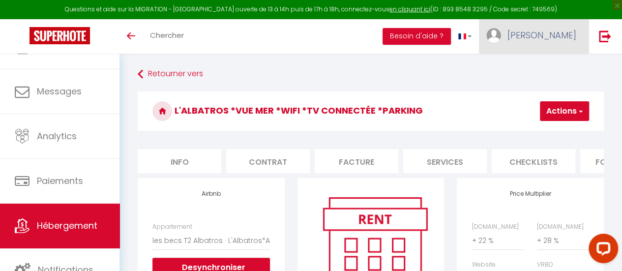
click at [564, 33] on span "[PERSON_NAME]" at bounding box center [541, 35] width 69 height 12
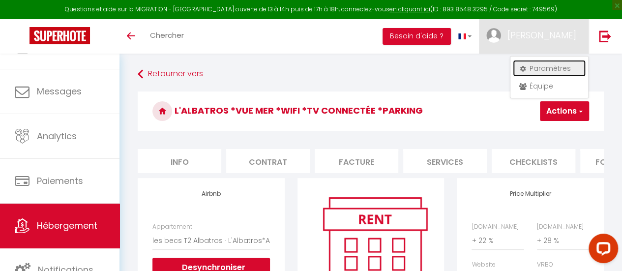
click at [546, 68] on link "Paramètres" at bounding box center [549, 68] width 73 height 17
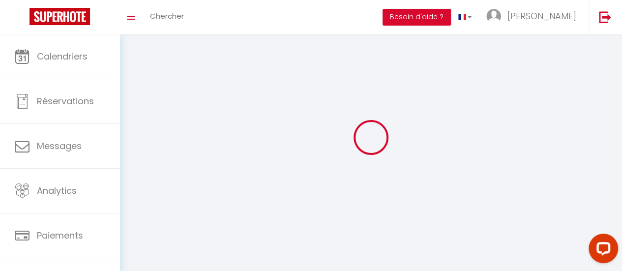
type input "[PERSON_NAME]"
type input "Guilbaud"
type input "0767947686"
type input "[STREET_ADDRESS]"
type input "85000"
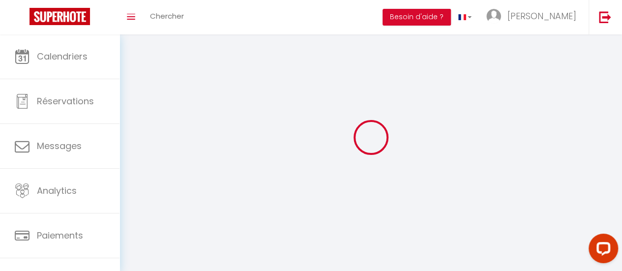
type input "LA ROCHE SUR YON"
type input "On1smAdmaDyLq5rj5RZn9Y0RQ"
type input "Nq40jDb3HQp1YSZZgyBVlrU2J"
type input "[URL][DOMAIN_NAME]"
select select "28"
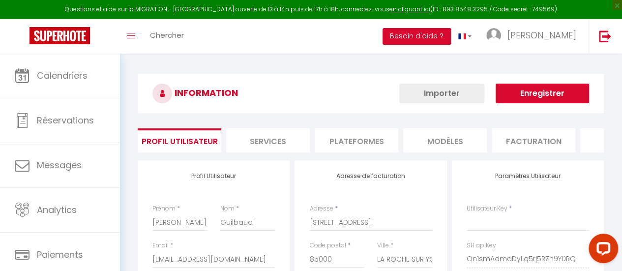
type input "On1smAdmaDyLq5rj5RZn9Y0RQ"
type input "Nq40jDb3HQp1YSZZgyBVlrU2J"
type input "[URL][DOMAIN_NAME]"
select select "fr"
click at [365, 135] on li "Plateformes" at bounding box center [356, 140] width 84 height 24
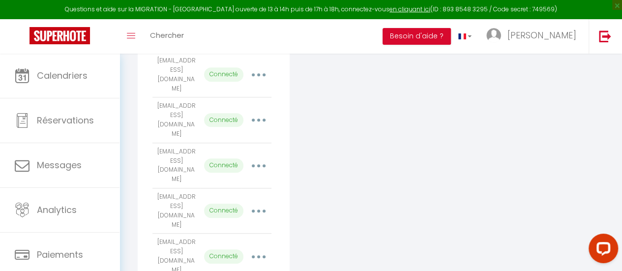
scroll to position [442, 0]
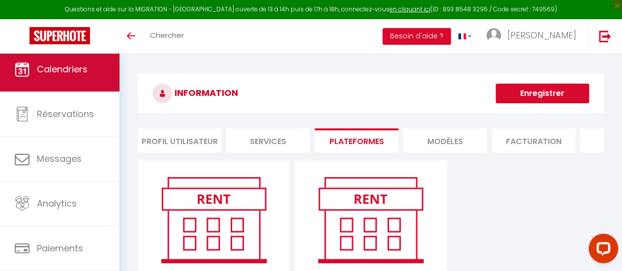
click at [66, 61] on link "Calendriers" at bounding box center [59, 69] width 119 height 44
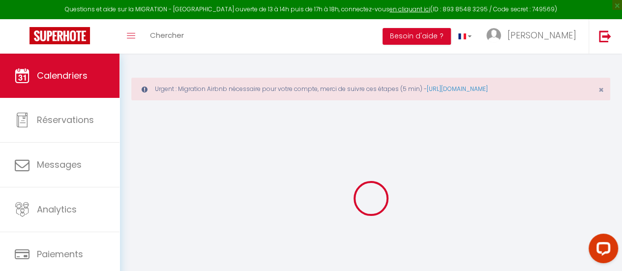
select select
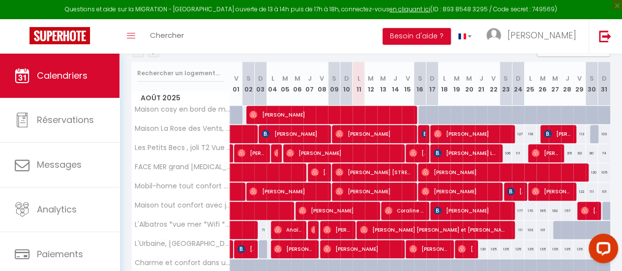
scroll to position [197, 0]
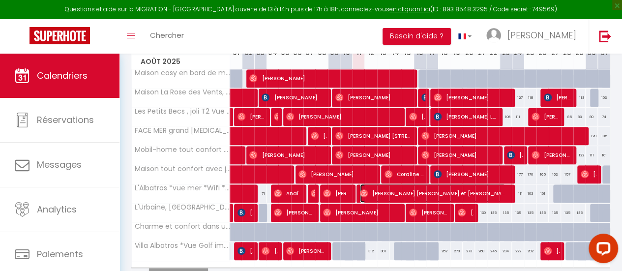
click at [386, 191] on span "Pierre TERTRAIS Pierre et Monique" at bounding box center [432, 193] width 145 height 19
select select "OK"
select select "1"
select select "0"
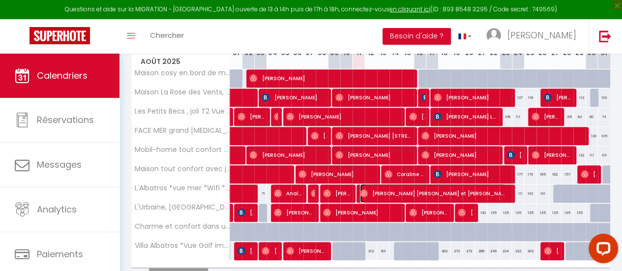
select select "1"
select select
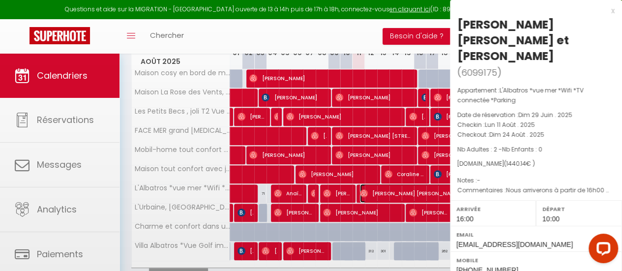
select select "33854"
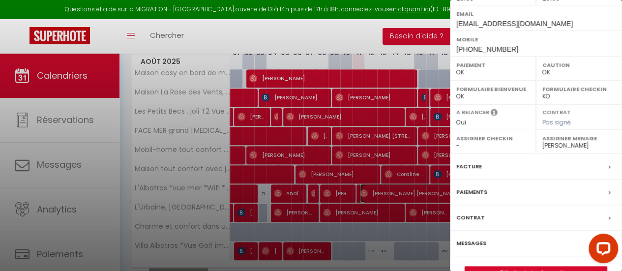
scroll to position [226, 0]
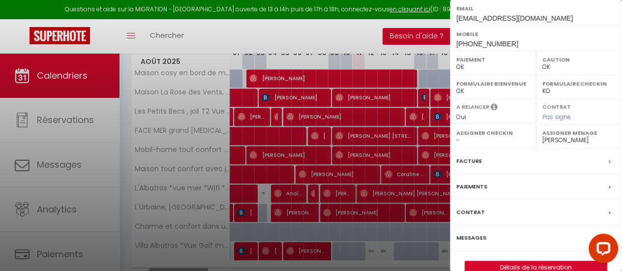
click at [464, 232] on label "Messages" at bounding box center [471, 237] width 30 height 10
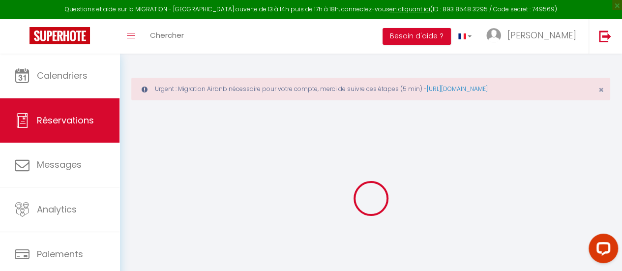
select select
checkbox input "false"
type textarea "Nous arriverons à partir de 16h00 mais il nous est impossible de donner une heu…"
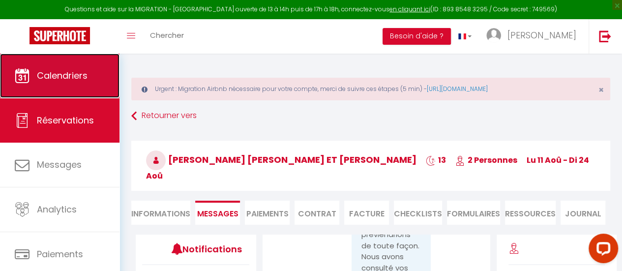
click at [69, 73] on span "Calendriers" at bounding box center [62, 75] width 51 height 12
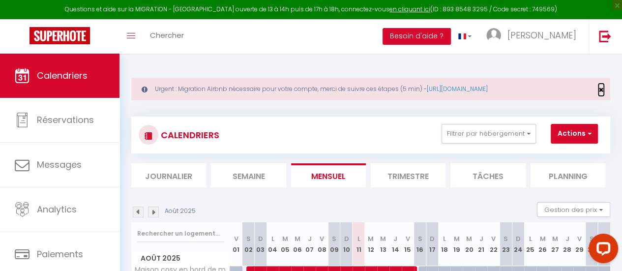
click at [602, 93] on span "×" at bounding box center [600, 90] width 5 height 12
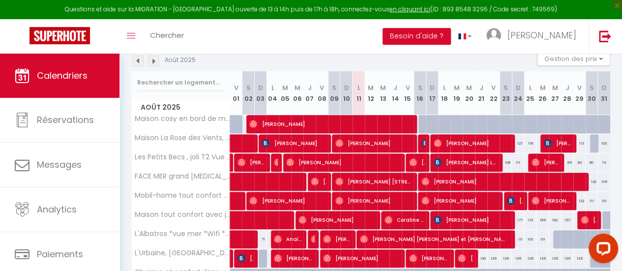
scroll to position [147, 0]
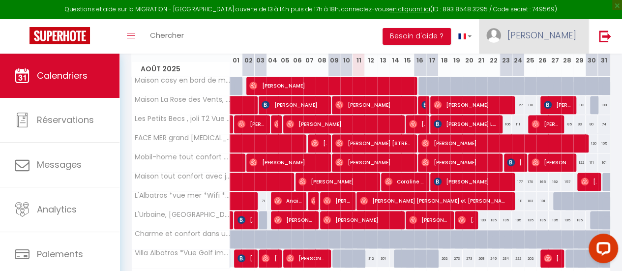
click at [566, 39] on span "[PERSON_NAME]" at bounding box center [541, 35] width 69 height 12
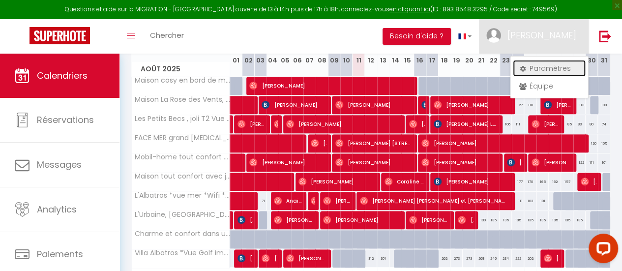
click at [548, 69] on link "Paramètres" at bounding box center [549, 68] width 73 height 17
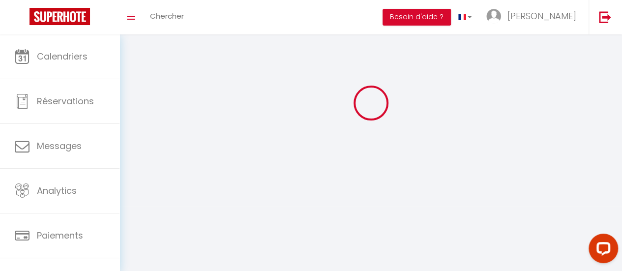
type input "[PERSON_NAME]"
type input "Guilbaud"
type input "0767947686"
type input "[STREET_ADDRESS]"
type input "85000"
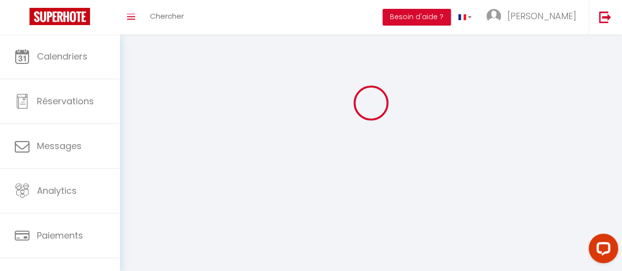
type input "LA ROCHE SUR YON"
type input "On1smAdmaDyLq5rj5RZn9Y0RQ"
type input "Nq40jDb3HQp1YSZZgyBVlrU2J"
type input "[URL][DOMAIN_NAME]"
select select "28"
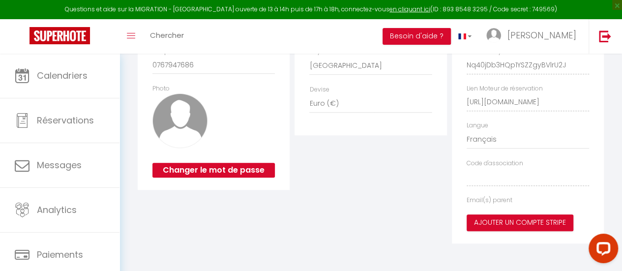
type input "On1smAdmaDyLq5rj5RZn9Y0RQ"
type input "Nq40jDb3HQp1YSZZgyBVlrU2J"
type input "[URL][DOMAIN_NAME]"
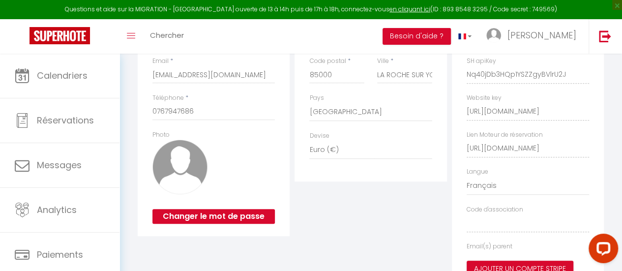
scroll to position [656, 0]
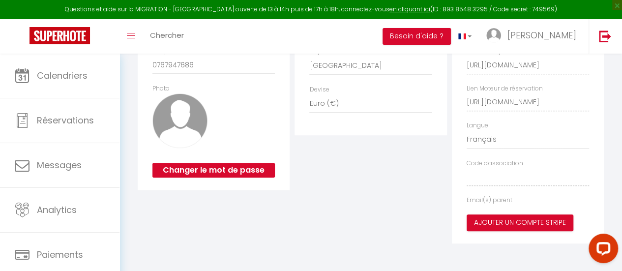
select select "fr"
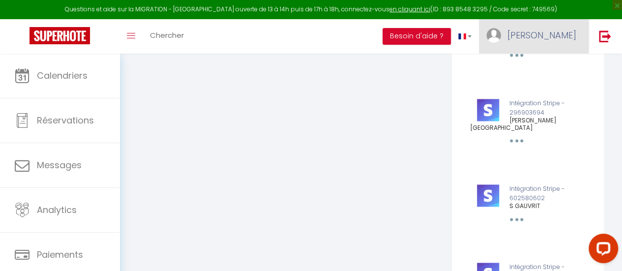
click at [563, 33] on span "[PERSON_NAME]" at bounding box center [541, 35] width 69 height 12
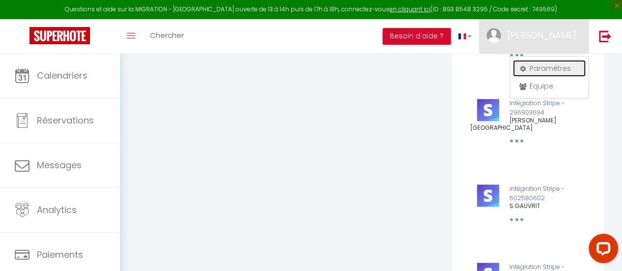
click at [549, 64] on link "Paramètres" at bounding box center [549, 68] width 73 height 17
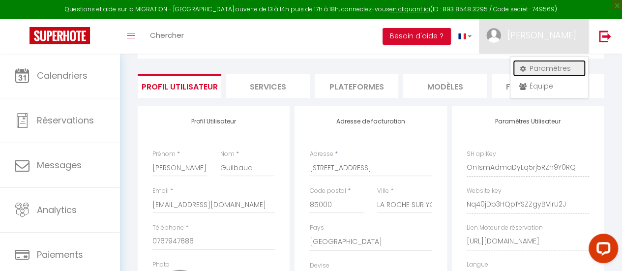
scroll to position [0, 0]
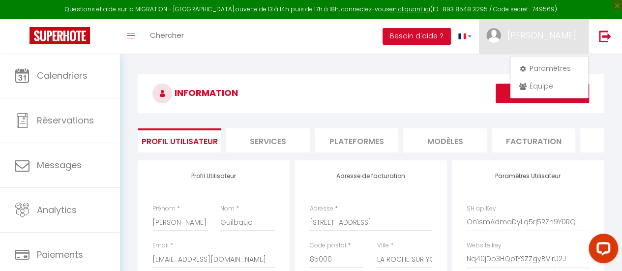
click at [360, 135] on li "Plateformes" at bounding box center [356, 140] width 84 height 24
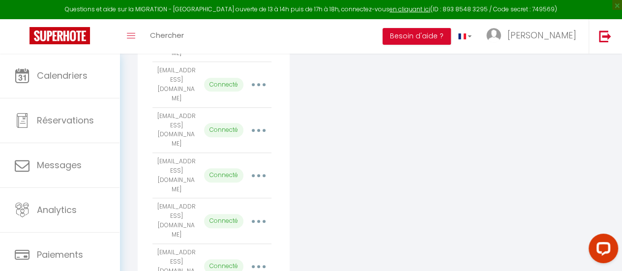
scroll to position [442, 0]
